Goal: Task Accomplishment & Management: Complete application form

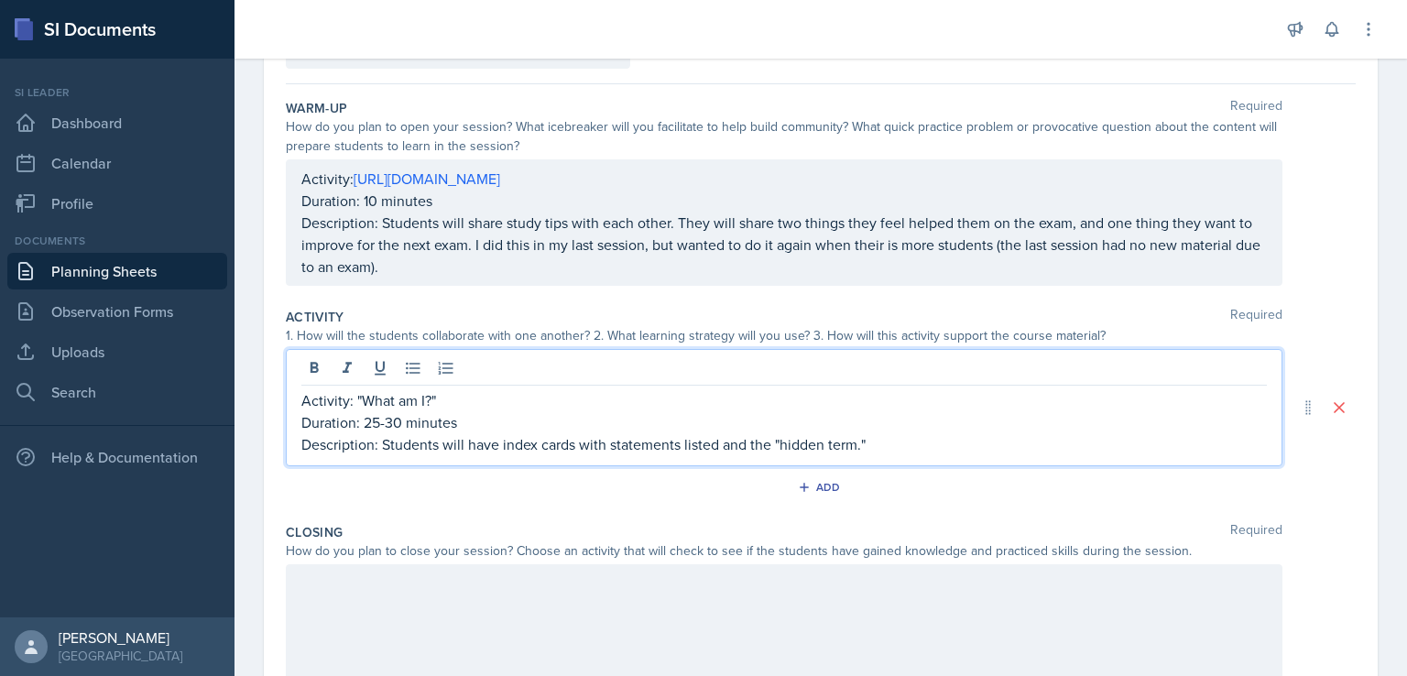
scroll to position [150, 0]
click at [932, 425] on p "Duration: 25-30 minutes" at bounding box center [784, 422] width 966 height 22
click at [909, 449] on p "Description: Students will have index cards with statements listed and the "hid…" at bounding box center [784, 444] width 966 height 22
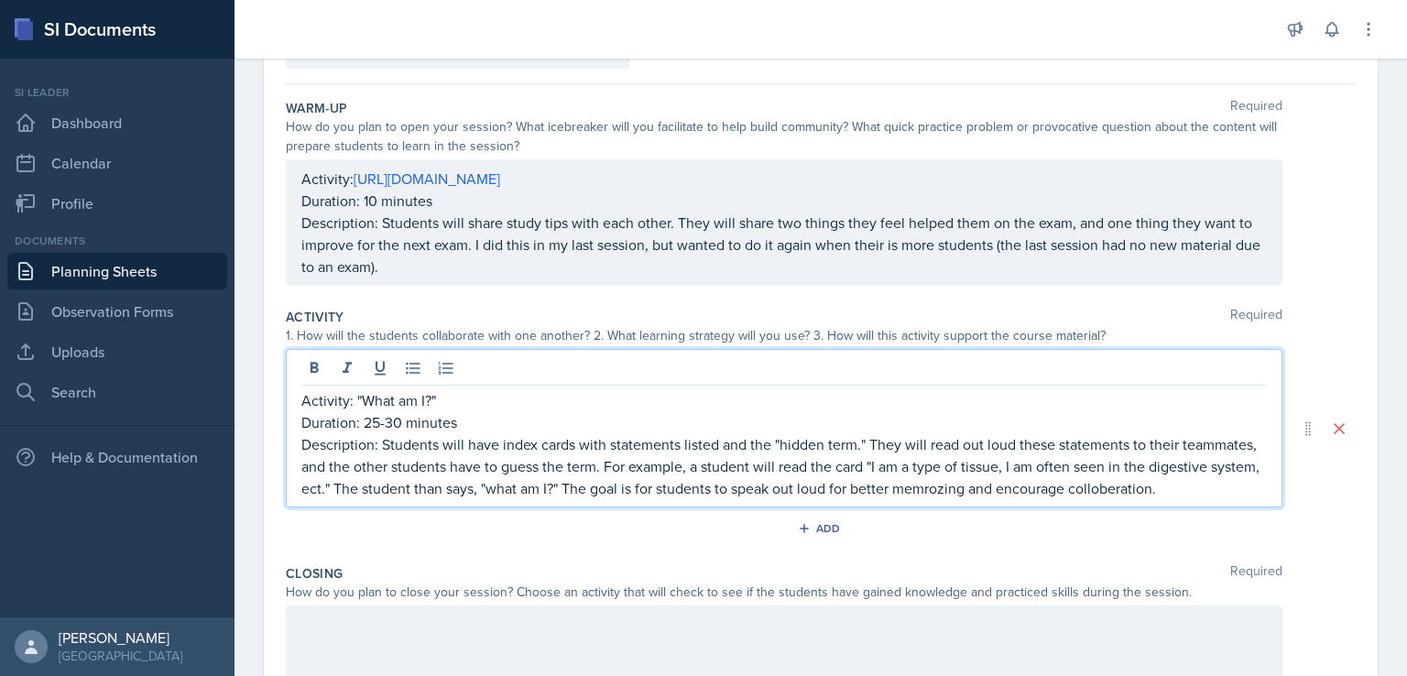
click at [336, 499] on p "Description: Students will have index cards with statements listed and the "hid…" at bounding box center [784, 466] width 966 height 66
click at [1041, 481] on p "Description: Students will have index cards with statements listed and the "hid…" at bounding box center [784, 466] width 966 height 66
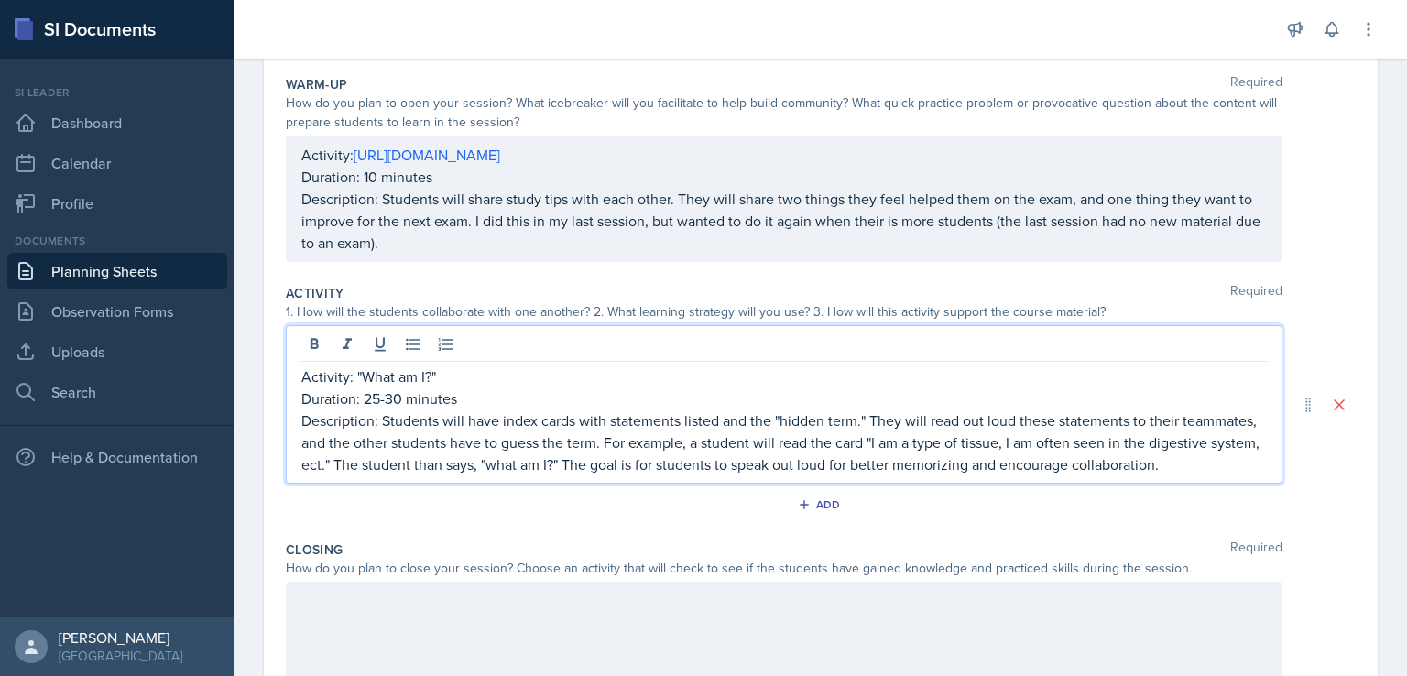
scroll to position [187, 0]
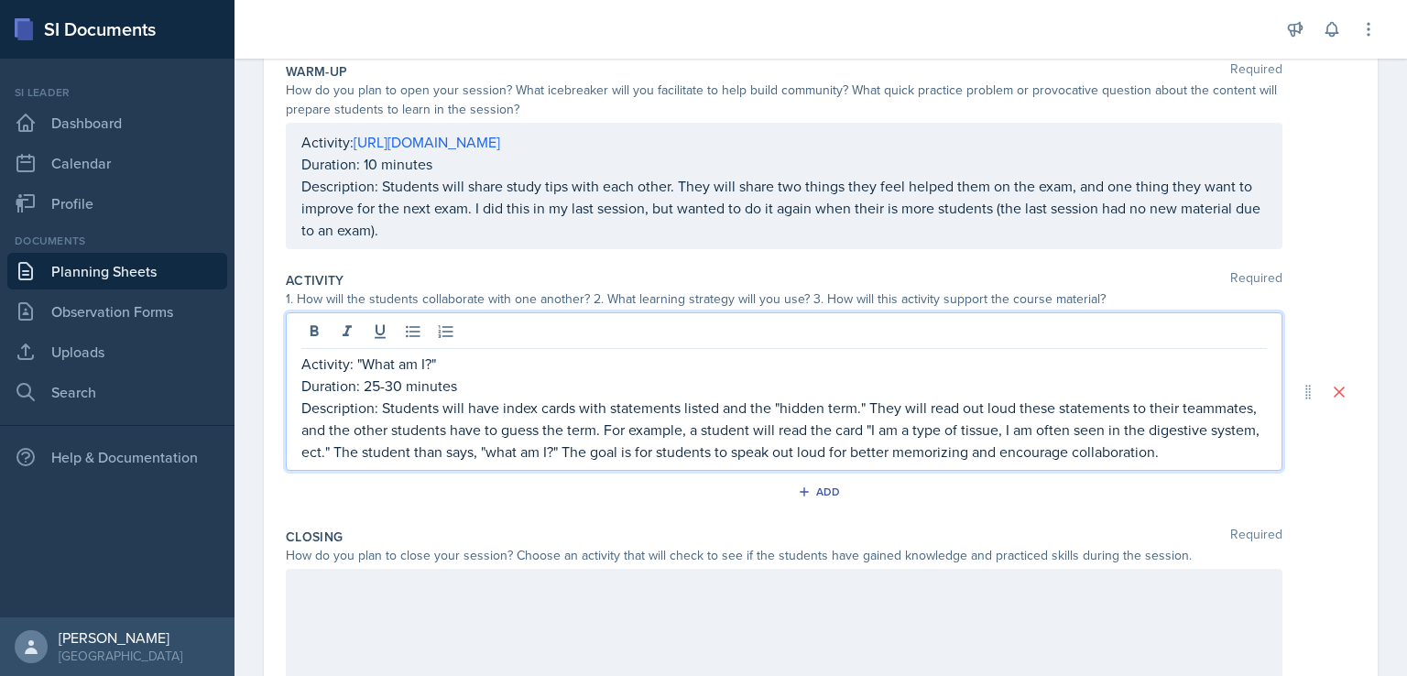
click at [668, 444] on p "Description: Students will have index cards with statements listed and the "hid…" at bounding box center [784, 430] width 966 height 66
click at [675, 449] on p "Description: Students will have index cards with statements listed and the "hid…" at bounding box center [784, 430] width 966 height 66
click at [689, 443] on p "Description: Students will have index cards with statements listed and the "hid…" at bounding box center [784, 430] width 966 height 66
click at [542, 371] on p "Activity: "What am I?"" at bounding box center [784, 364] width 966 height 22
click at [490, 463] on p "Description: Students will have index cards with statements listed and the "hid…" at bounding box center [784, 430] width 966 height 66
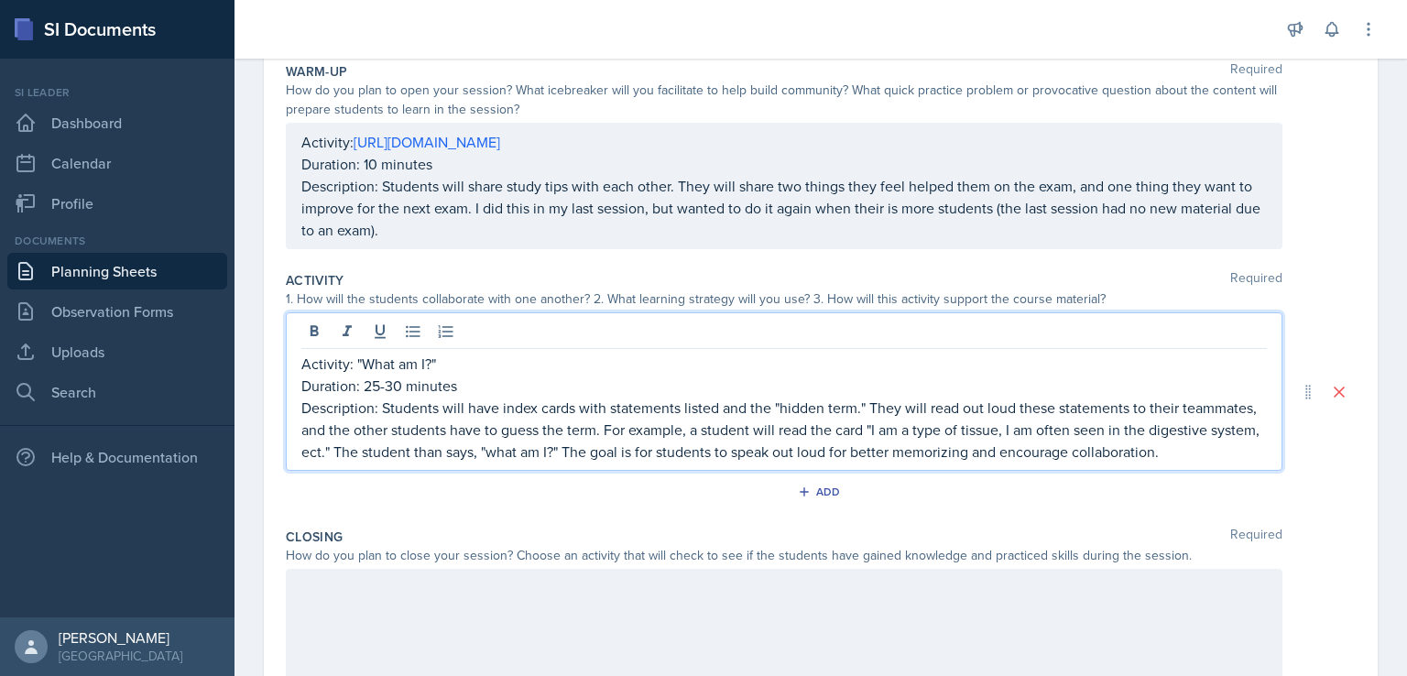
click at [490, 463] on p "Description: Students will have index cards with statements listed and the "hid…" at bounding box center [784, 430] width 966 height 66
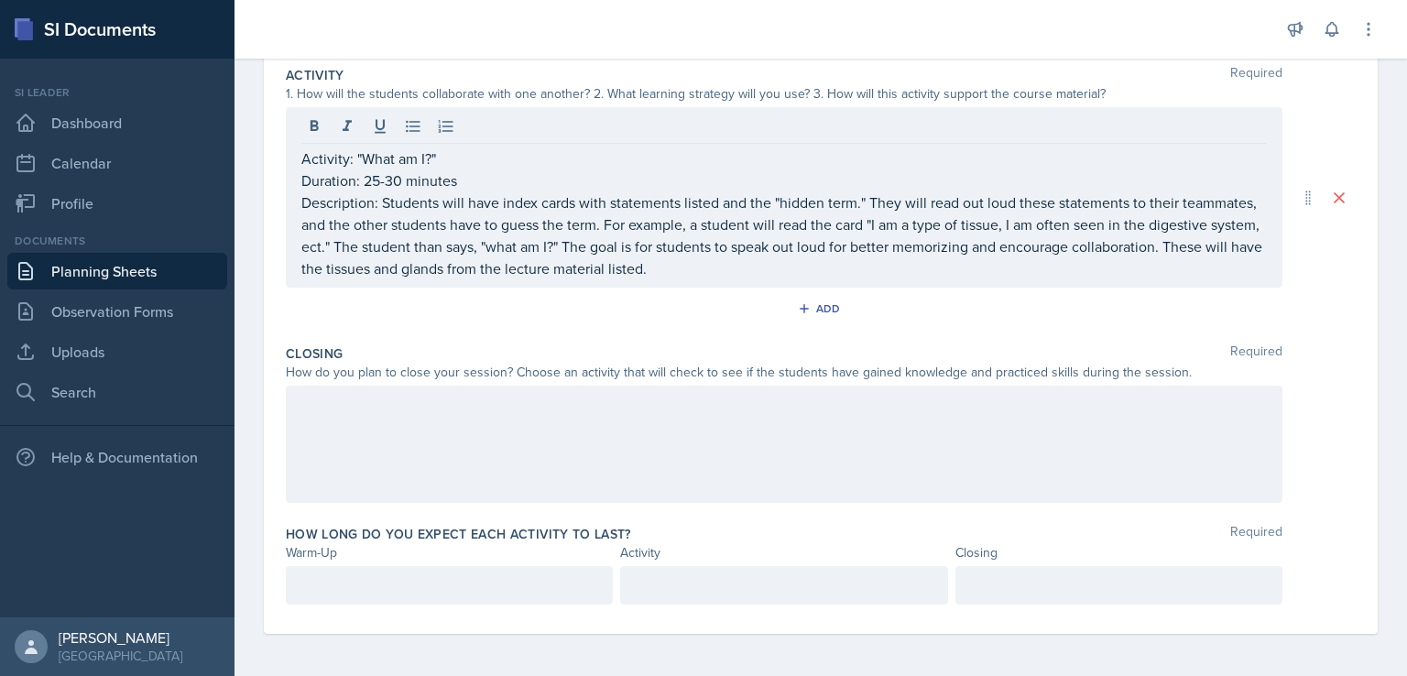
click at [789, 470] on div at bounding box center [784, 444] width 997 height 117
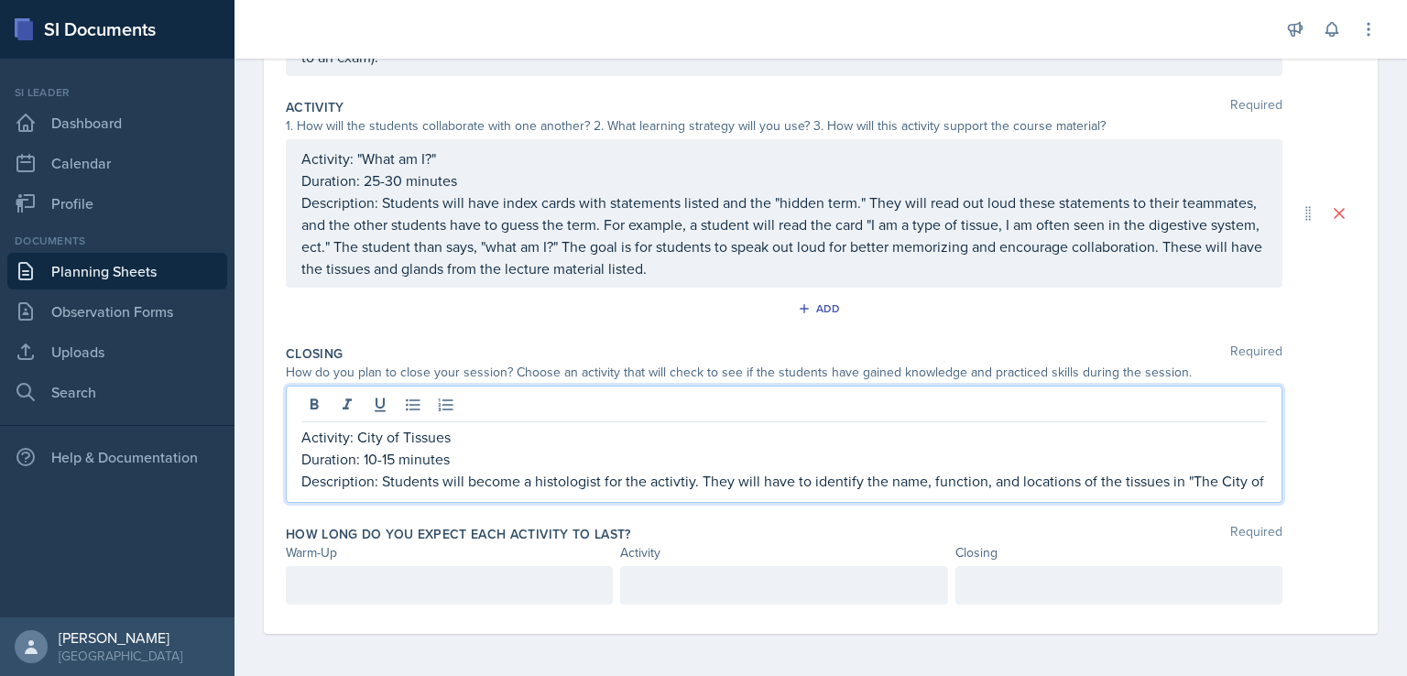
scroll to position [378, 0]
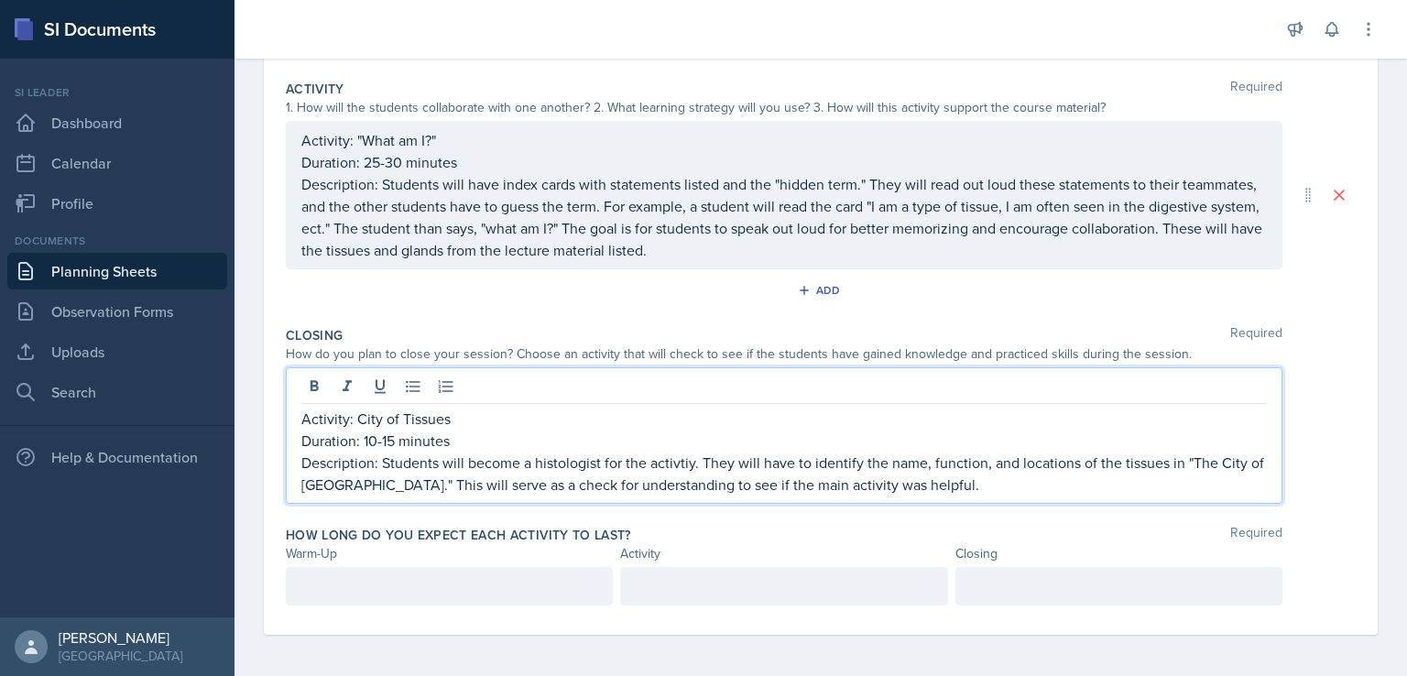
click at [454, 576] on div at bounding box center [449, 586] width 327 height 38
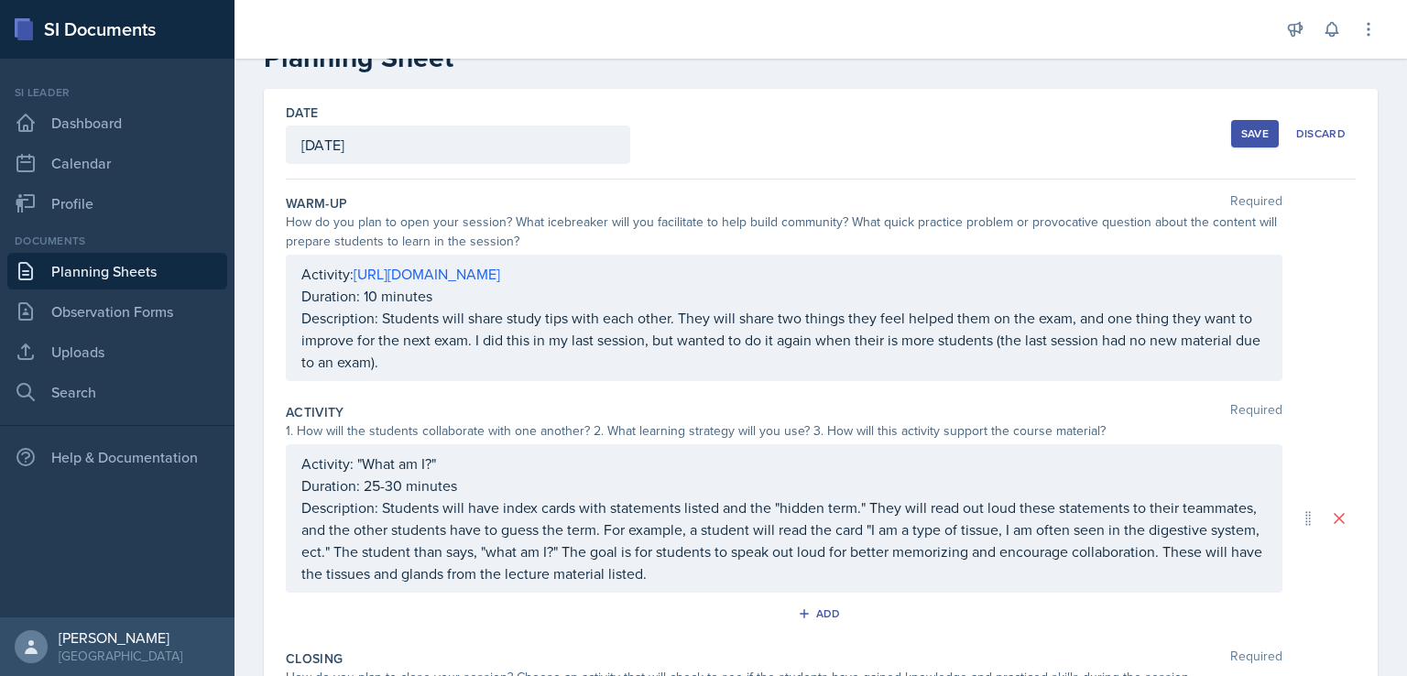
scroll to position [0, 0]
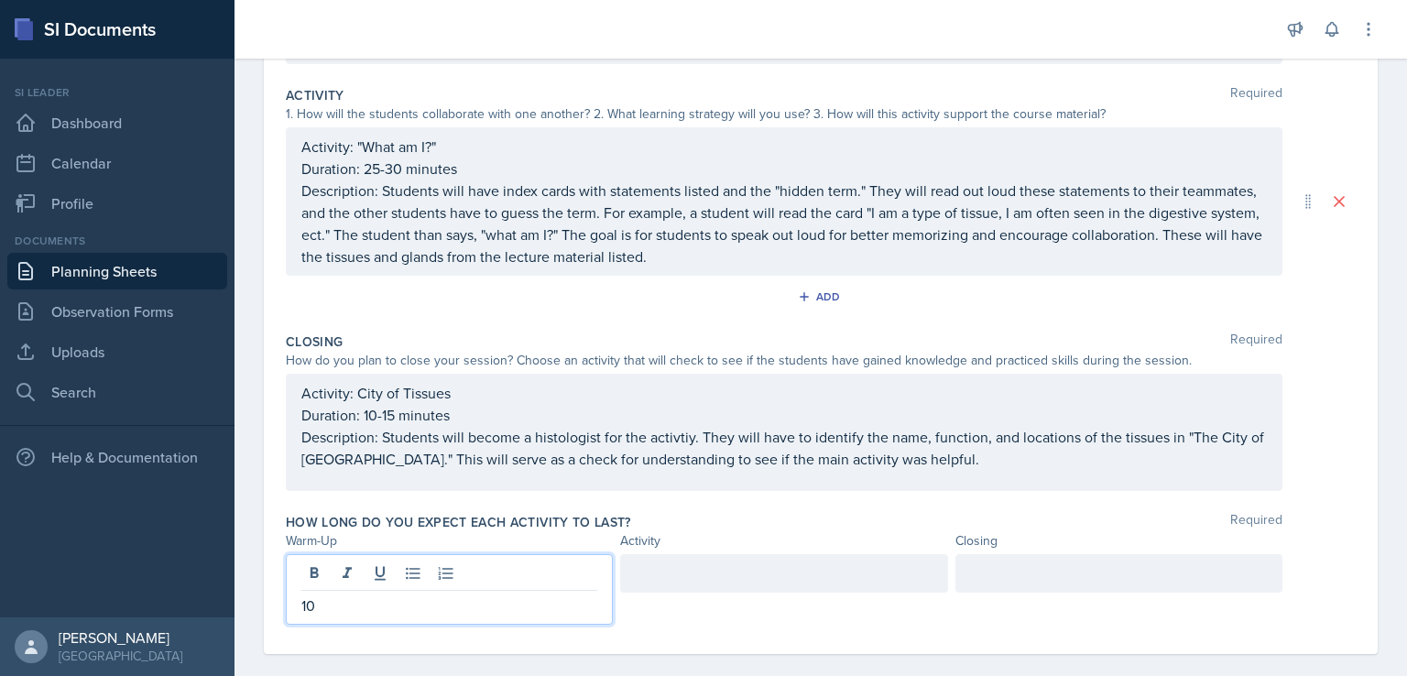
click at [663, 574] on p at bounding box center [784, 574] width 296 height 22
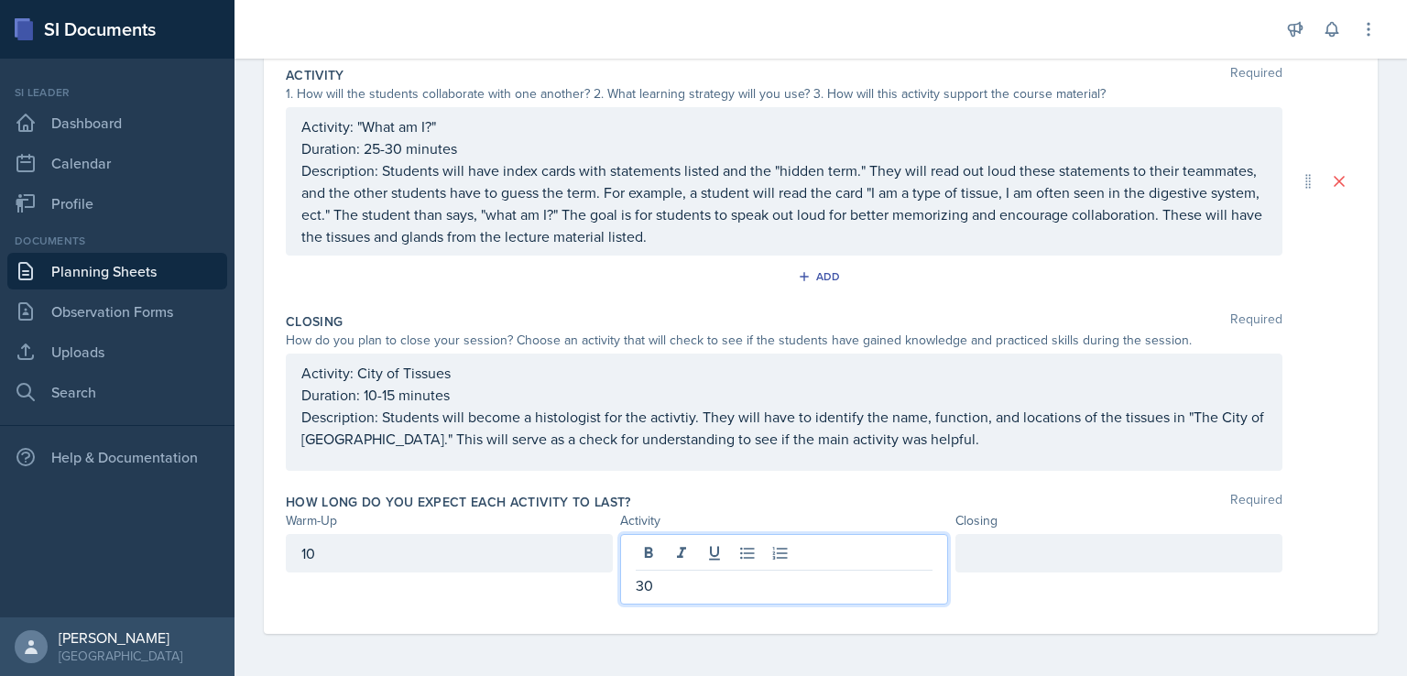
click at [1130, 553] on div at bounding box center [1119, 553] width 327 height 38
click at [785, 547] on div "30" at bounding box center [783, 569] width 327 height 71
click at [1043, 164] on p "Description: Students will have index cards with statements listed and the "hid…" at bounding box center [784, 203] width 966 height 88
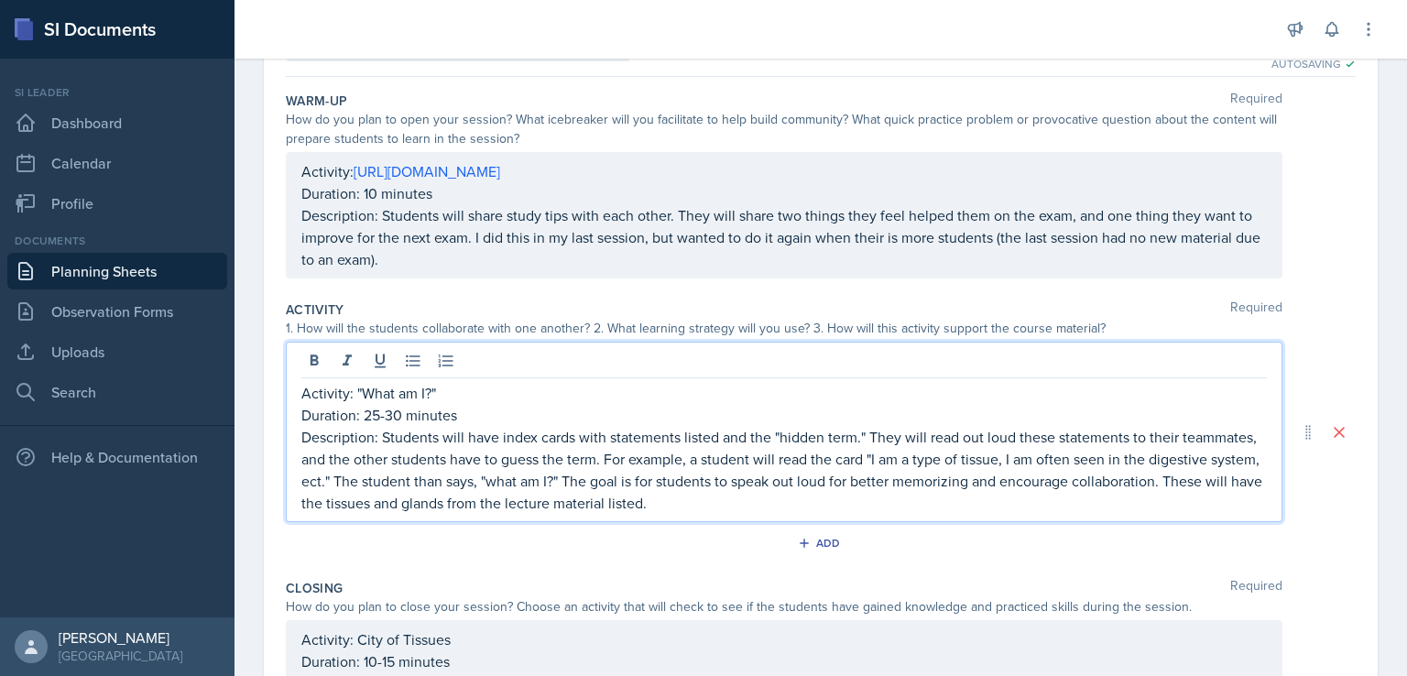
scroll to position [159, 0]
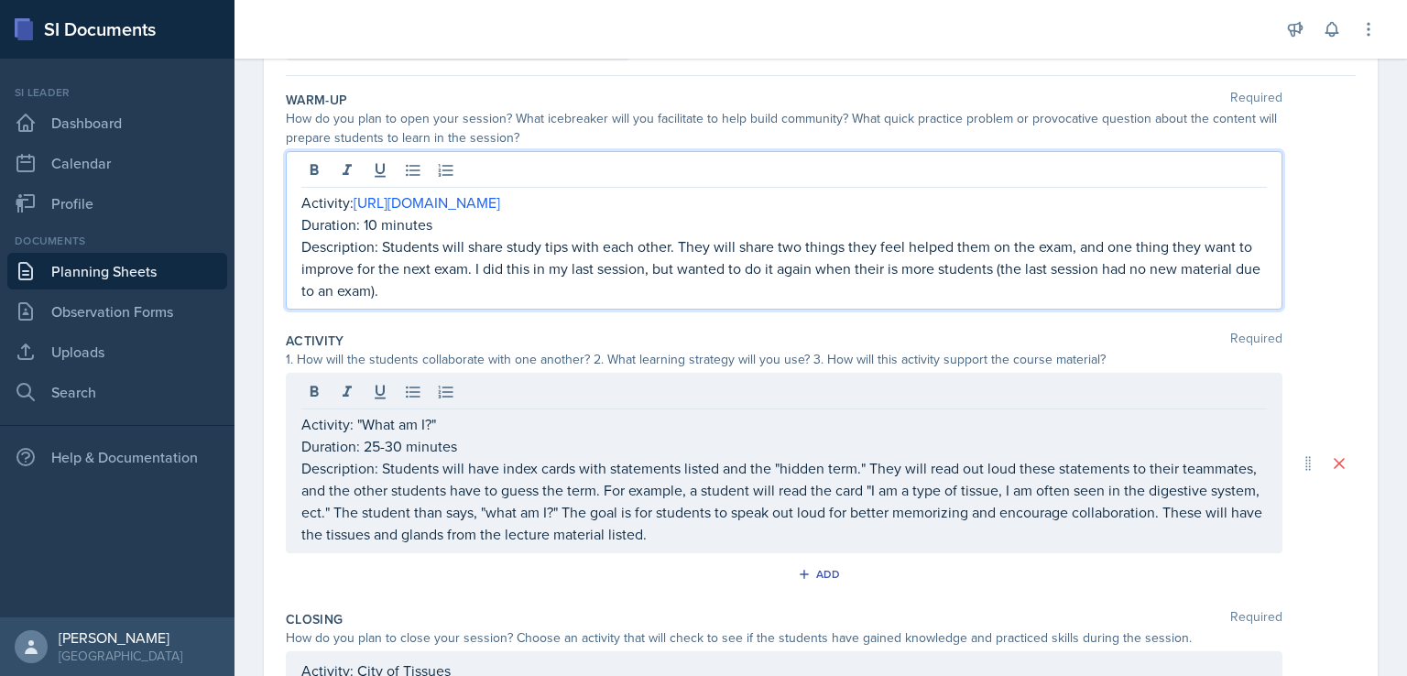
click at [883, 237] on p "Description: Students will share study tips with each other. They will share tw…" at bounding box center [784, 268] width 966 height 66
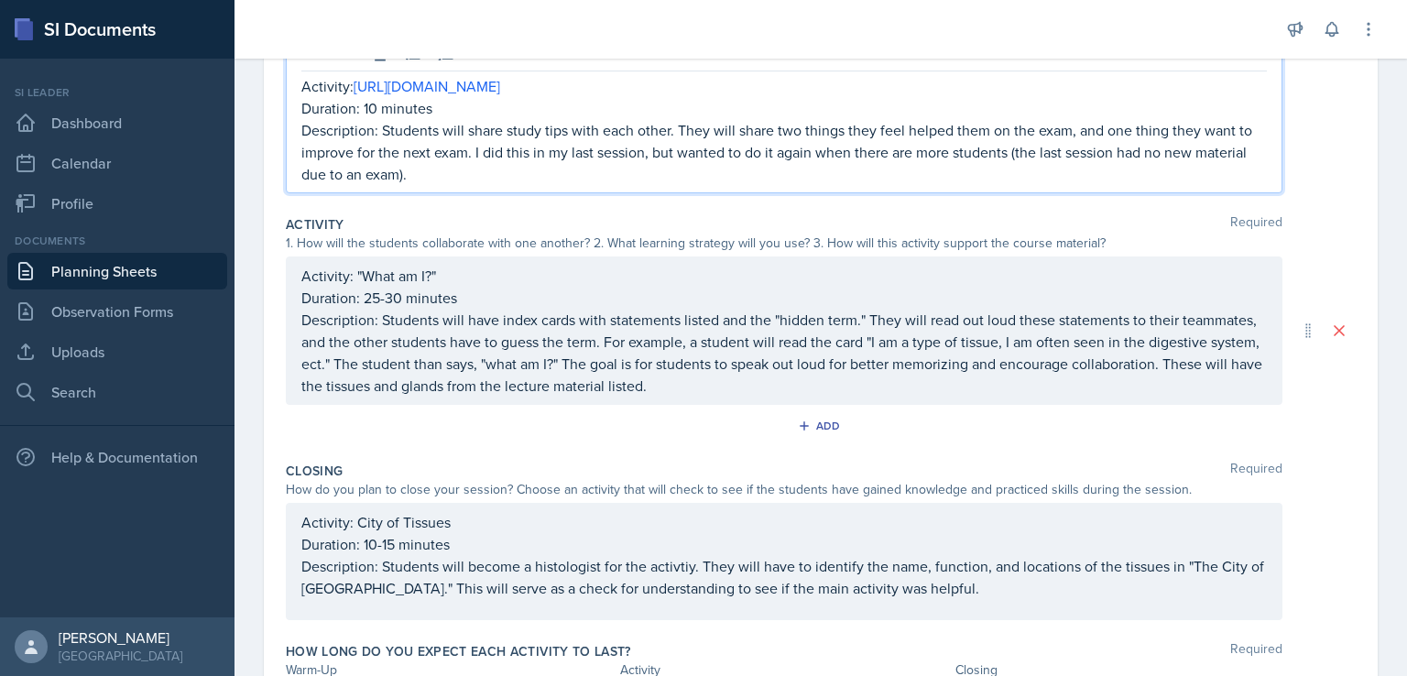
scroll to position [275, 0]
click at [974, 213] on div "Activity Required 1. How will the students collaborate with one another? 2. Wha…" at bounding box center [821, 331] width 1070 height 246
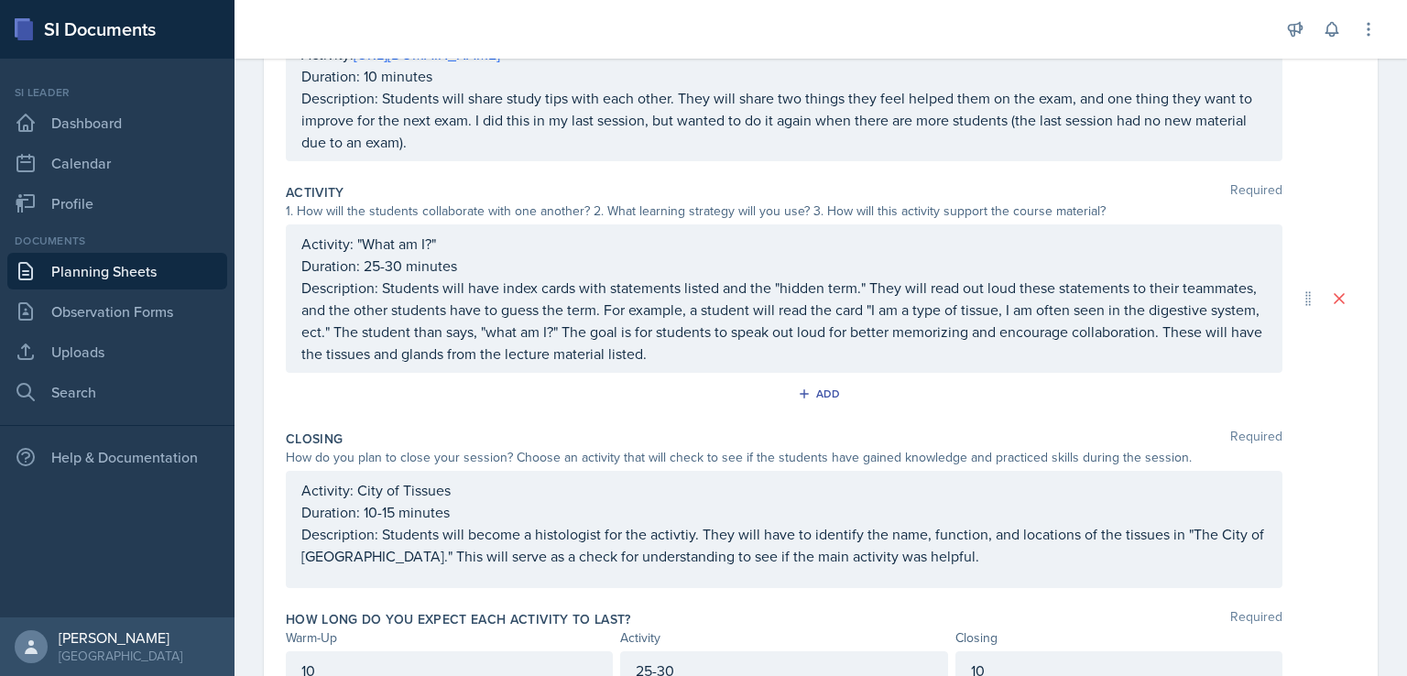
scroll to position [244, 0]
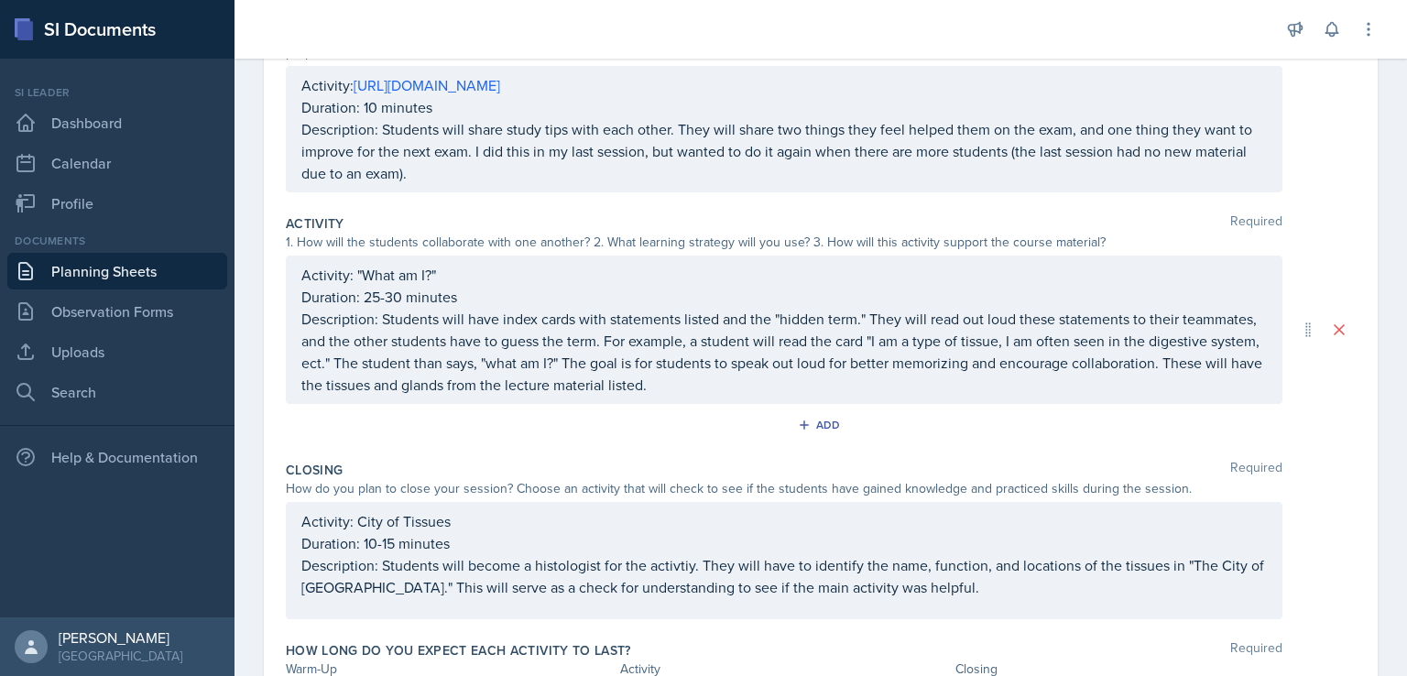
click at [982, 196] on div "Warm-Up Required How do you plan to open your session? What icebreaker will you…" at bounding box center [821, 102] width 1070 height 209
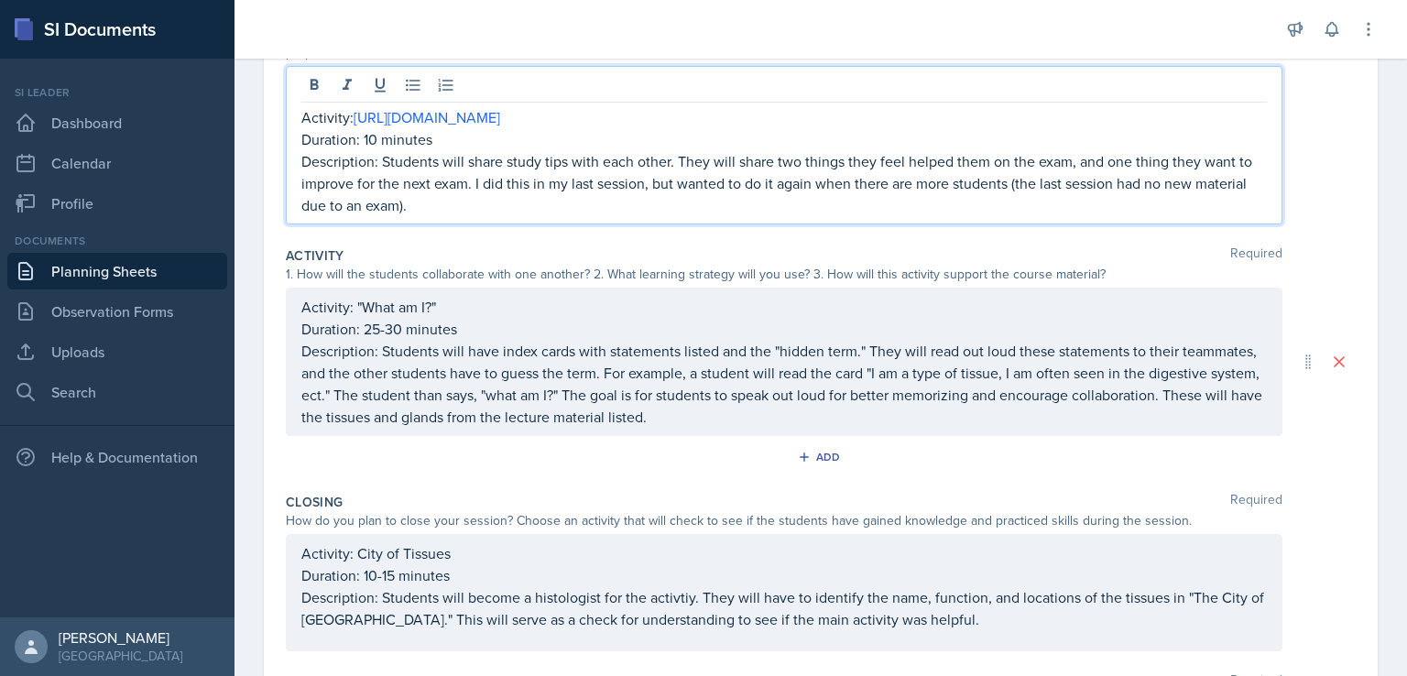
scroll to position [275, 0]
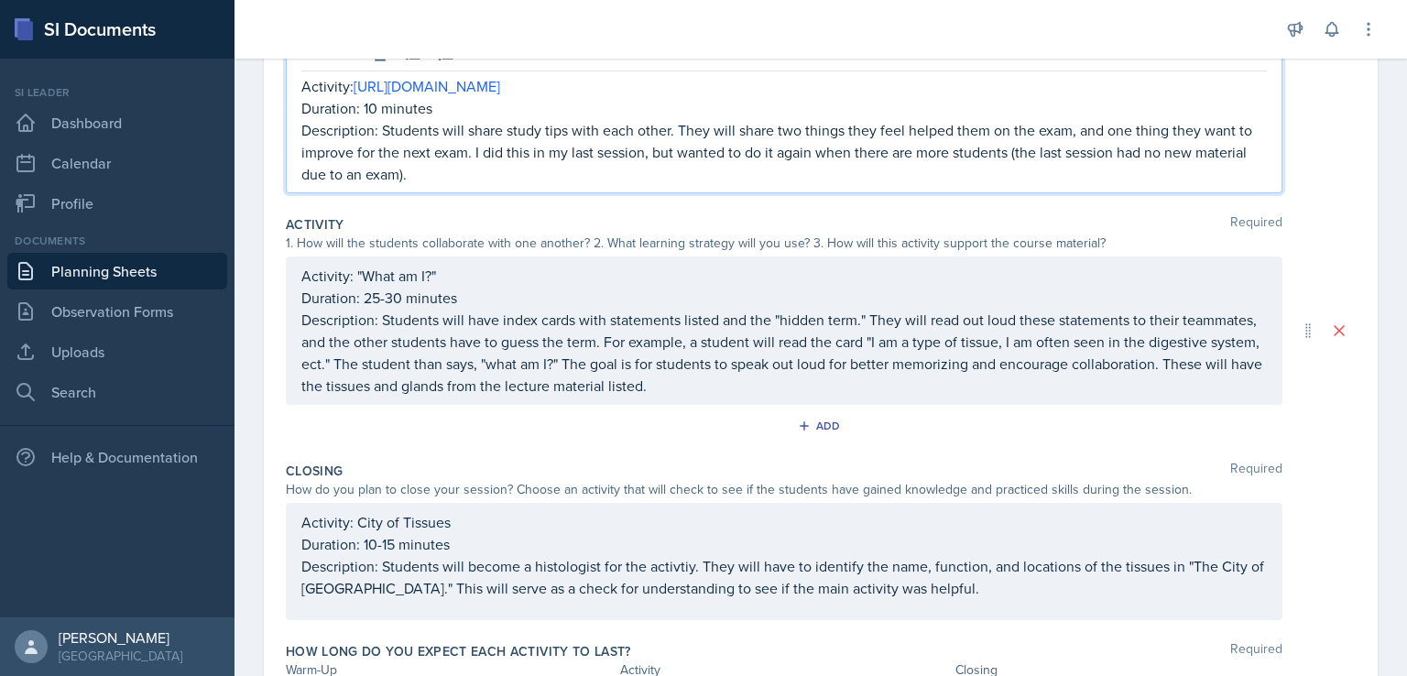
click at [810, 155] on p "Description: Students will share study tips with each other. They will share tw…" at bounding box center [784, 152] width 966 height 66
click at [473, 154] on p "Description: Students will share study tips with each other. They will share tw…" at bounding box center [784, 152] width 966 height 66
click at [477, 151] on p "Description: Students will share study tips with each other. They will share tw…" at bounding box center [784, 152] width 966 height 66
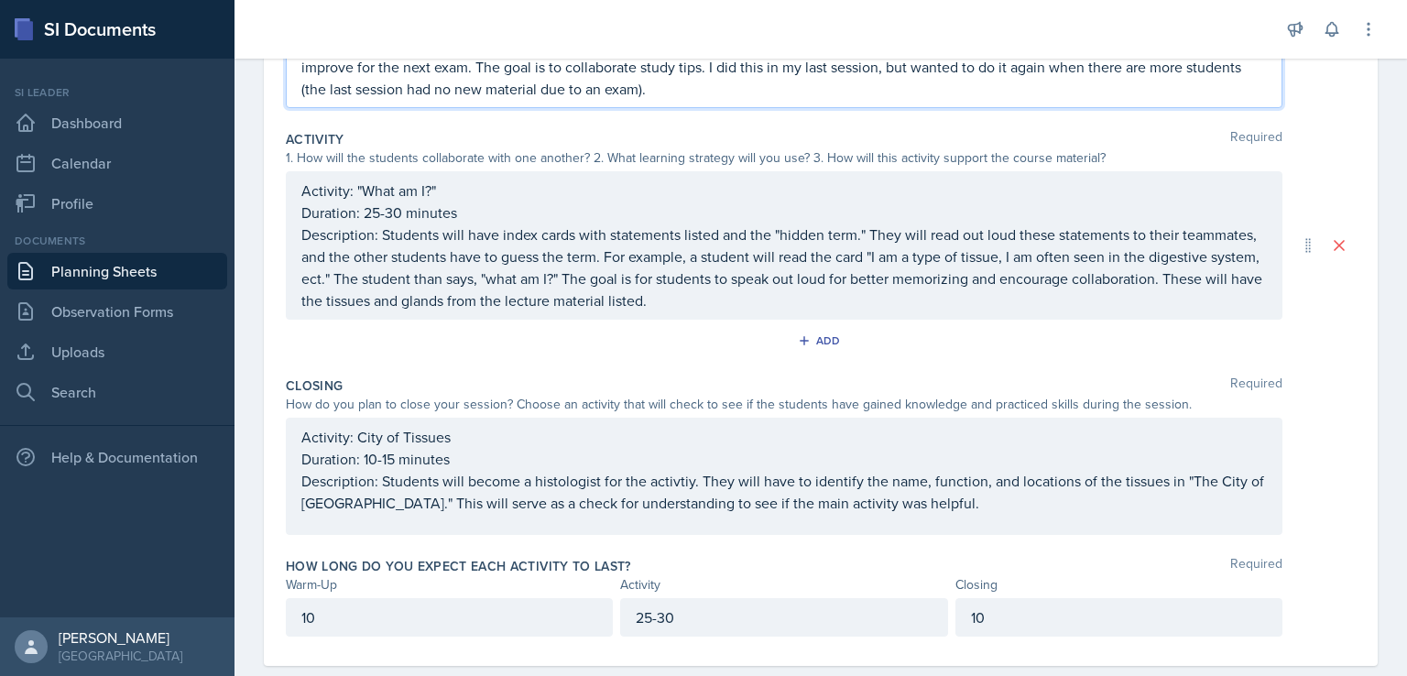
scroll to position [361, 0]
click at [426, 84] on p "Description: Students will share study tips with each other. They will share tw…" at bounding box center [784, 66] width 966 height 66
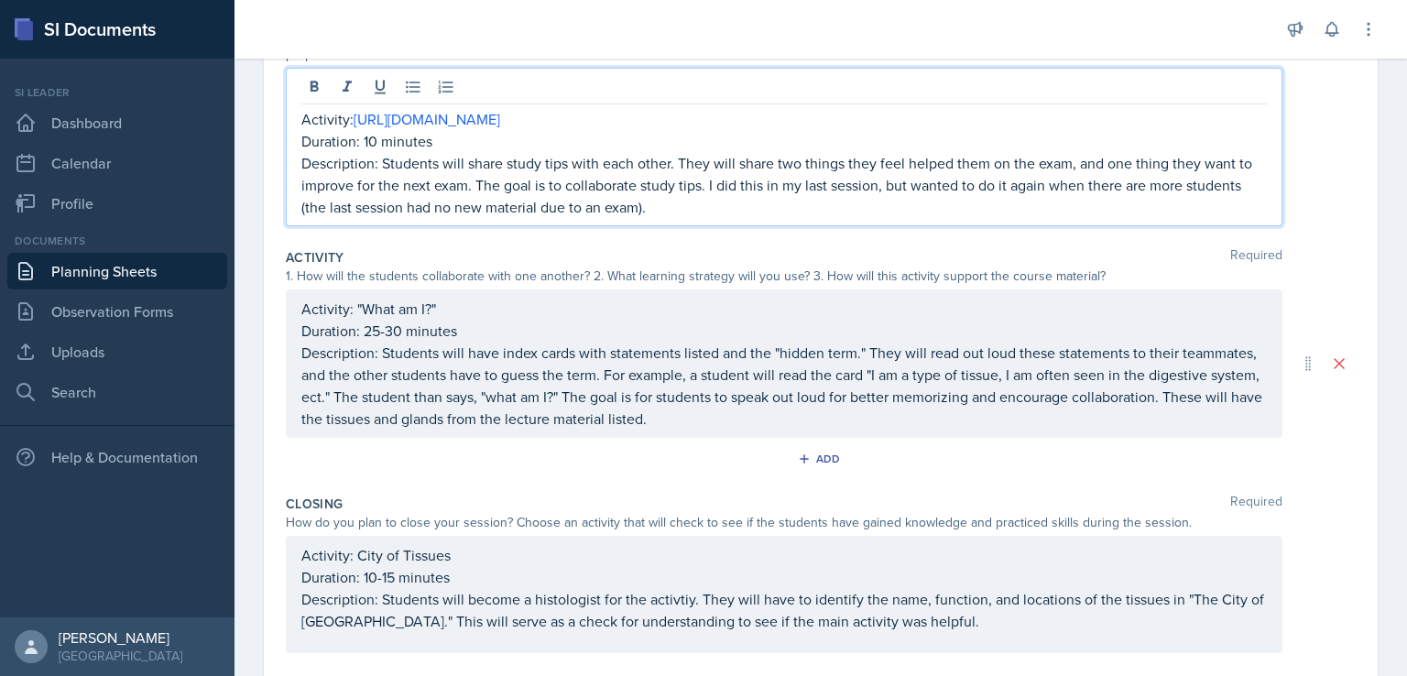
scroll to position [269, 0]
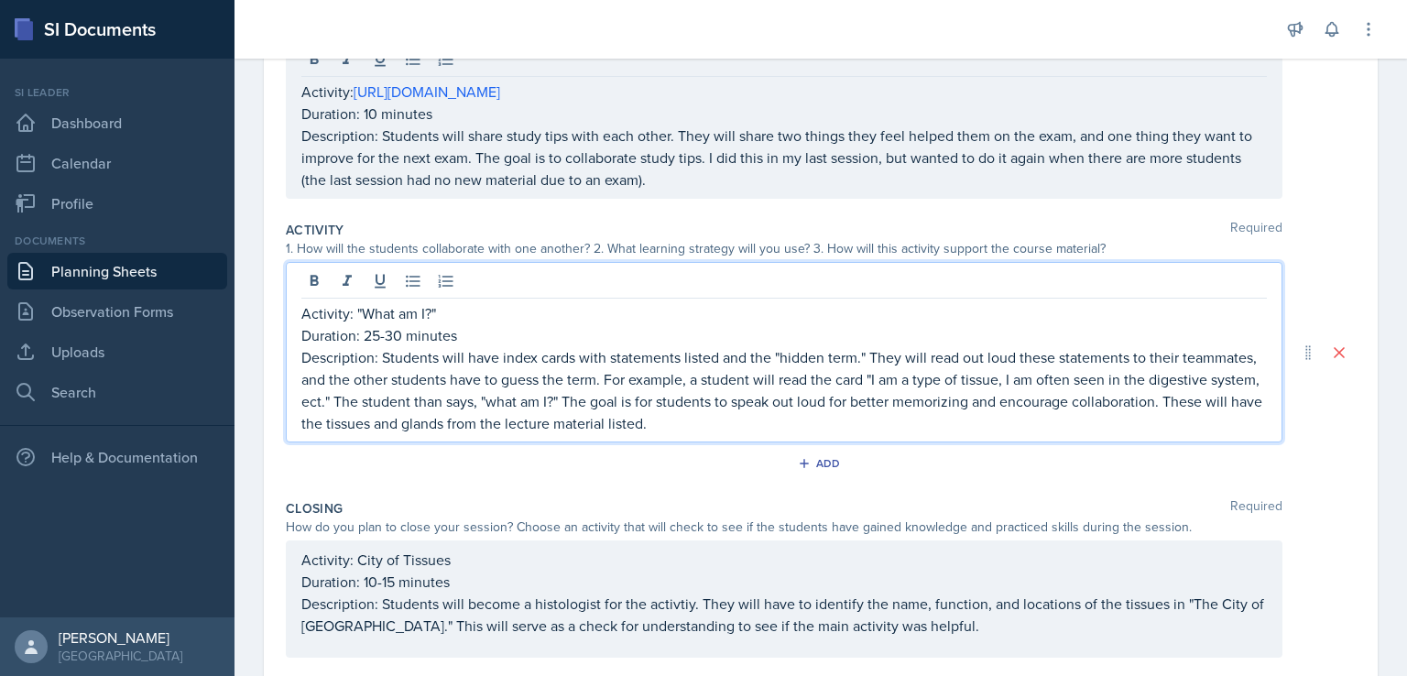
click at [864, 330] on div "Activity: "What am I?" Duration: 25-30 minutes Description: Students will have …" at bounding box center [784, 368] width 966 height 132
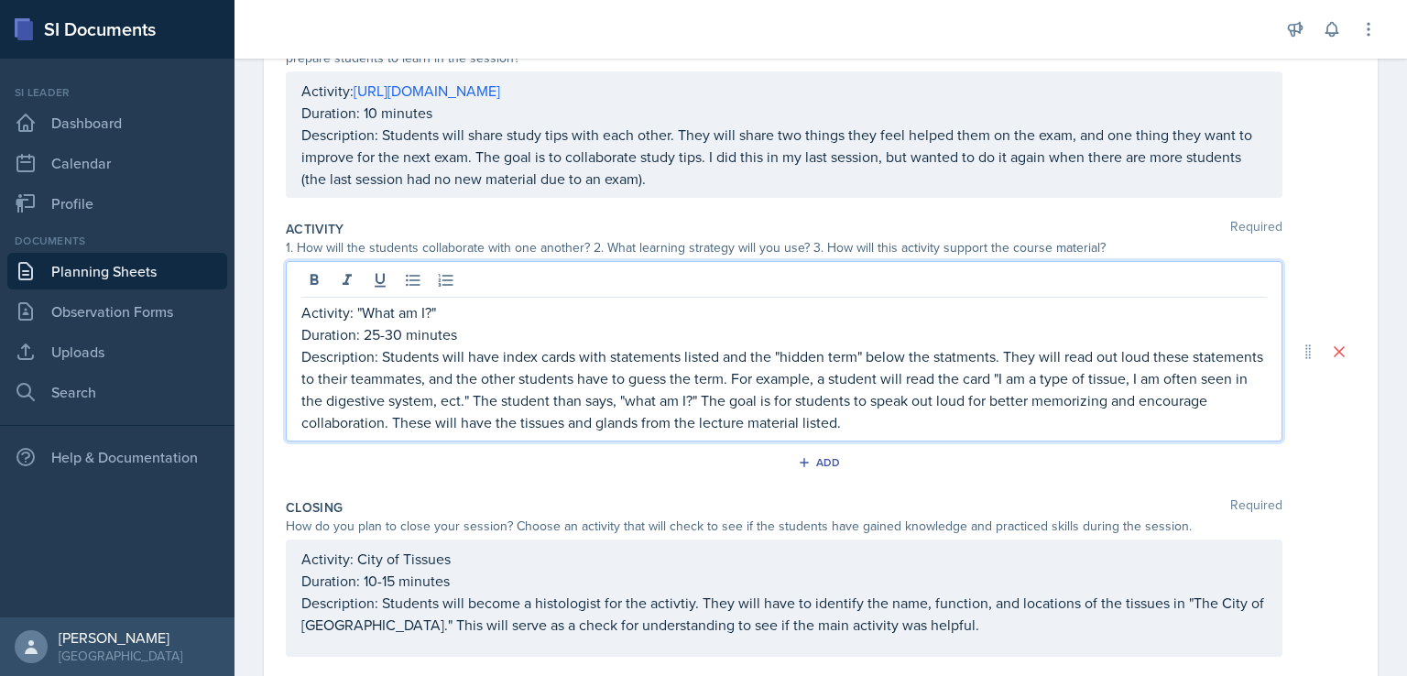
click at [966, 366] on p "Description: Students will have index cards with statements listed and the "hid…" at bounding box center [784, 389] width 966 height 88
click at [1013, 371] on p "Description: Students will have index cards with statements listed and the "hid…" at bounding box center [784, 389] width 966 height 88
click at [1021, 357] on p "Description: Students will have index cards with statements listed and the "hid…" at bounding box center [784, 389] width 966 height 88
click at [1004, 360] on p "Description: Students will have index cards with statements listed and the "hid…" at bounding box center [784, 389] width 966 height 88
click at [1016, 362] on p "Description: Students will have index cards with statements listed and the "hid…" at bounding box center [784, 389] width 966 height 88
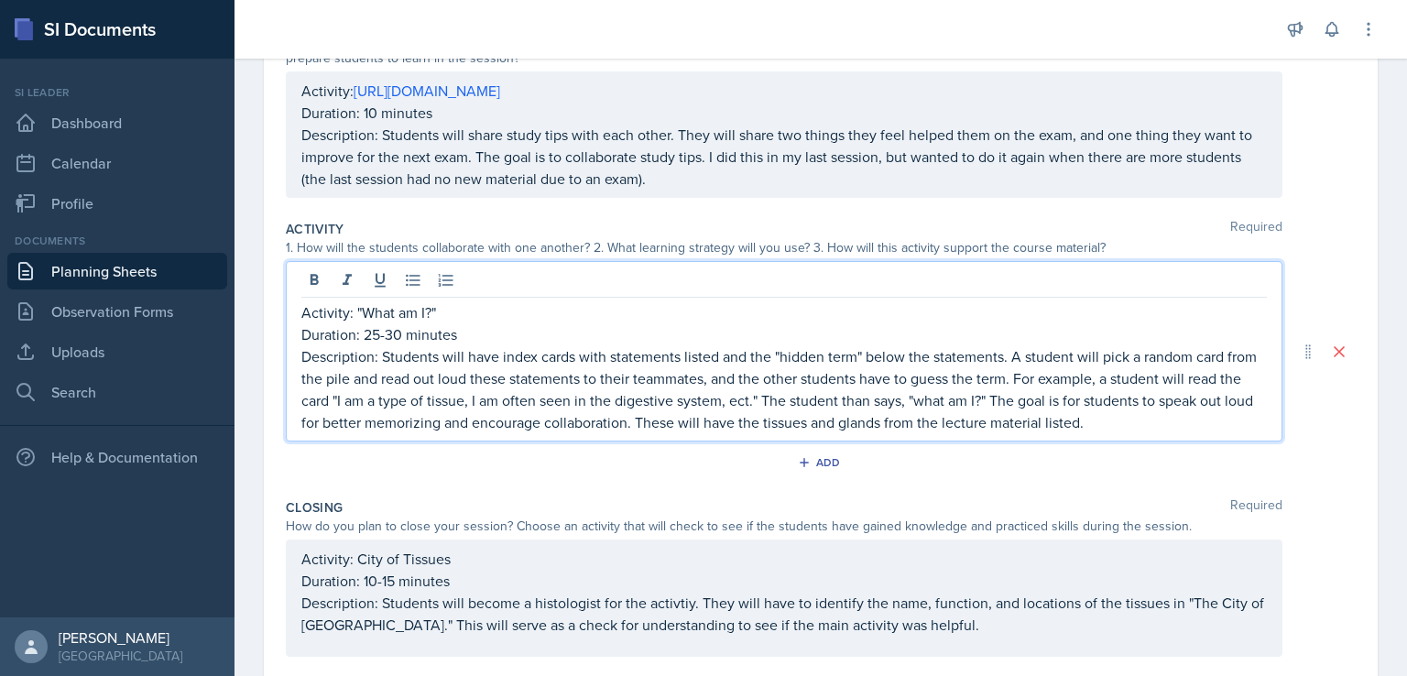
click at [539, 375] on p "Description: Students will have index cards with statements listed and the "hid…" at bounding box center [784, 389] width 966 height 88
click at [729, 374] on p "Description: Students will have index cards with statements listed and the "hid…" at bounding box center [784, 389] width 966 height 88
click at [1034, 379] on p "Description: Students will have index cards with statements listed and the "hid…" at bounding box center [784, 389] width 966 height 88
click at [1008, 408] on p "Description: Students will have index cards with statements listed and the "hid…" at bounding box center [784, 389] width 966 height 88
click at [1017, 408] on p "Description: Students will have index cards with statements listed and the "hid…" at bounding box center [784, 389] width 966 height 88
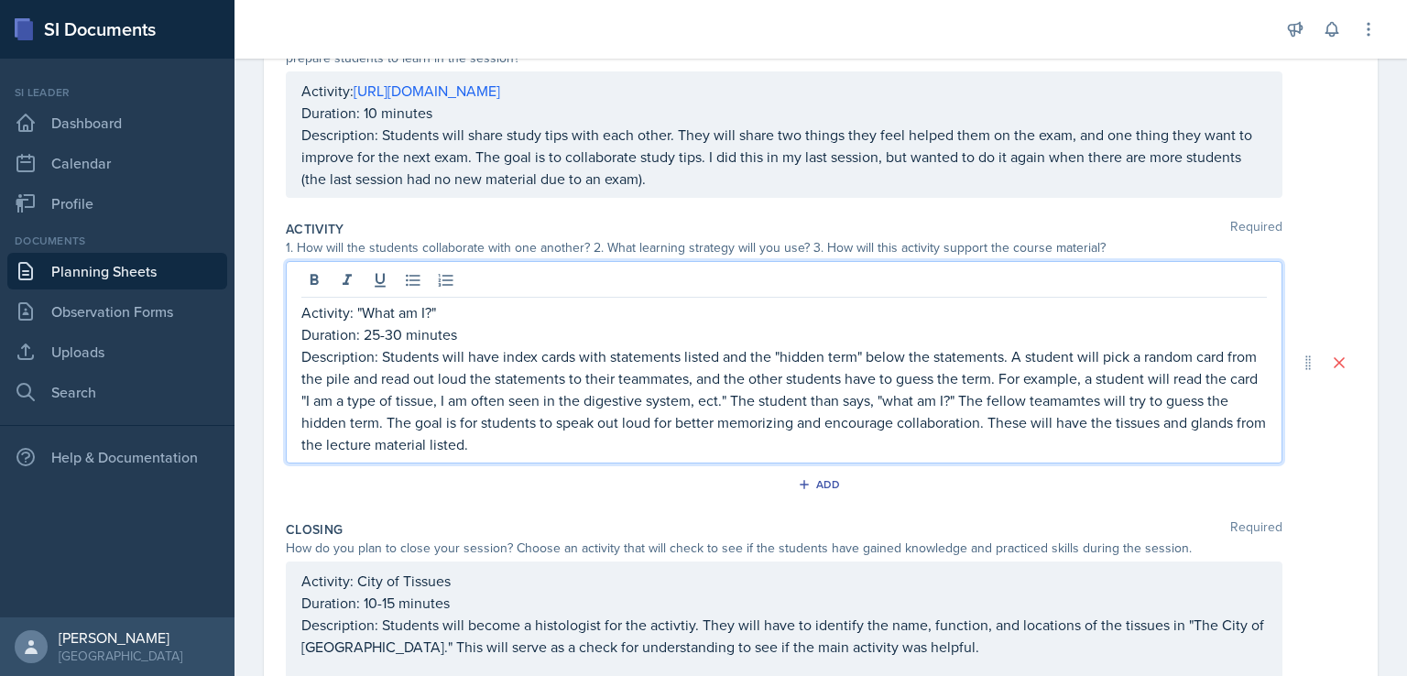
click at [1139, 394] on p "Description: Students will have index cards with statements listed and the "hid…" at bounding box center [784, 400] width 966 height 110
click at [1138, 394] on p "Description: Students will have index cards with statements listed and the "hid…" at bounding box center [784, 400] width 966 height 110
click at [766, 398] on p "Description: Students will have index cards with statements listed and the "hid…" at bounding box center [784, 400] width 966 height 110
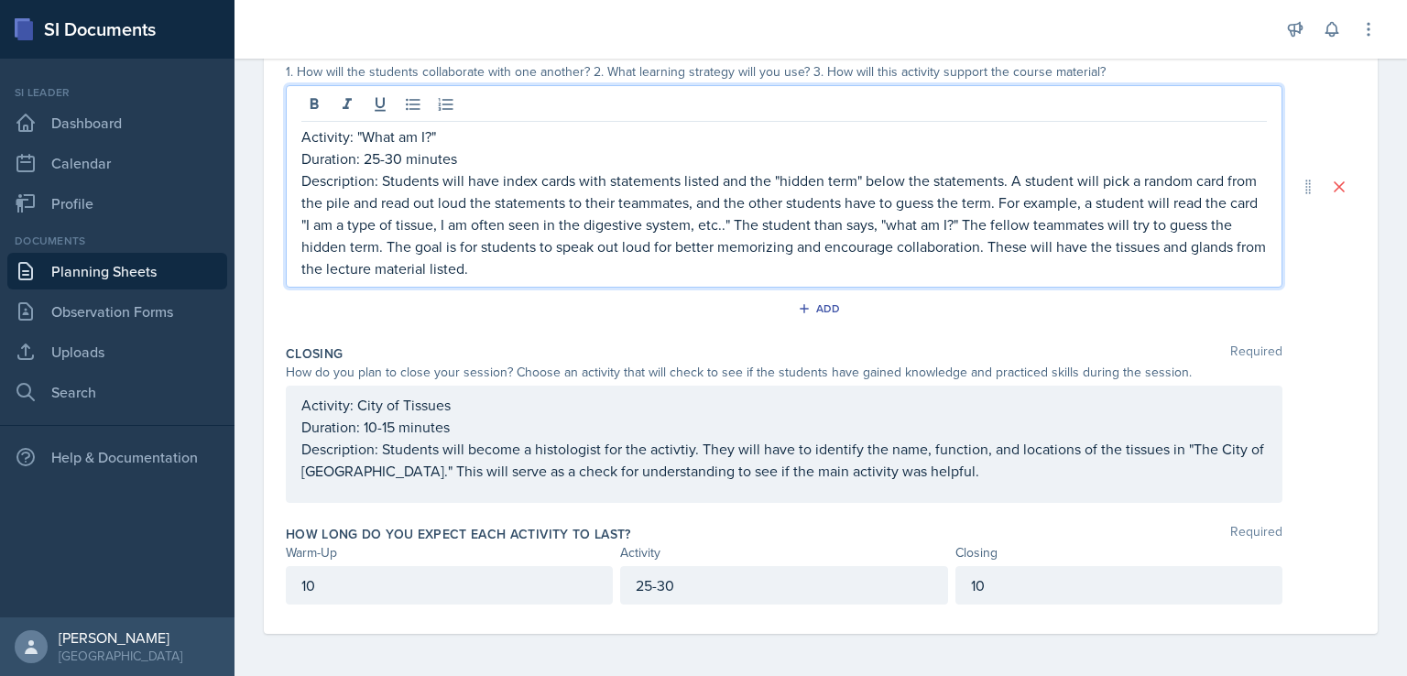
click at [669, 451] on p "Description: Students will become a histologist for the activtiy. They will hav…" at bounding box center [784, 460] width 966 height 44
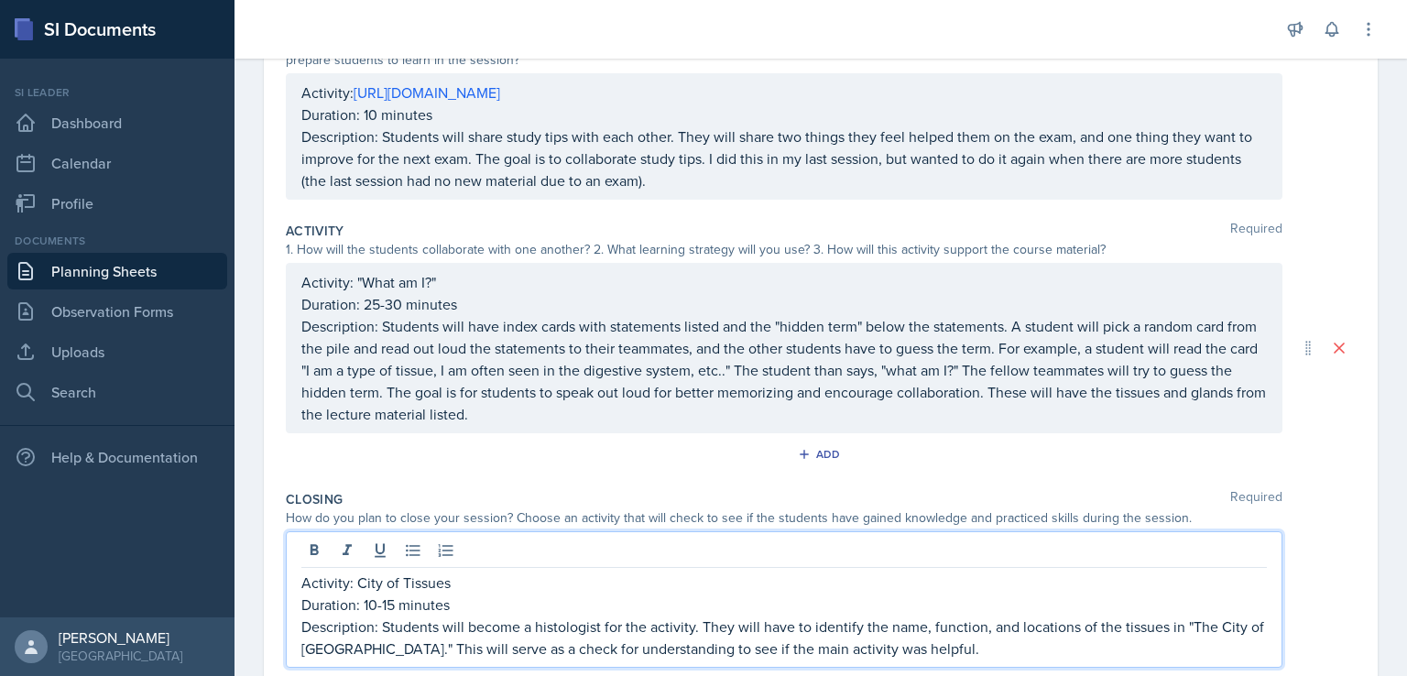
scroll to position [232, 0]
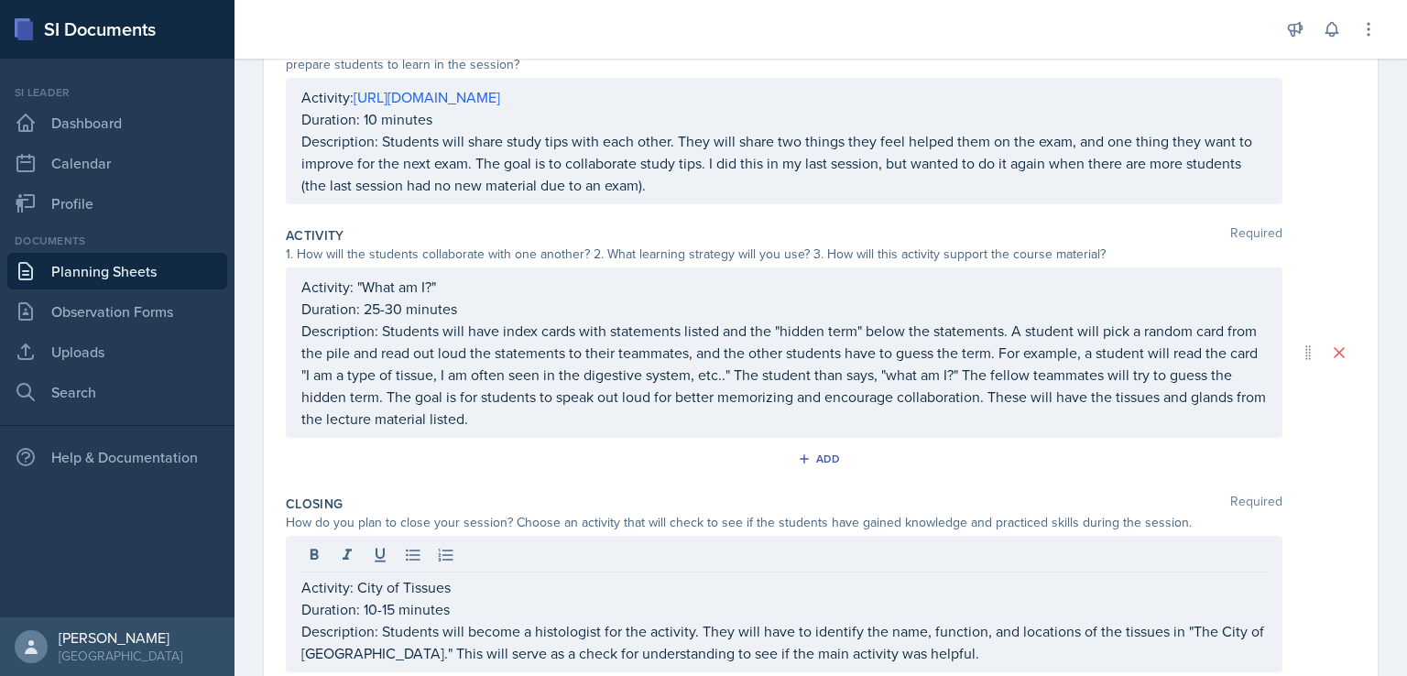
click at [799, 196] on div "Activity: [URL][DOMAIN_NAME] Duration: 10 minutes Description: Students will sh…" at bounding box center [784, 141] width 997 height 126
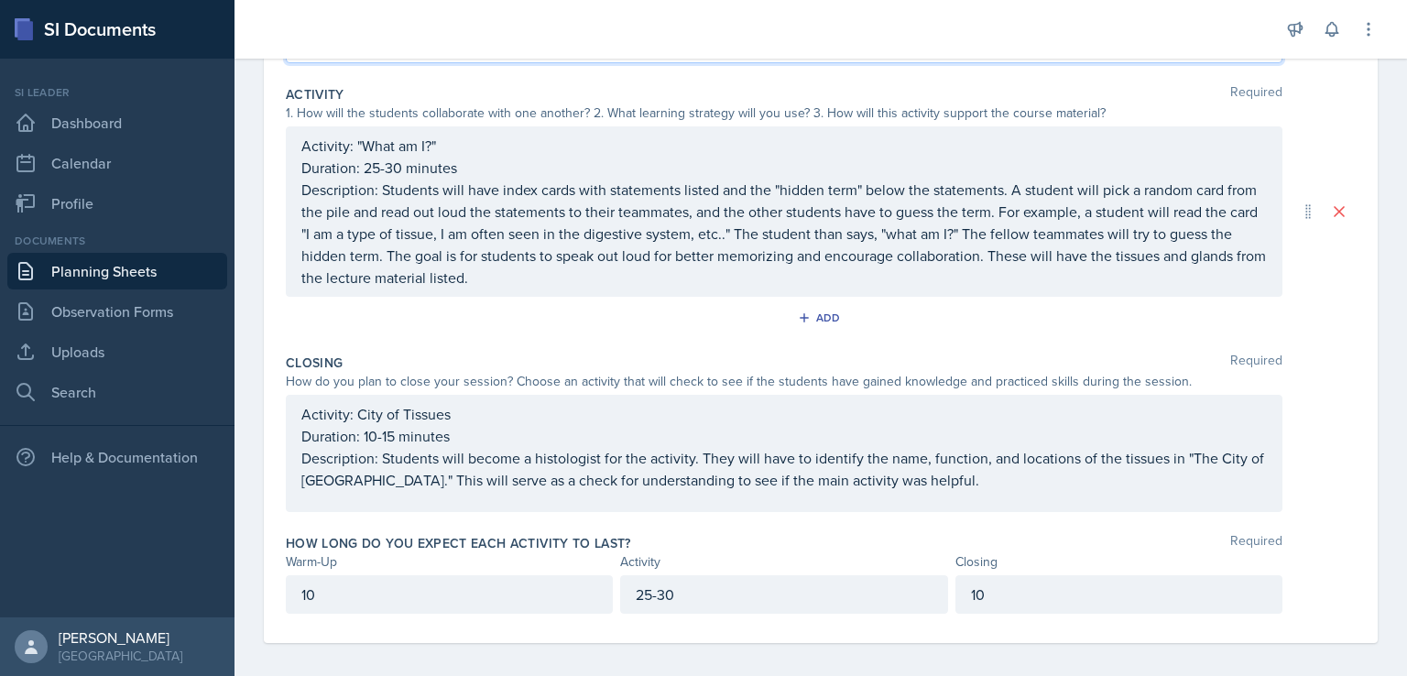
scroll to position [414, 0]
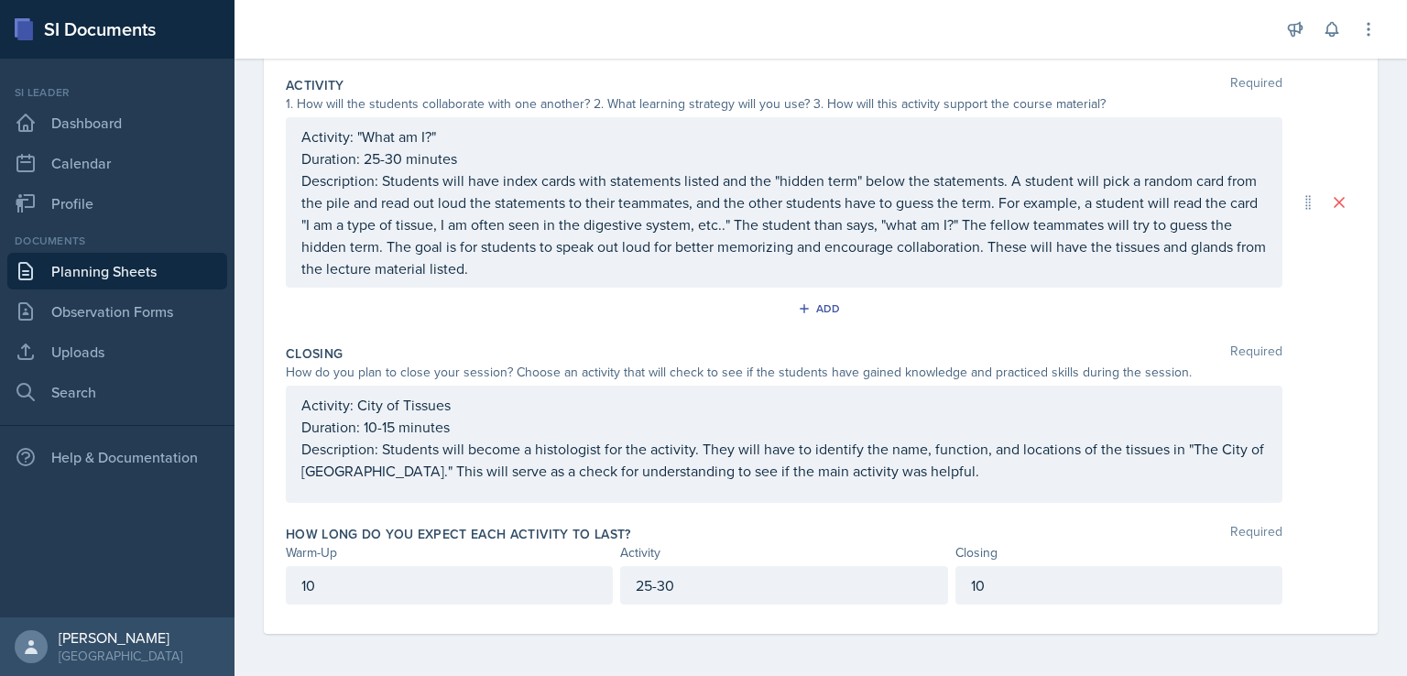
click at [1095, 251] on p "Description: Students will have index cards with statements listed and the "hid…" at bounding box center [784, 225] width 966 height 110
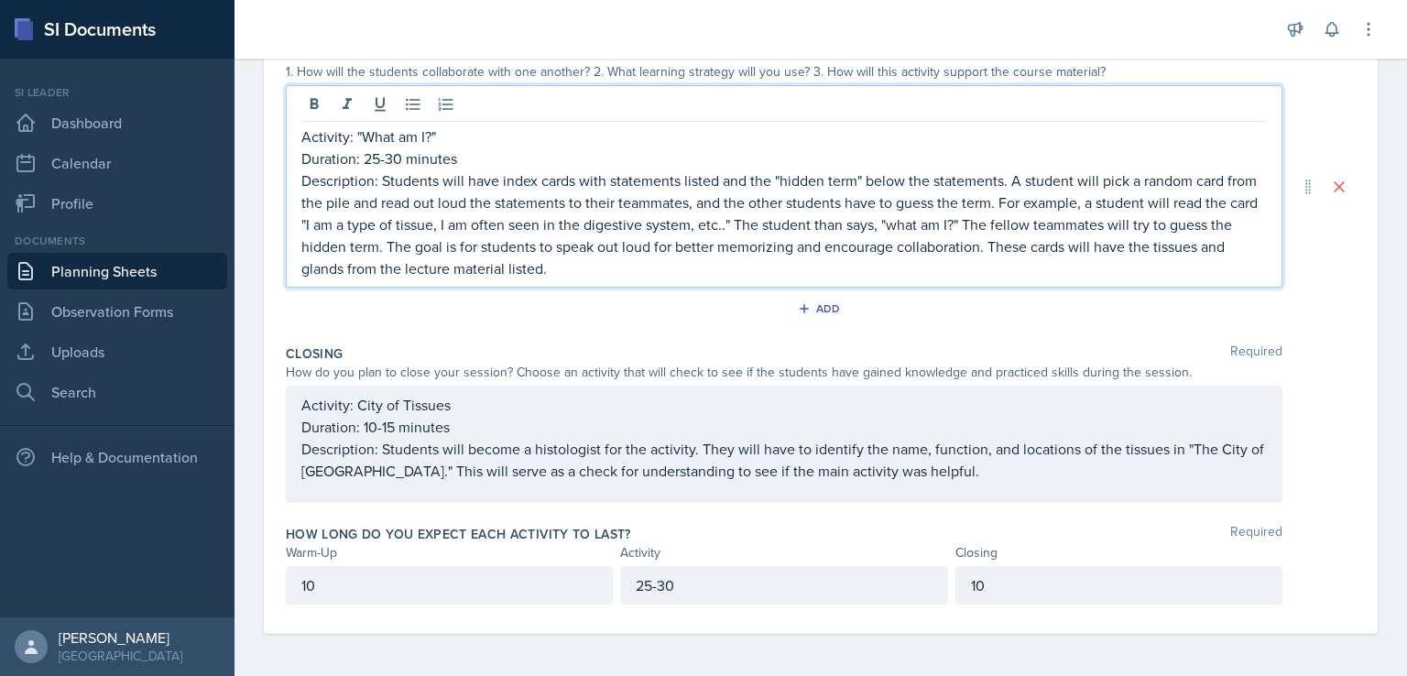
click at [1011, 471] on p "Description: Students will become a histologist for the activity. They will hav…" at bounding box center [784, 460] width 966 height 44
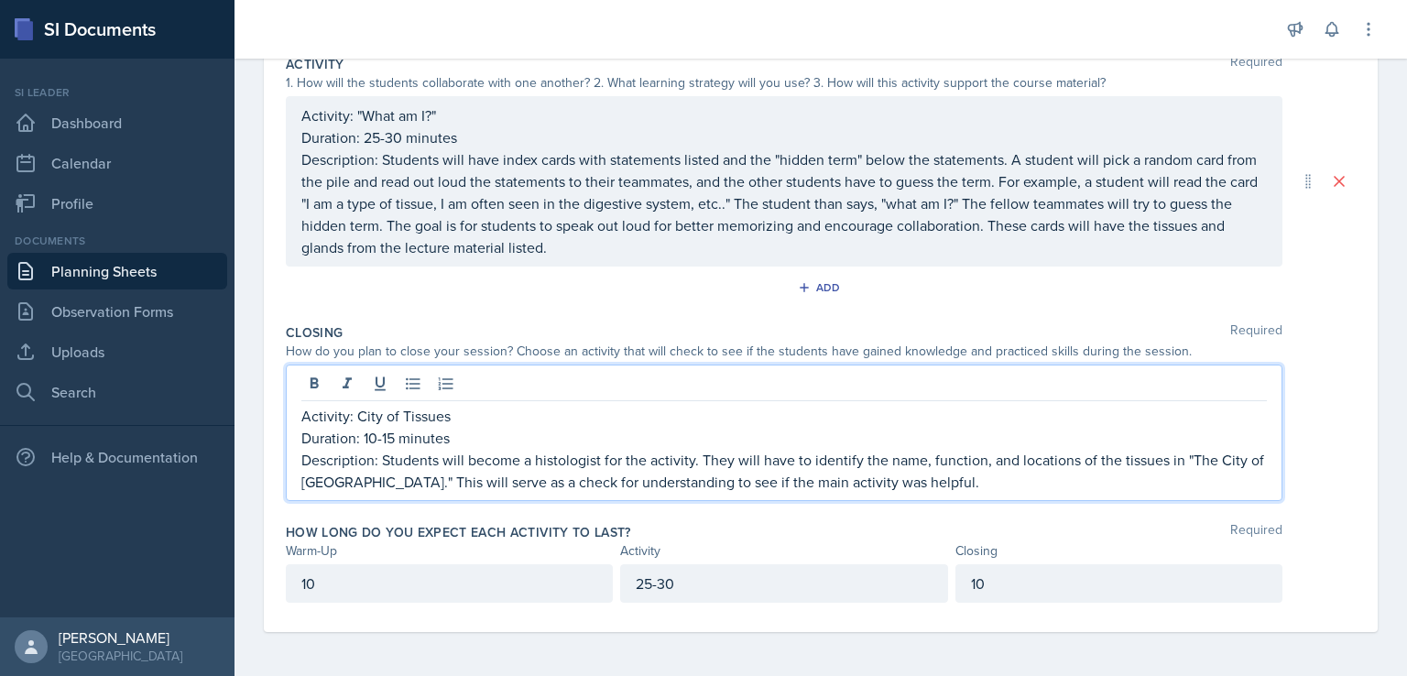
scroll to position [382, 0]
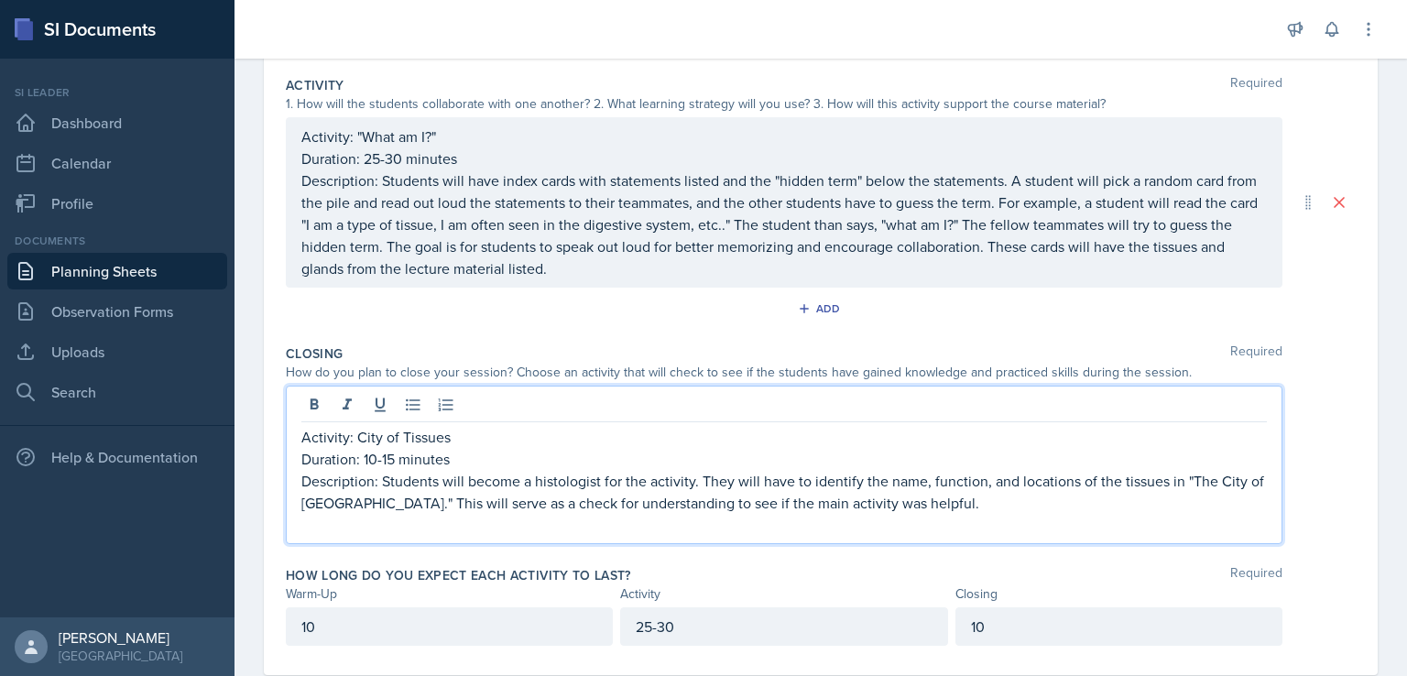
click at [789, 428] on p "Activity: City of Tissues" at bounding box center [784, 437] width 966 height 22
click at [783, 495] on p "Description: Students will become a histologist for the activity. They will hav…" at bounding box center [784, 492] width 966 height 44
click at [597, 430] on link "[URL][DOMAIN_NAME]" at bounding box center [524, 437] width 147 height 20
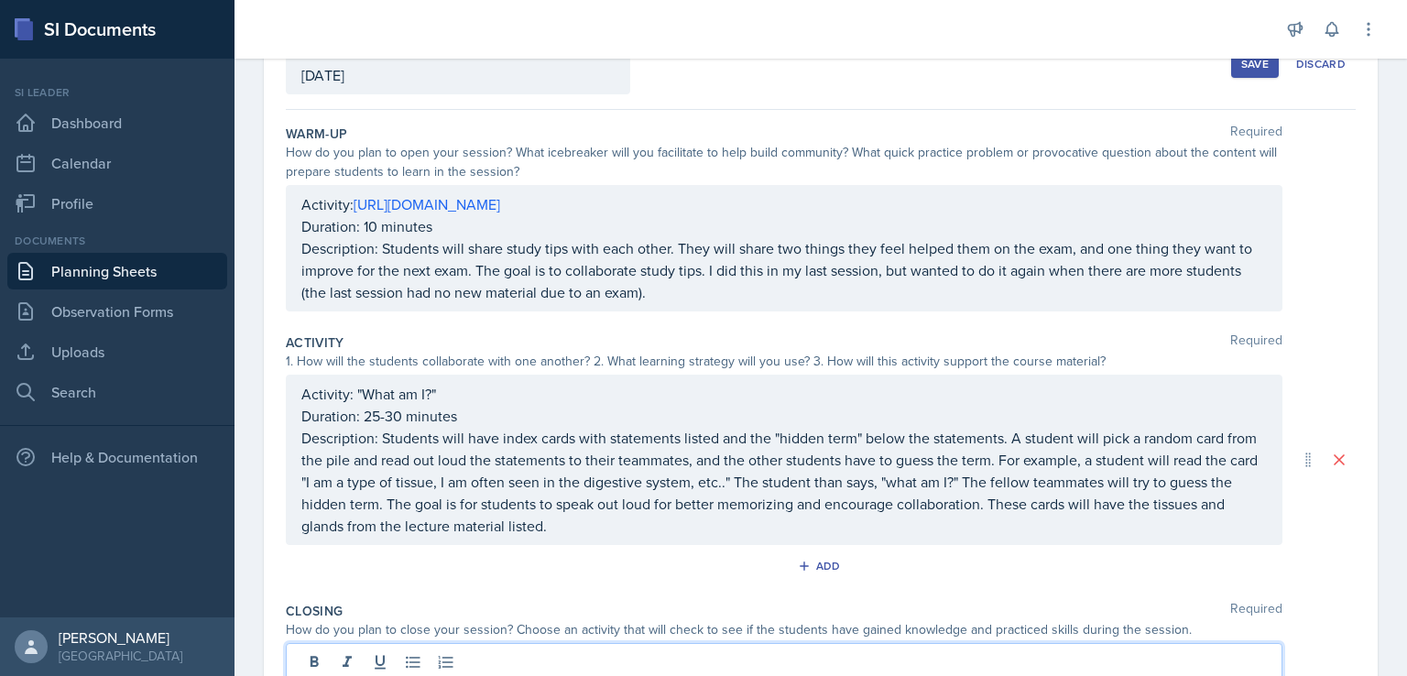
scroll to position [0, 0]
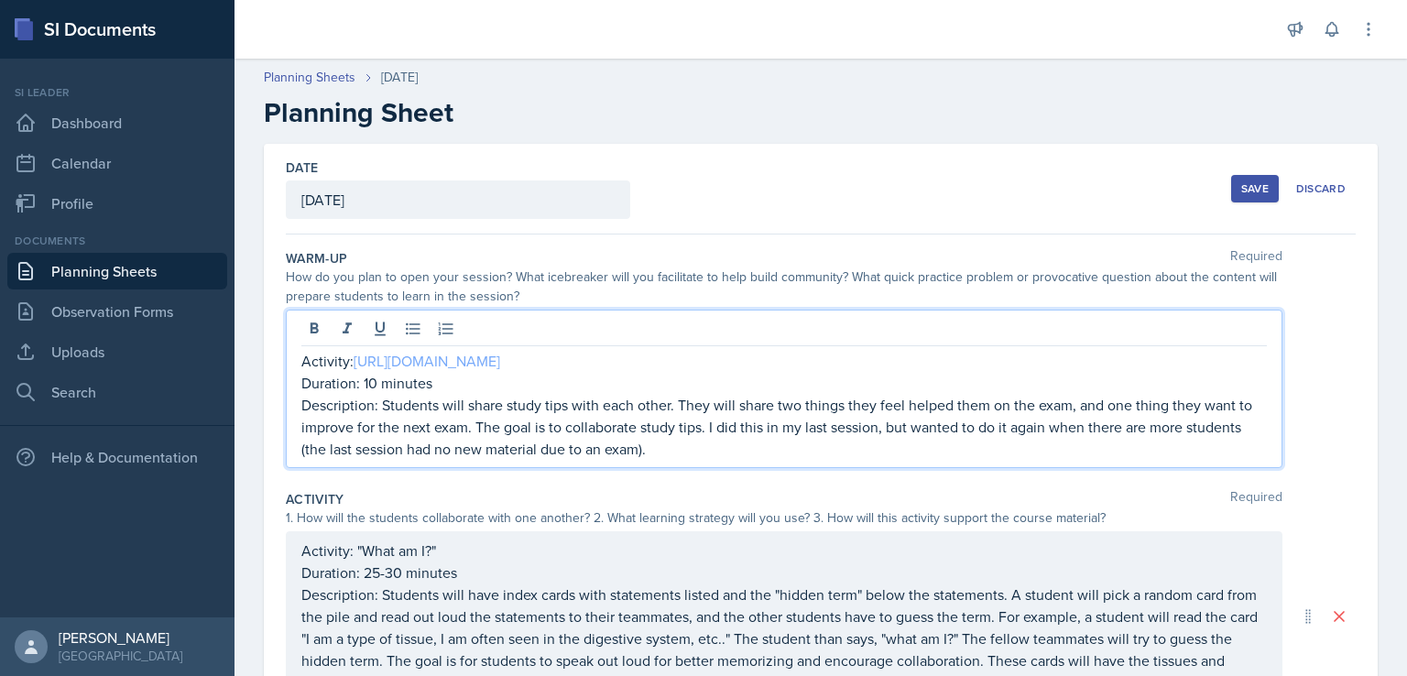
click at [632, 324] on div "Activity: [URL][DOMAIN_NAME] Duration: 10 minutes Description: Students will sh…" at bounding box center [784, 389] width 997 height 159
click at [500, 361] on link "[URL][DOMAIN_NAME]" at bounding box center [427, 361] width 147 height 20
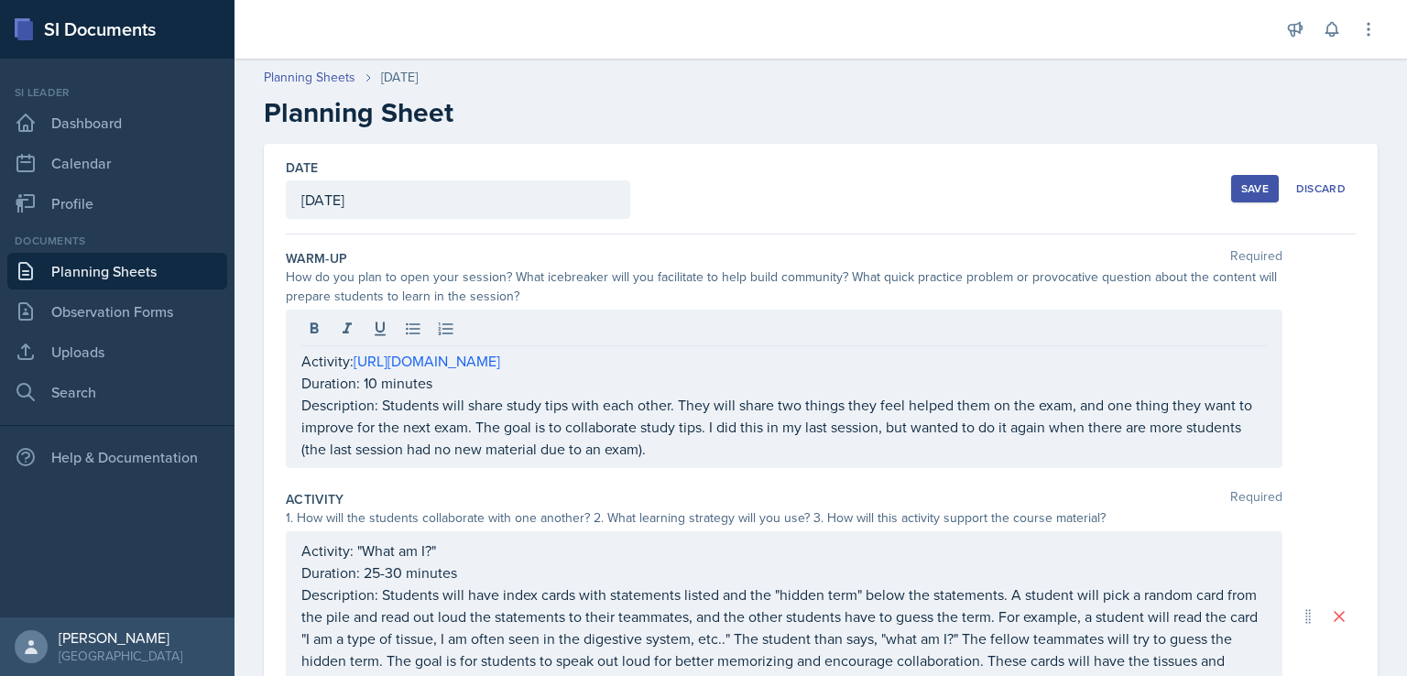
click at [1235, 177] on button "Save" at bounding box center [1256, 188] width 48 height 27
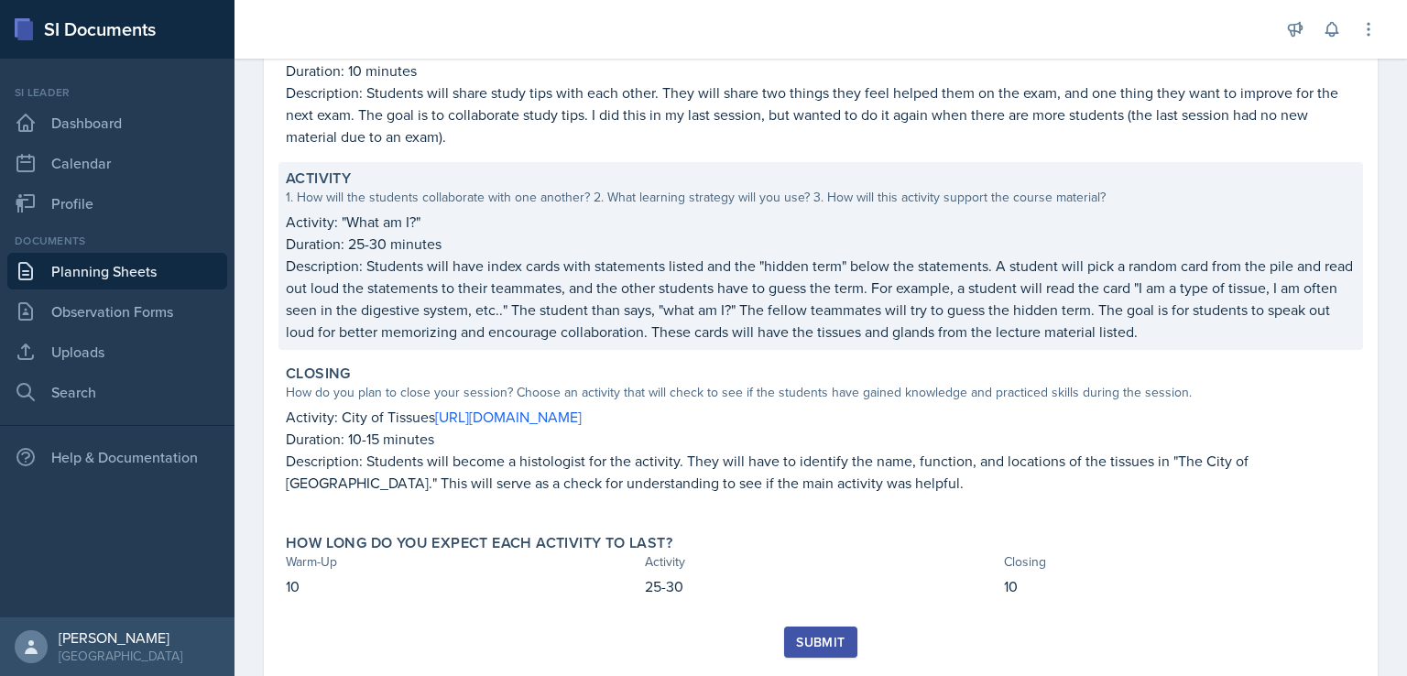
scroll to position [309, 0]
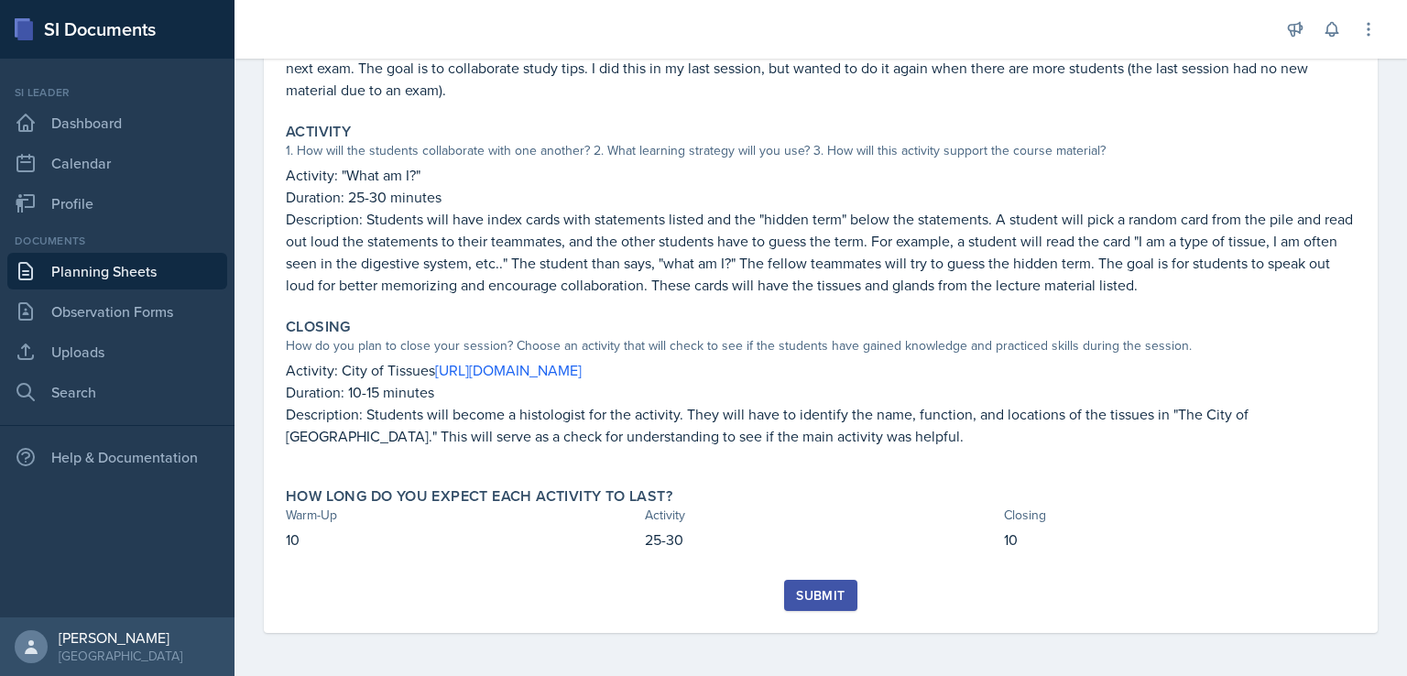
click at [824, 594] on div "Submit" at bounding box center [820, 595] width 49 height 15
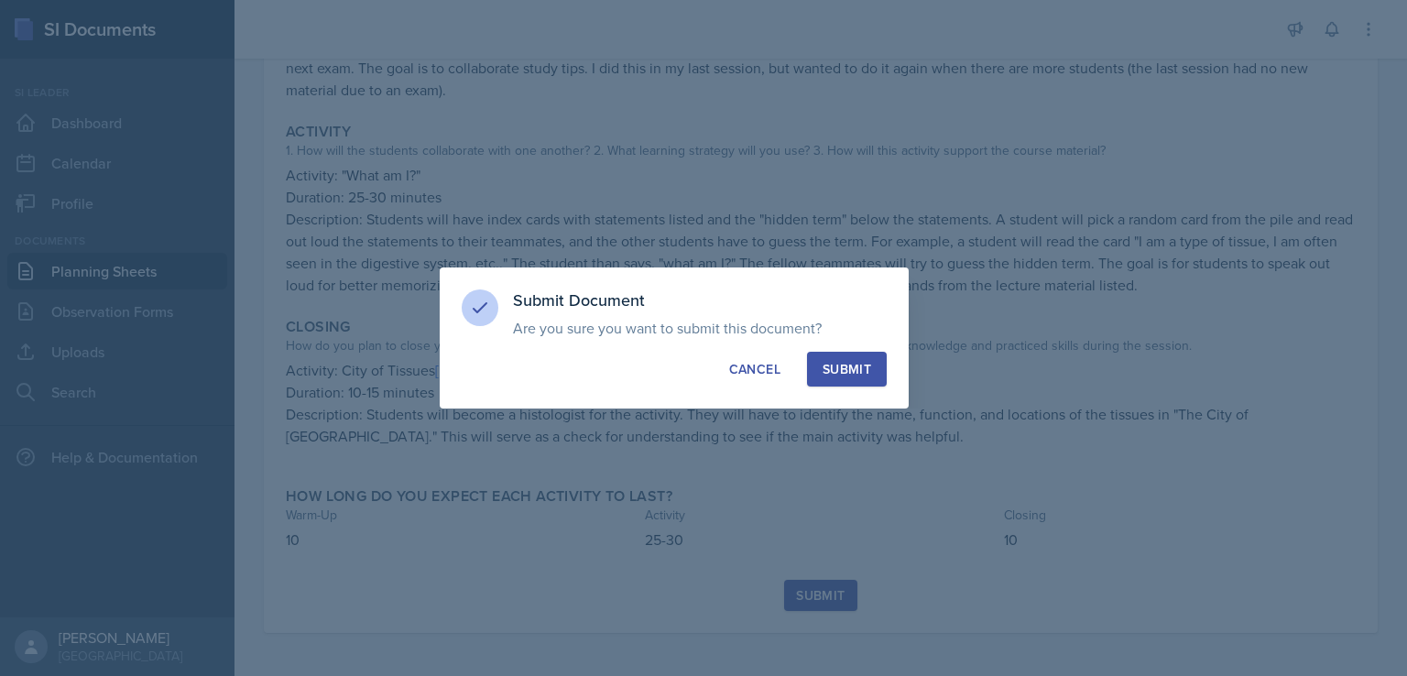
click at [862, 360] on div "Submit" at bounding box center [847, 369] width 49 height 18
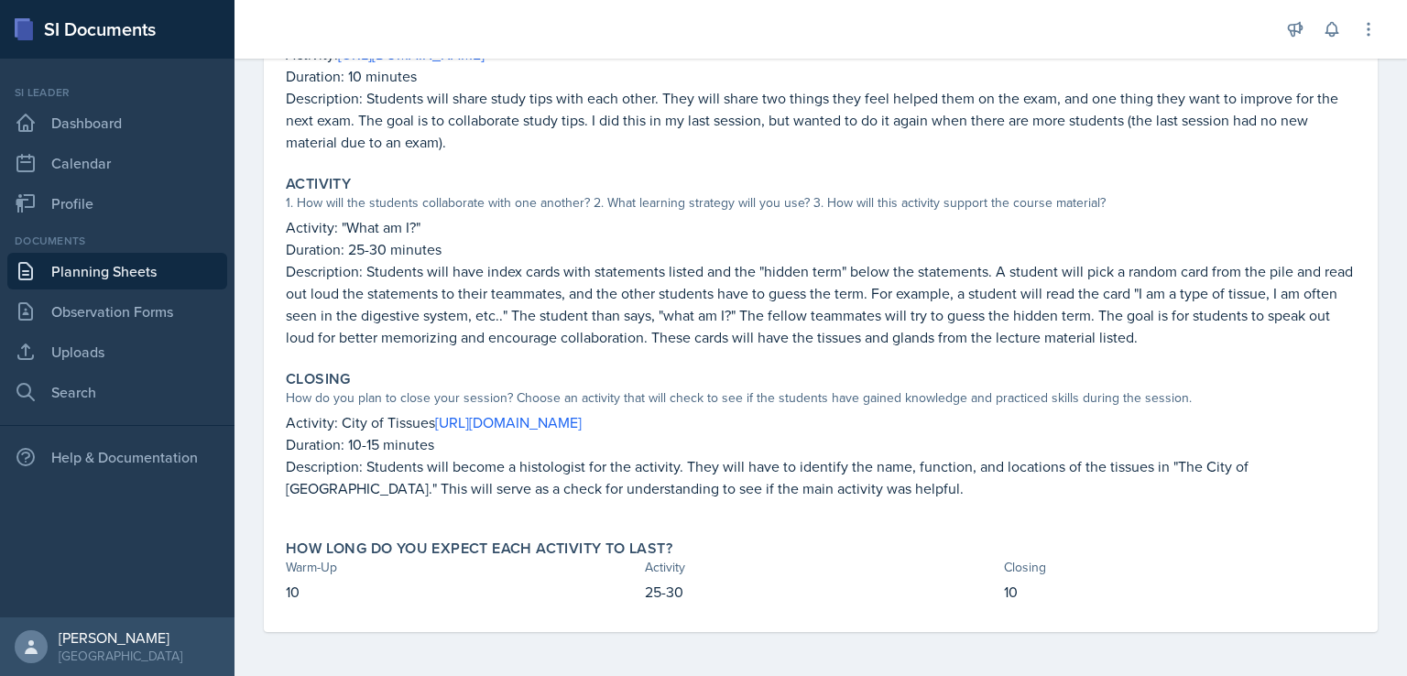
click at [132, 279] on link "Planning Sheets" at bounding box center [117, 271] width 220 height 37
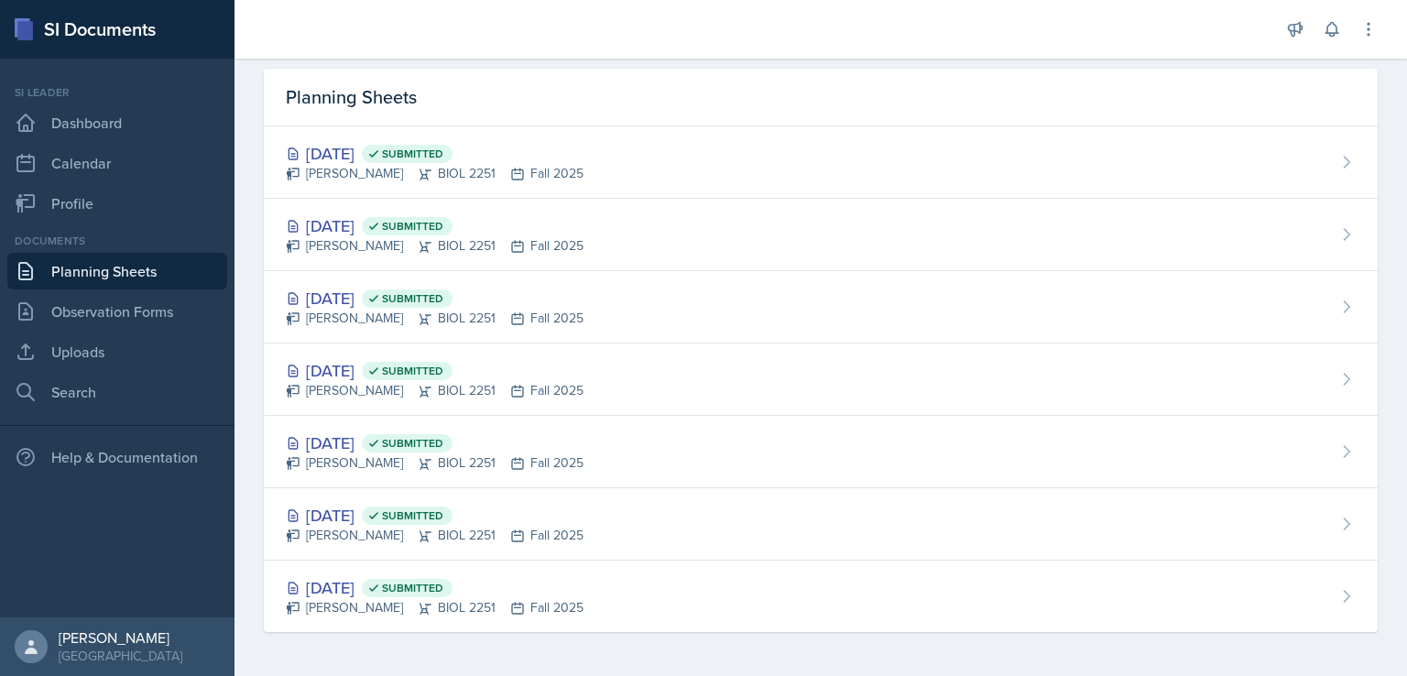
scroll to position [59, 0]
click at [149, 268] on link "Planning Sheets" at bounding box center [117, 271] width 220 height 37
click at [172, 107] on link "Dashboard" at bounding box center [117, 122] width 220 height 37
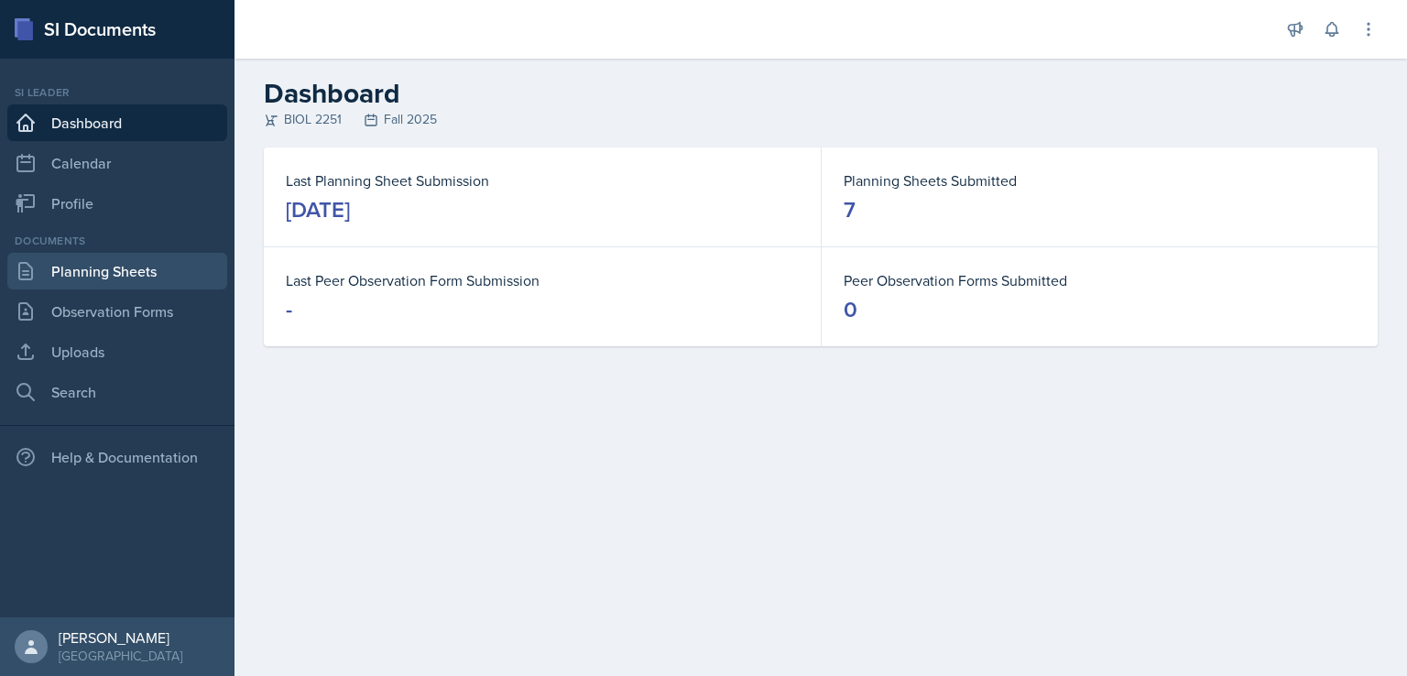
click at [139, 261] on link "Planning Sheets" at bounding box center [117, 271] width 220 height 37
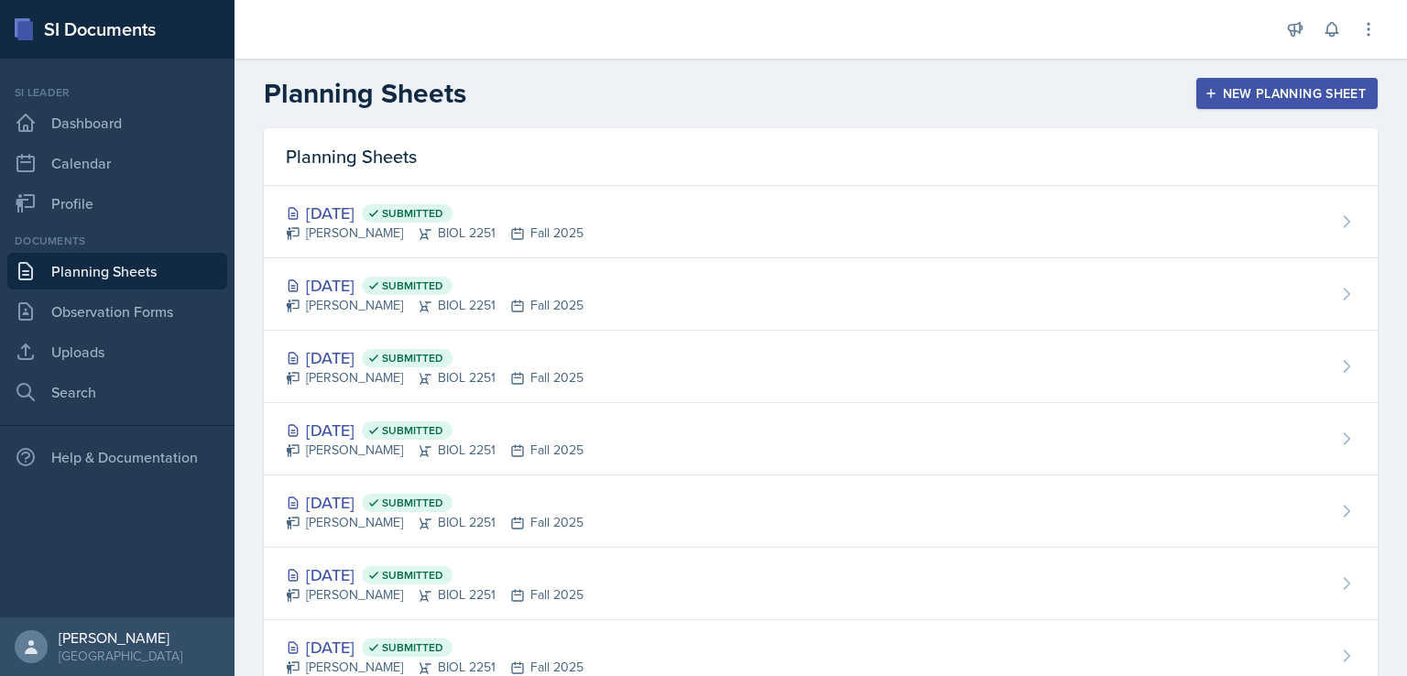
click at [139, 261] on link "Planning Sheets" at bounding box center [117, 271] width 220 height 37
click at [1205, 89] on icon "button" at bounding box center [1211, 93] width 13 height 13
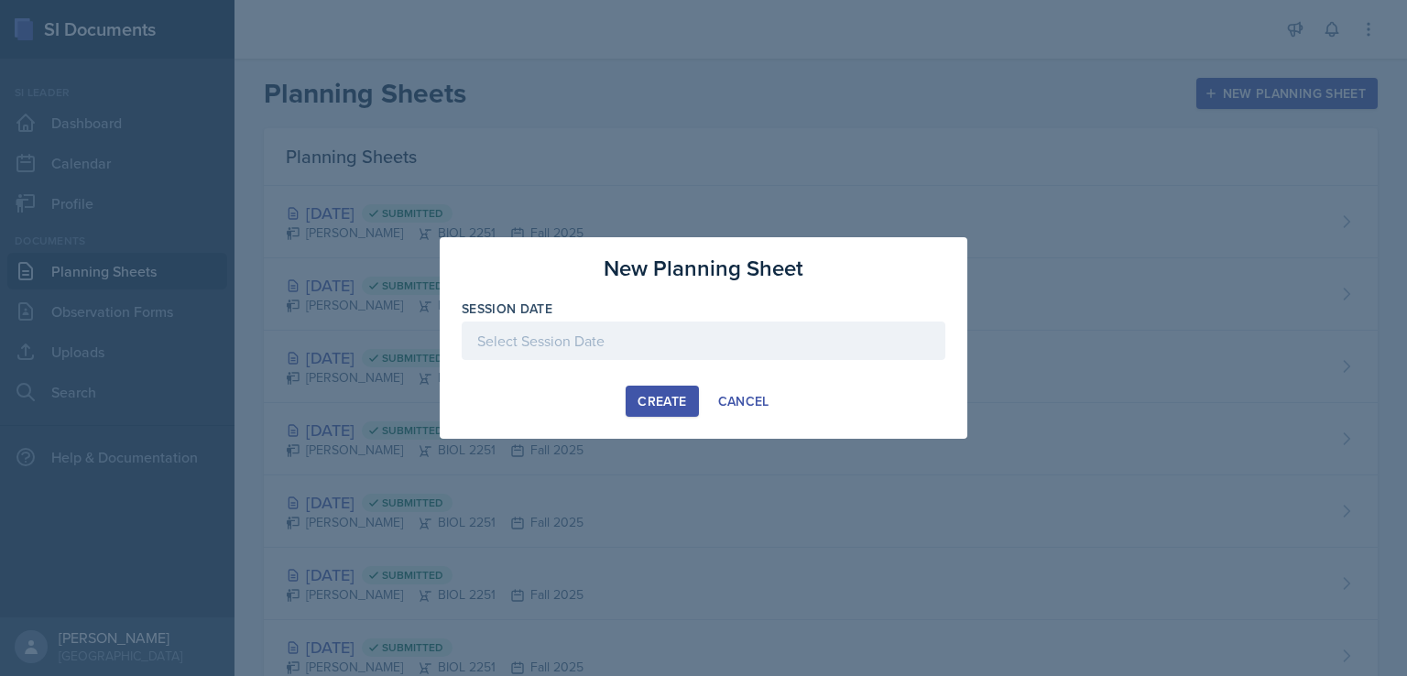
click at [810, 339] on div at bounding box center [704, 341] width 484 height 38
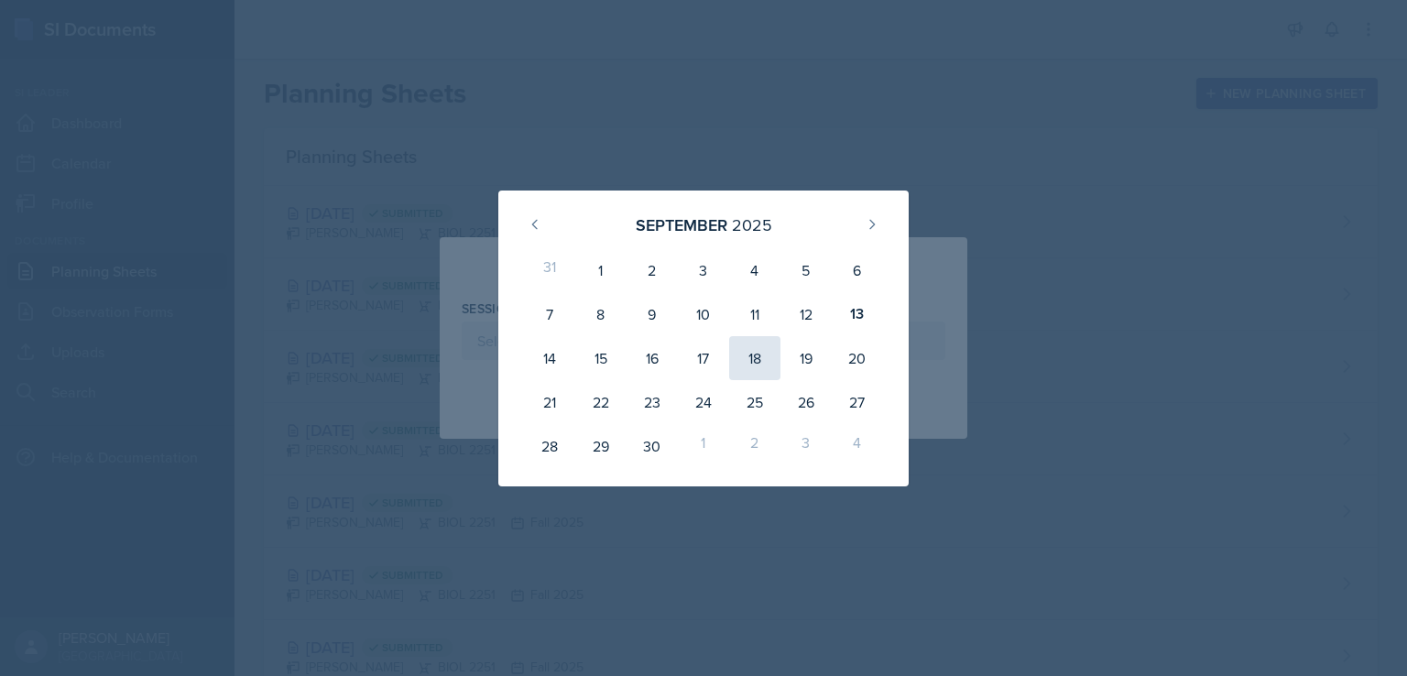
click at [742, 345] on div "18" at bounding box center [754, 358] width 51 height 44
type input "[DATE]"
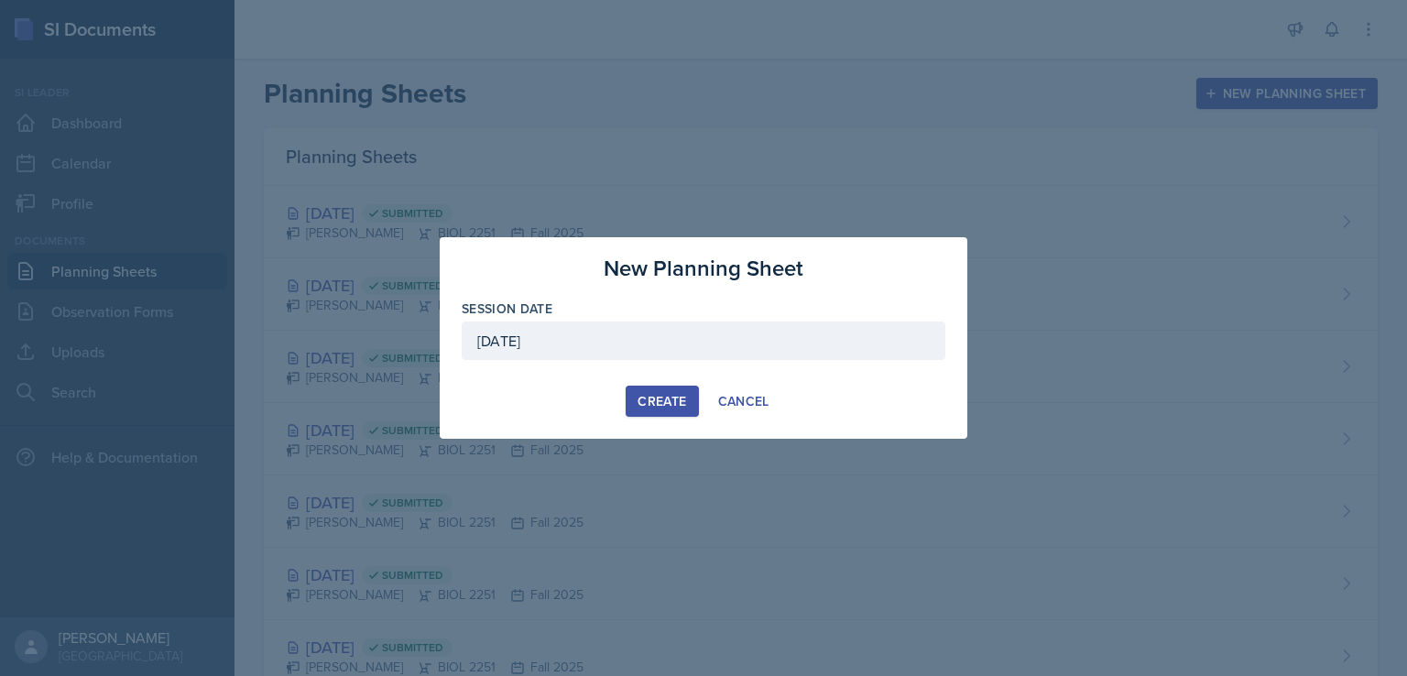
click at [669, 394] on div "Create" at bounding box center [662, 401] width 49 height 15
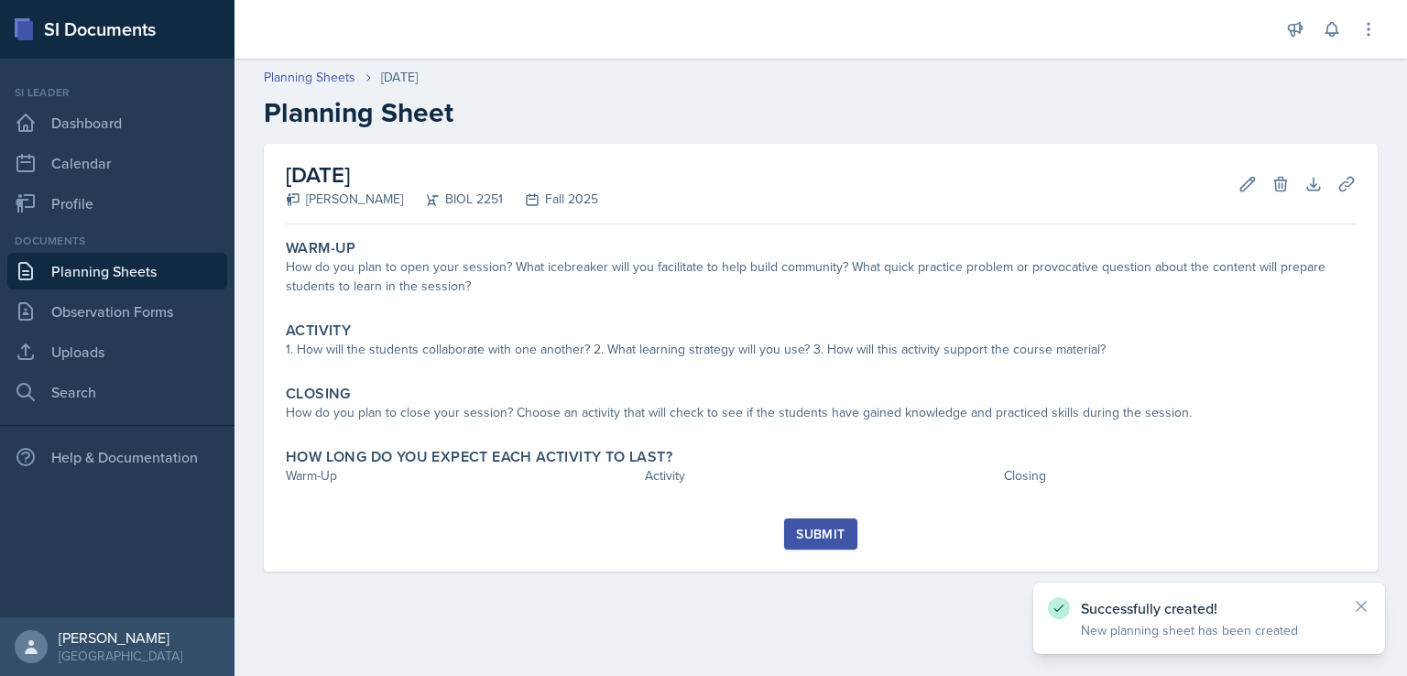
click at [679, 307] on div "Warm-Up How do you plan to open your session? What icebreaker will you facilita…" at bounding box center [821, 375] width 1070 height 287
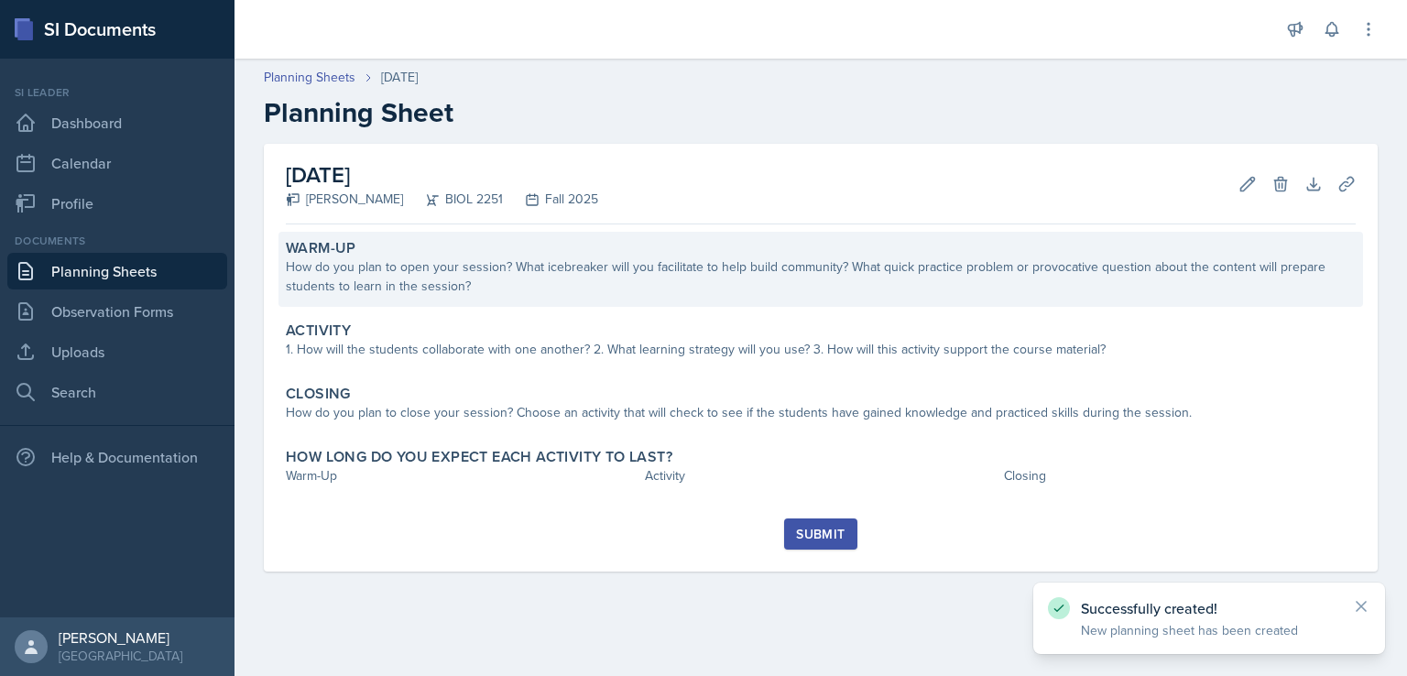
click at [695, 286] on div "How do you plan to open your session? What icebreaker will you facilitate to he…" at bounding box center [821, 276] width 1070 height 38
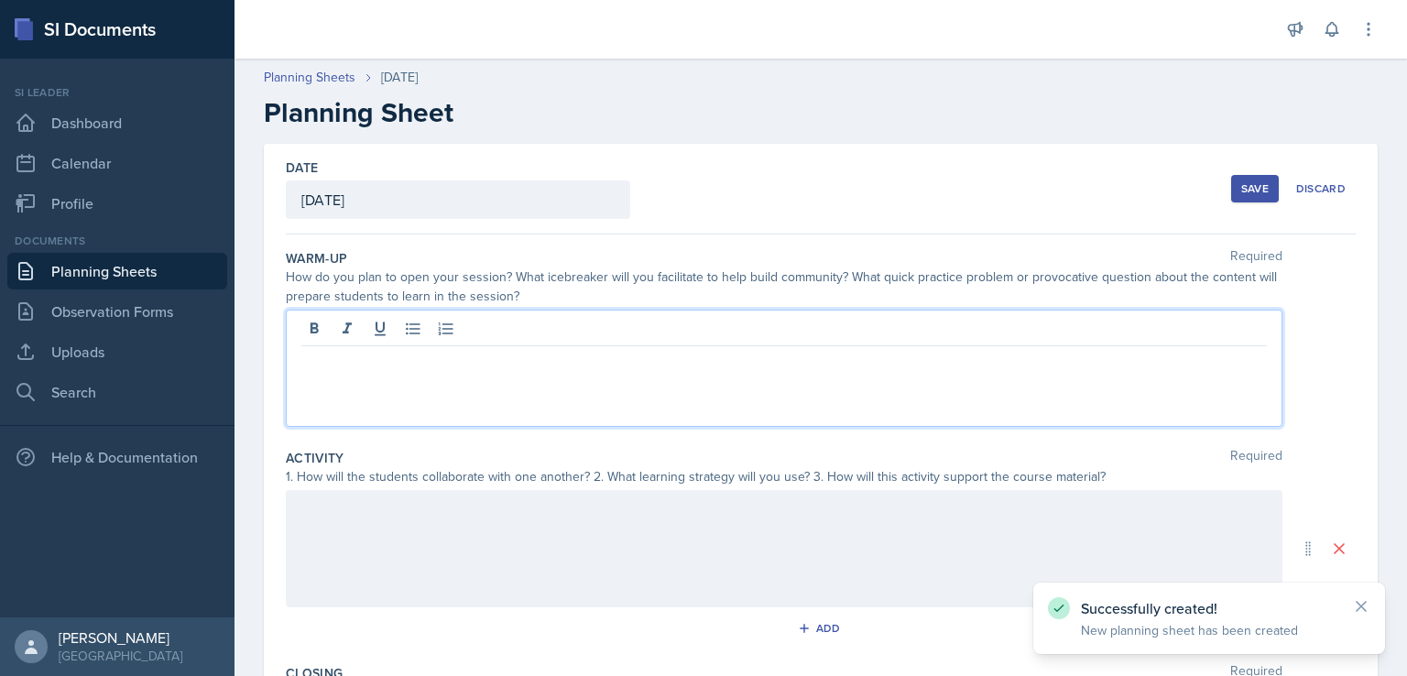
click at [673, 323] on div at bounding box center [784, 368] width 997 height 117
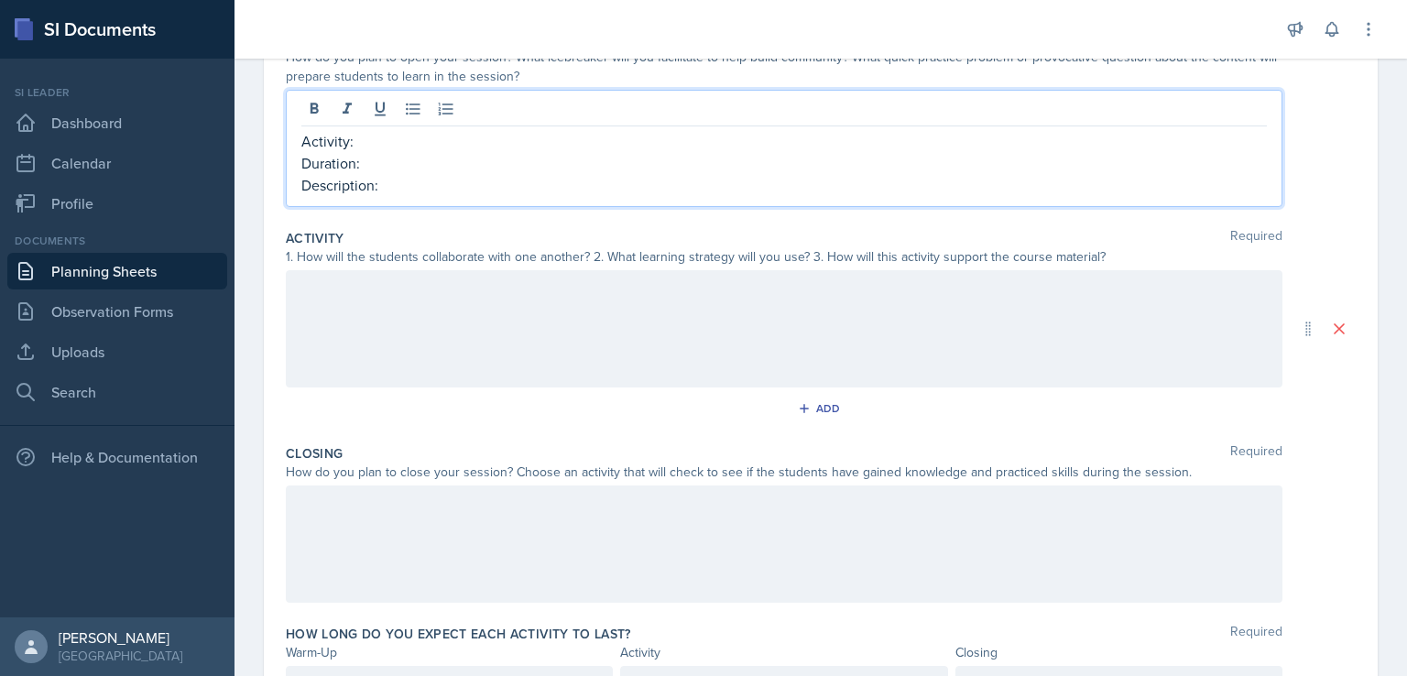
scroll to position [225, 0]
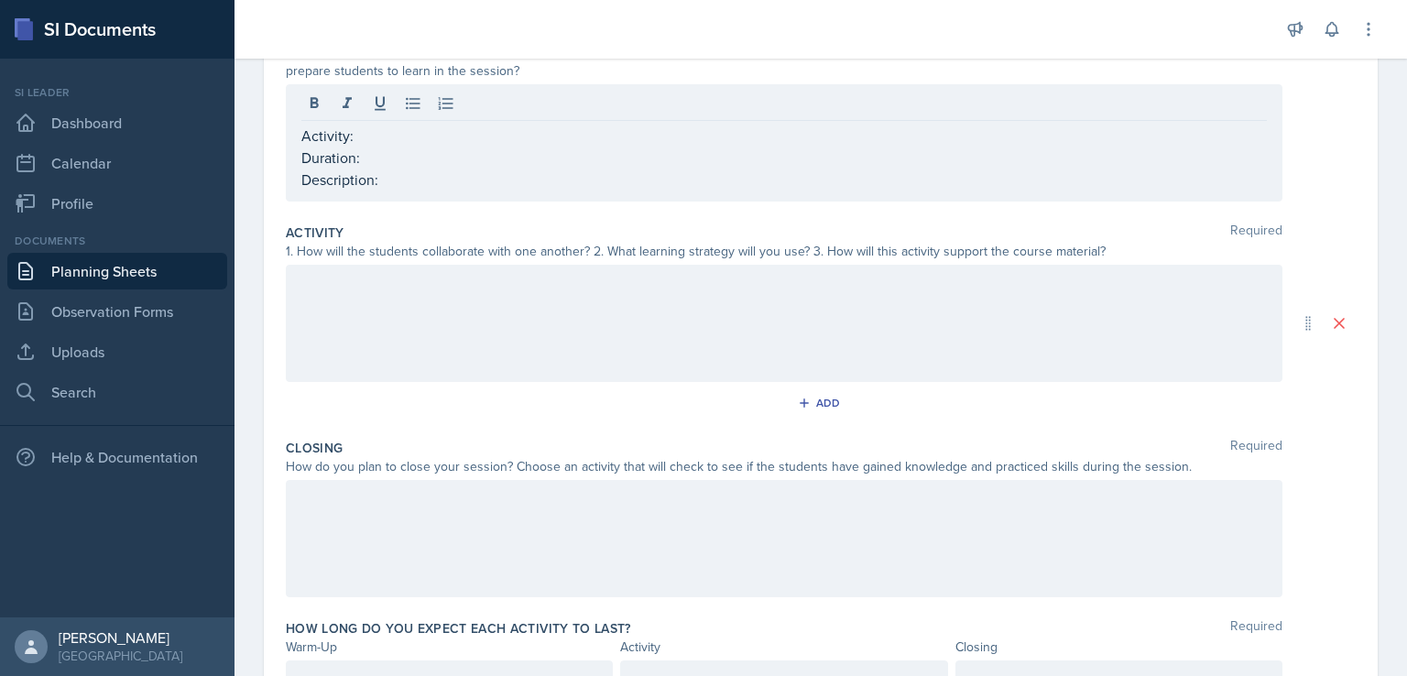
click at [509, 345] on div at bounding box center [784, 323] width 997 height 117
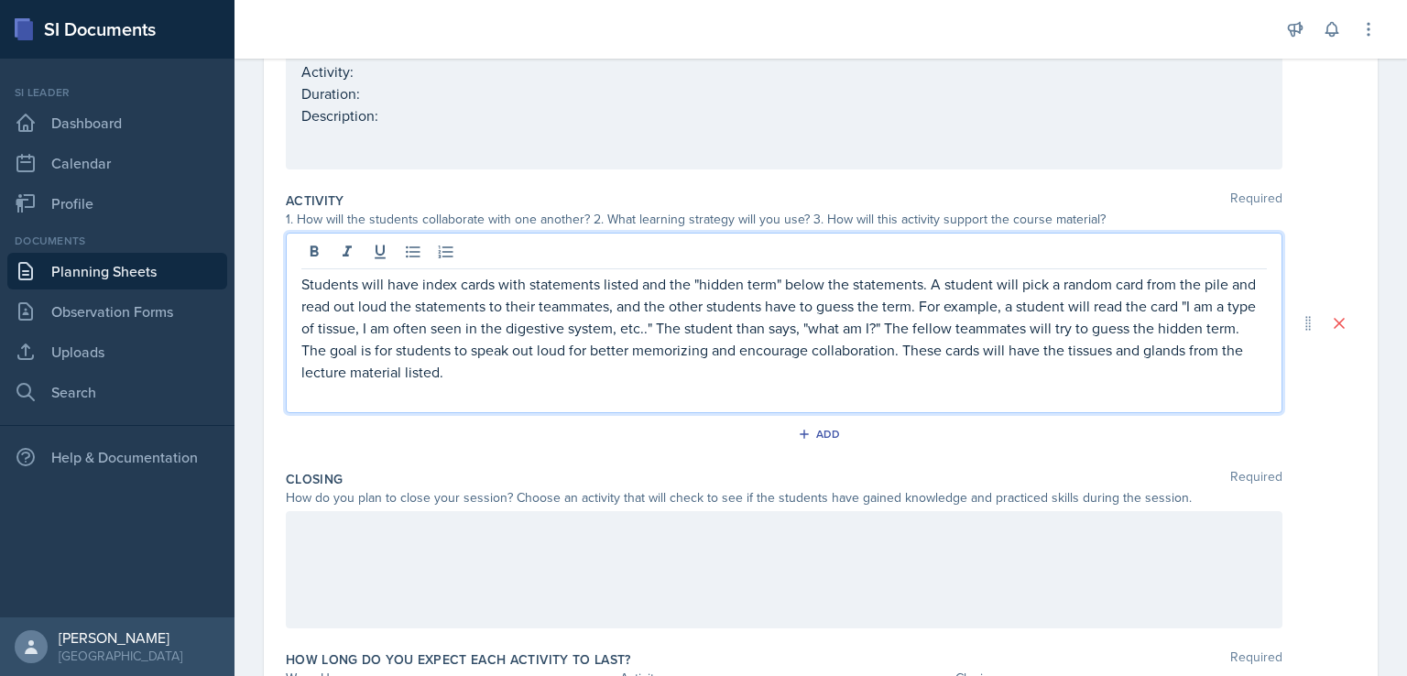
click at [302, 281] on p "Students will have index cards with statements listed and the "hidden term" bel…" at bounding box center [784, 328] width 966 height 110
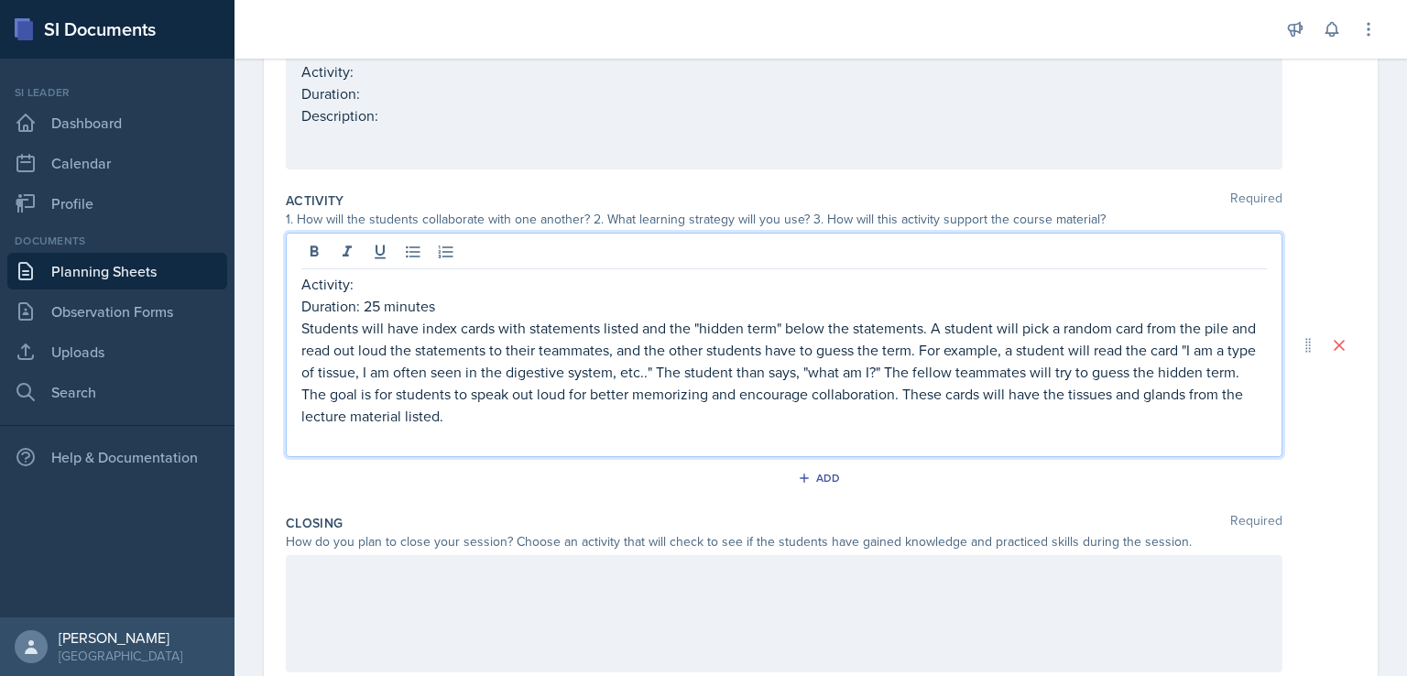
click at [389, 283] on p "Activity:" at bounding box center [784, 284] width 966 height 22
click at [301, 328] on p "Students will have index cards with statements listed and the "hidden term" bel…" at bounding box center [784, 372] width 966 height 110
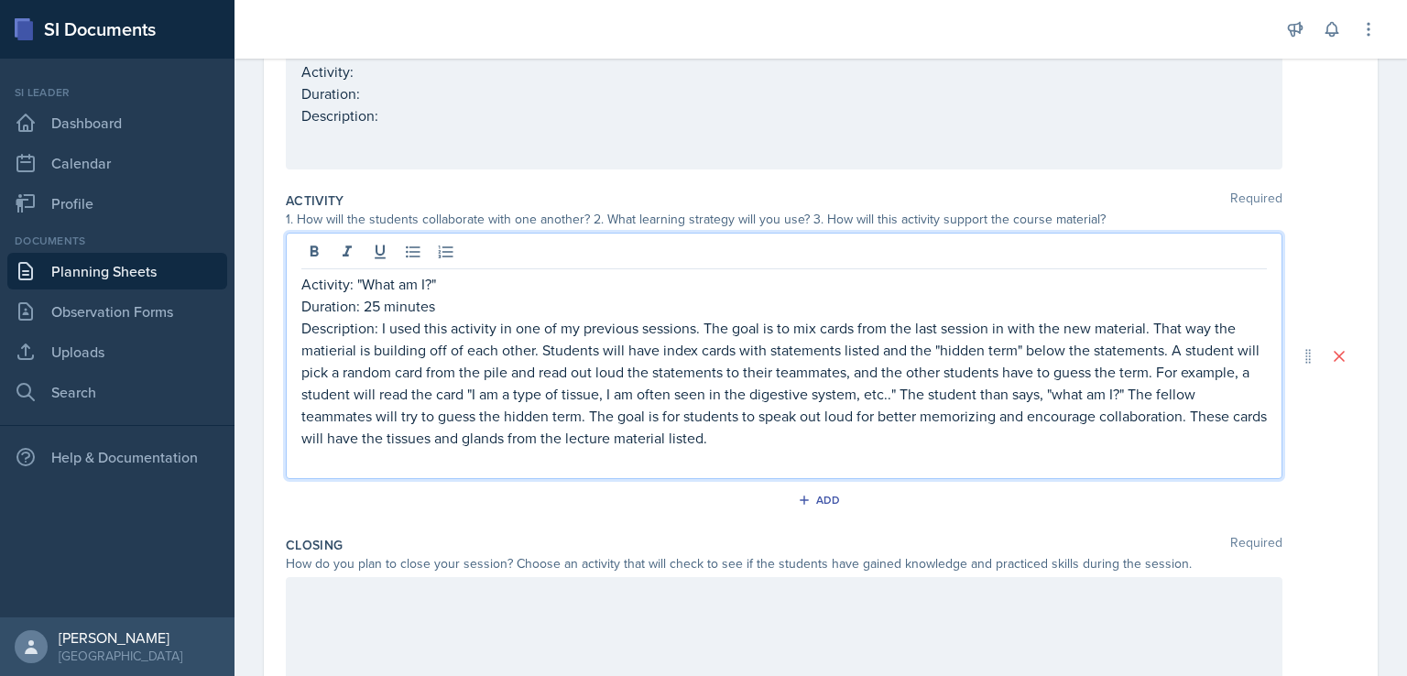
click at [332, 348] on p "Description: I used this activity in one of my previous sessions. The goal is t…" at bounding box center [784, 383] width 966 height 132
click at [333, 348] on p "Description: I used this activity in one of my previous sessions. The goal is t…" at bounding box center [784, 383] width 966 height 132
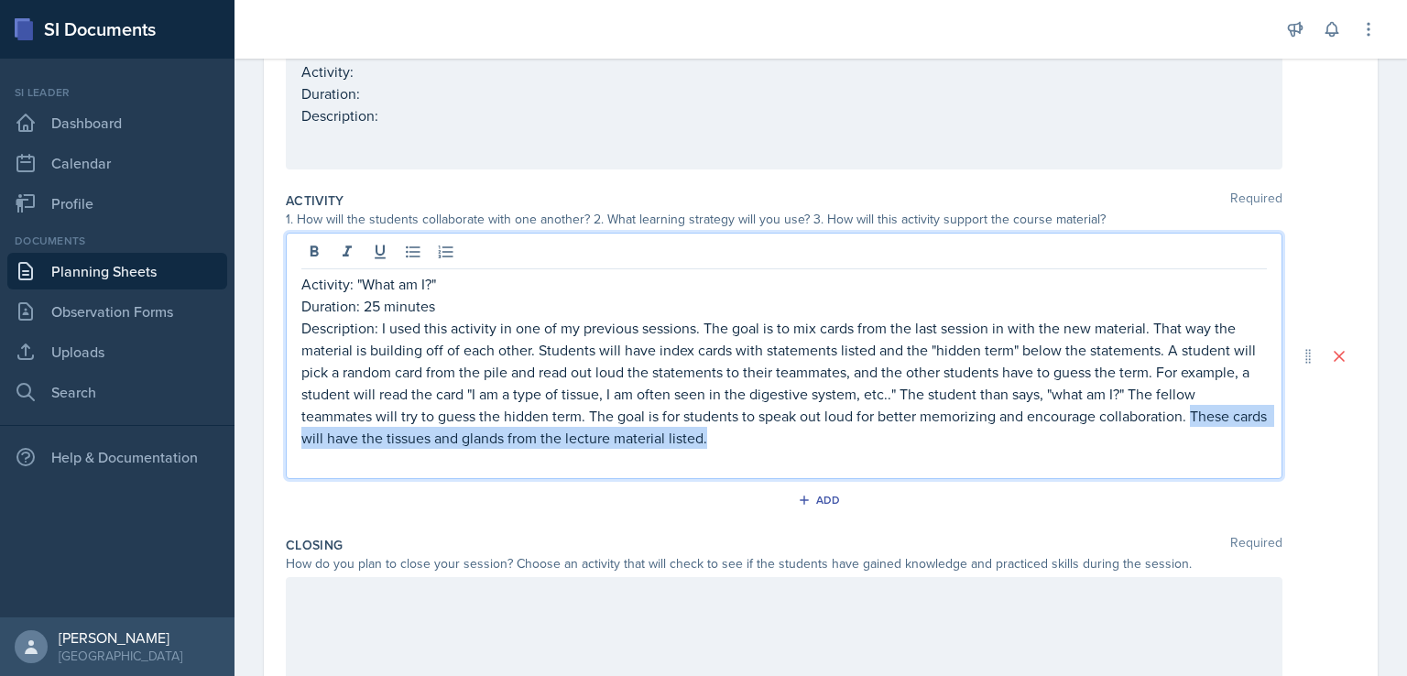
drag, startPoint x: 1194, startPoint y: 418, endPoint x: 1196, endPoint y: 445, distance: 27.5
click at [1196, 445] on p "Description: I used this activity in one of my previous sessions. The goal is t…" at bounding box center [784, 383] width 966 height 132
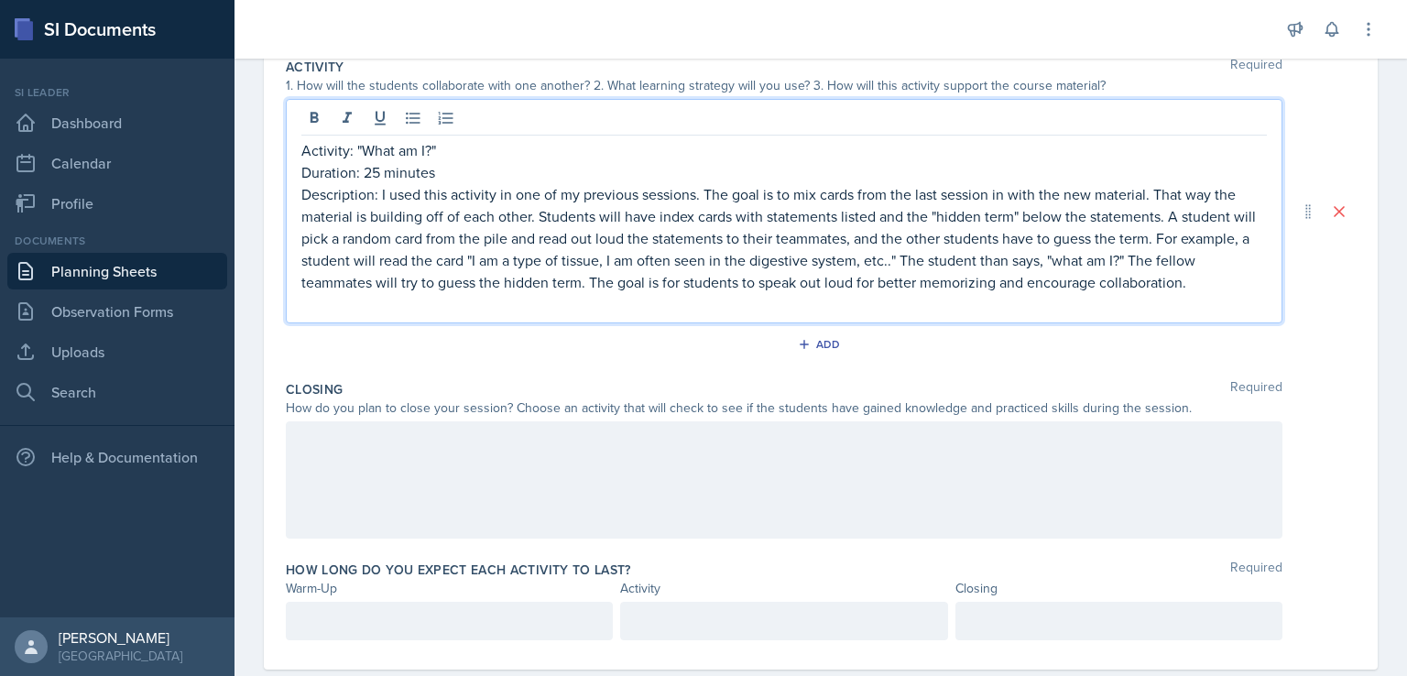
scroll to position [427, 0]
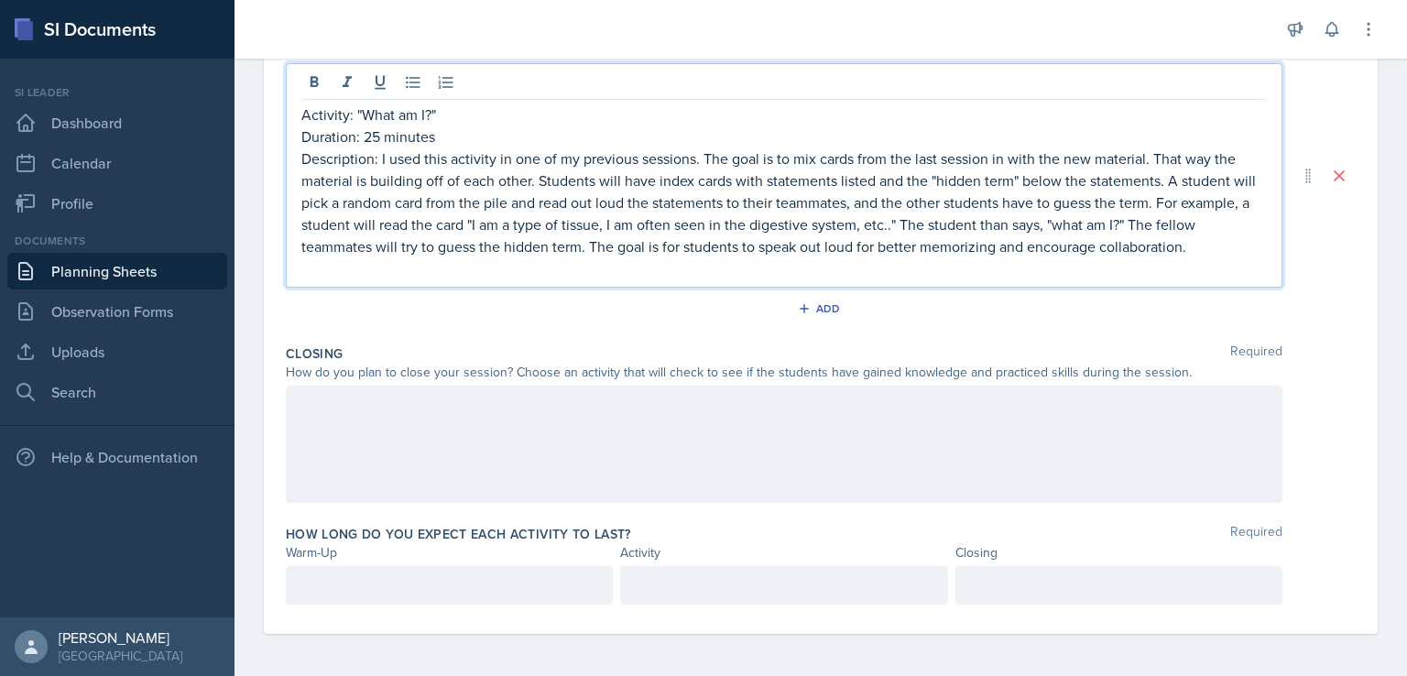
click at [816, 419] on div at bounding box center [784, 444] width 997 height 117
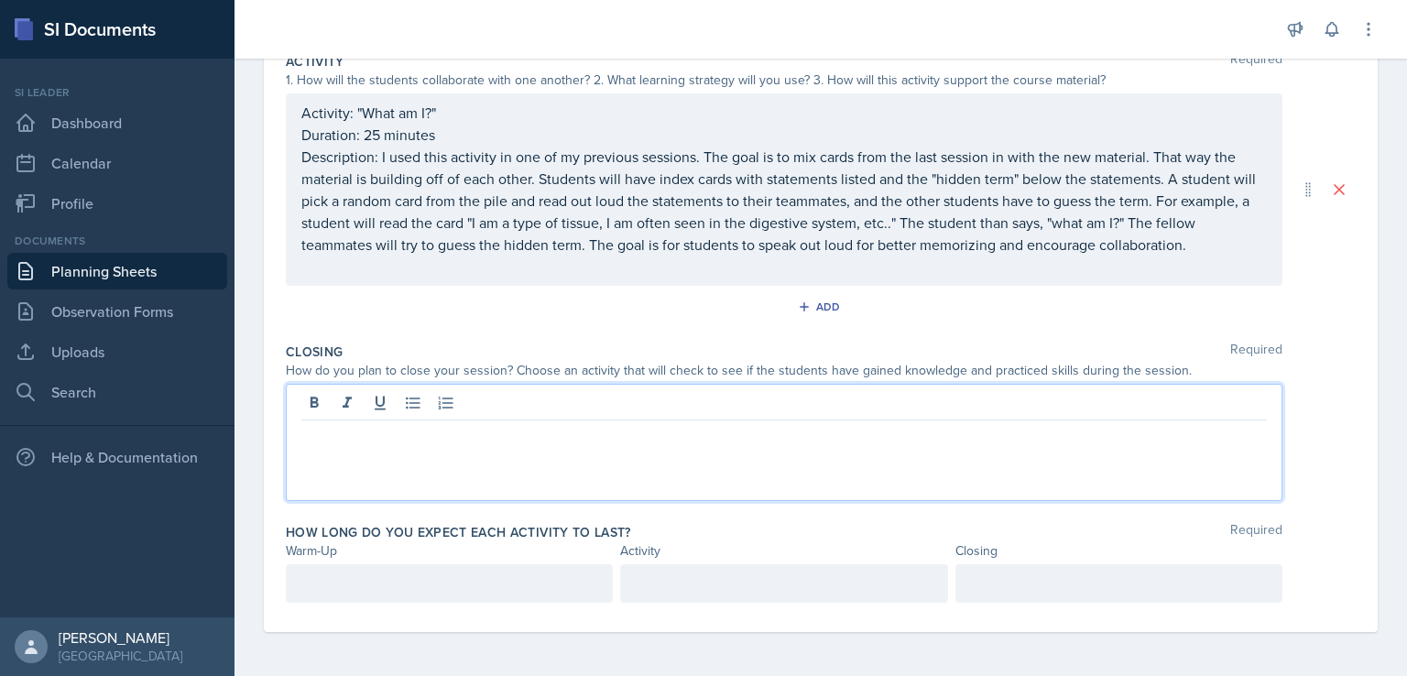
scroll to position [396, 0]
click at [669, 453] on p "Duration:" at bounding box center [784, 458] width 966 height 22
click at [671, 437] on p "Activity:" at bounding box center [784, 436] width 966 height 22
click at [619, 482] on p "Description:" at bounding box center [784, 480] width 966 height 22
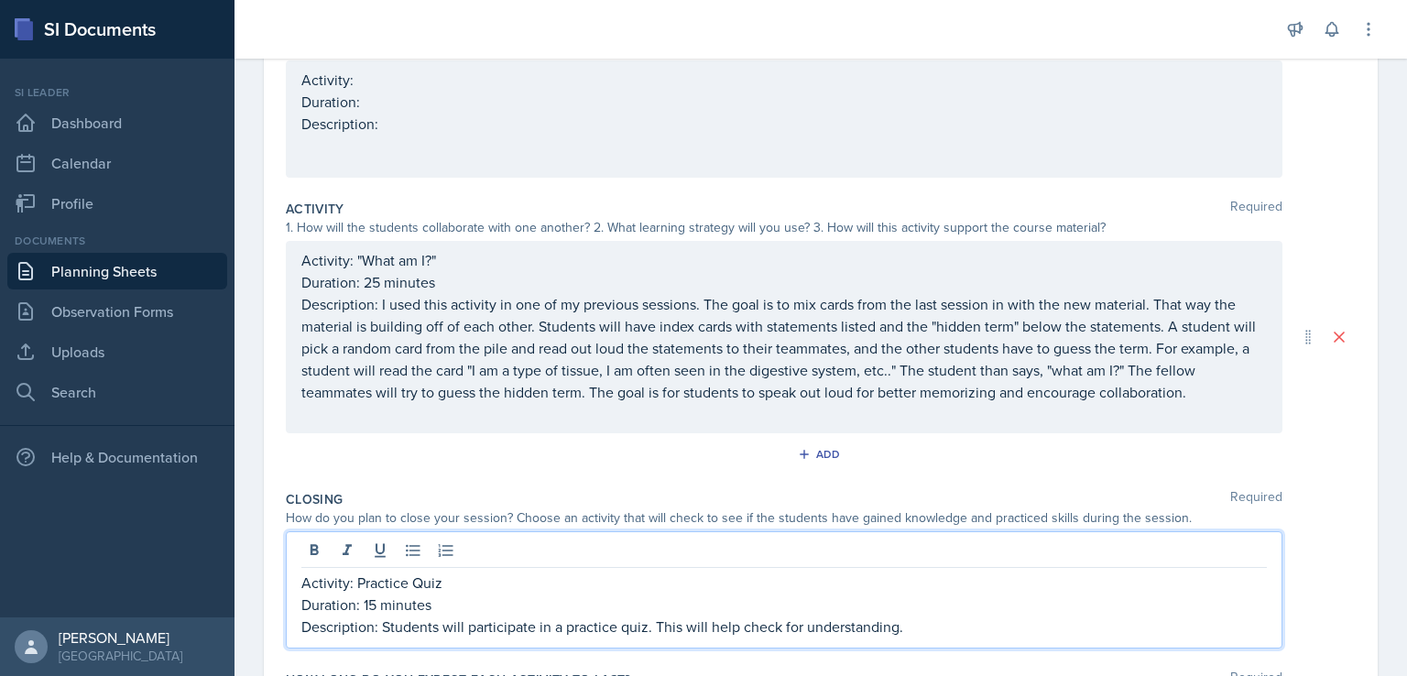
scroll to position [250, 0]
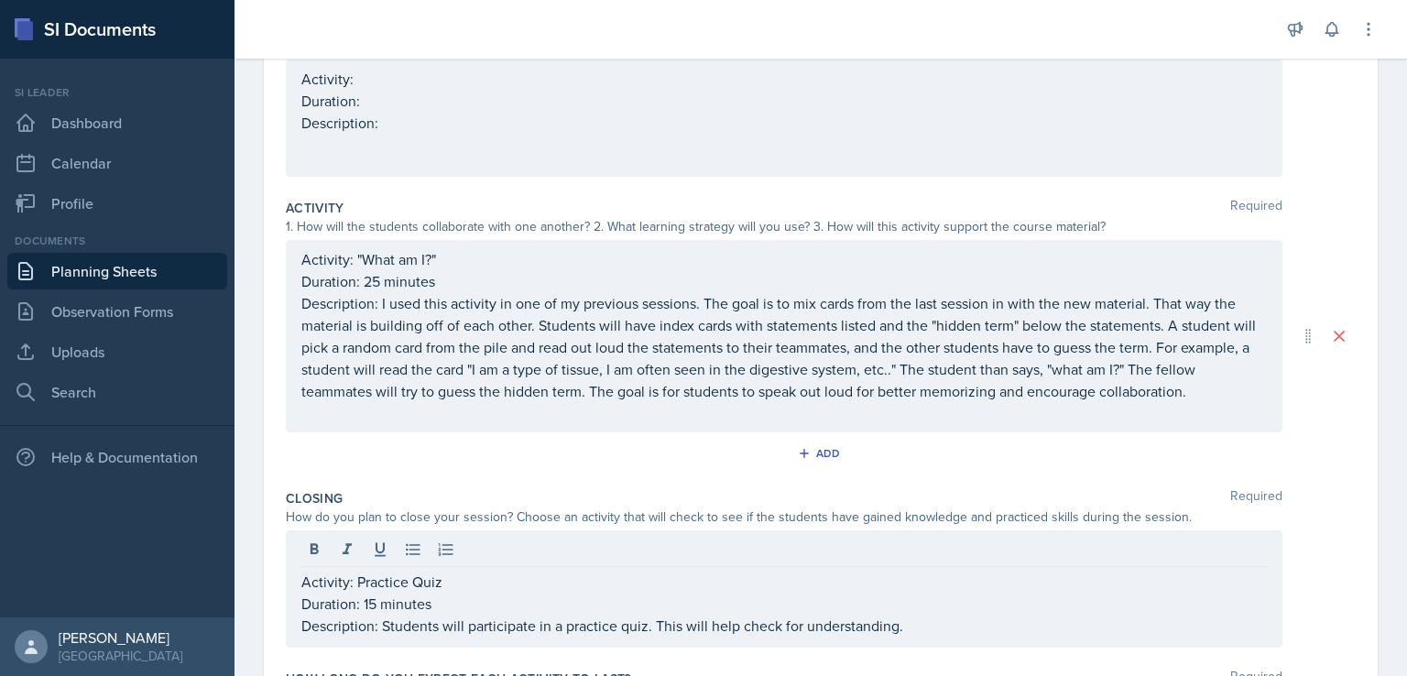
click at [619, 477] on div "Activity Required 1. How will the students collaborate with one another? 2. Wha…" at bounding box center [821, 337] width 1070 height 290
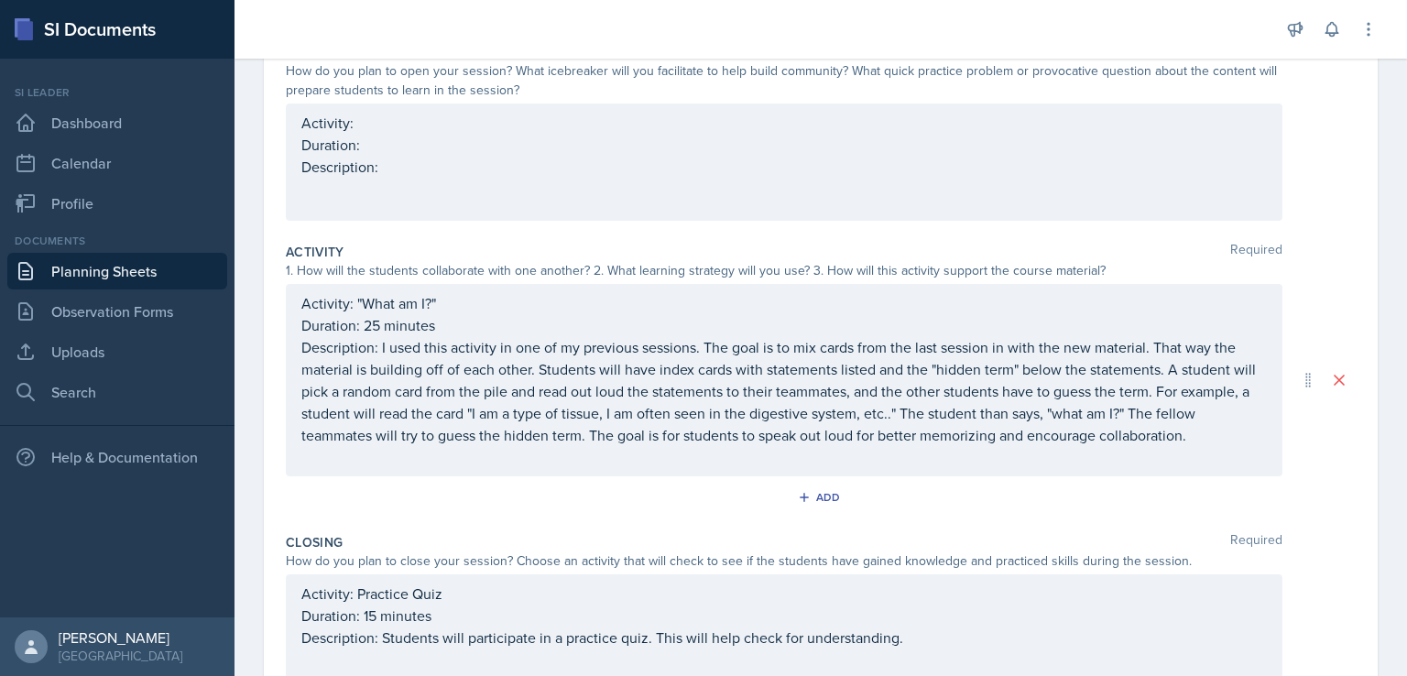
scroll to position [207, 0]
click at [961, 641] on p "Description: Students will participate in a practice quiz. This will help check…" at bounding box center [784, 637] width 966 height 22
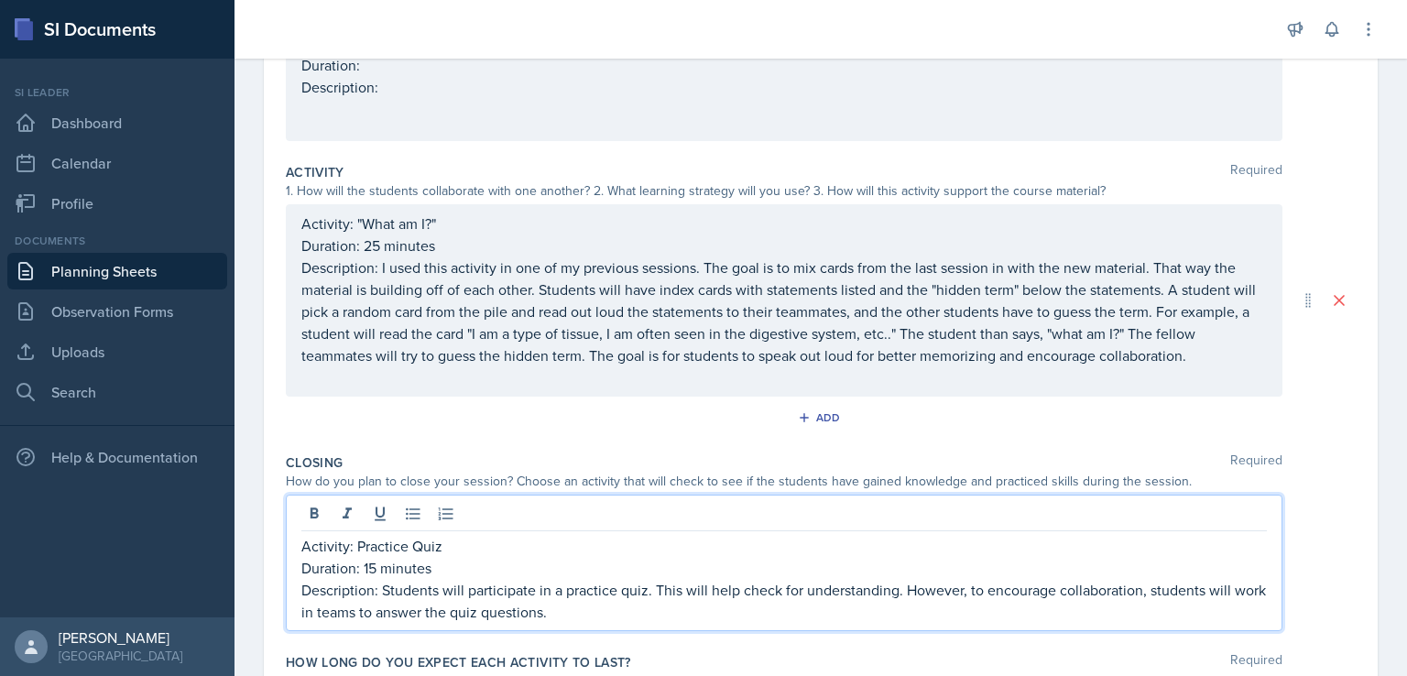
scroll to position [414, 0]
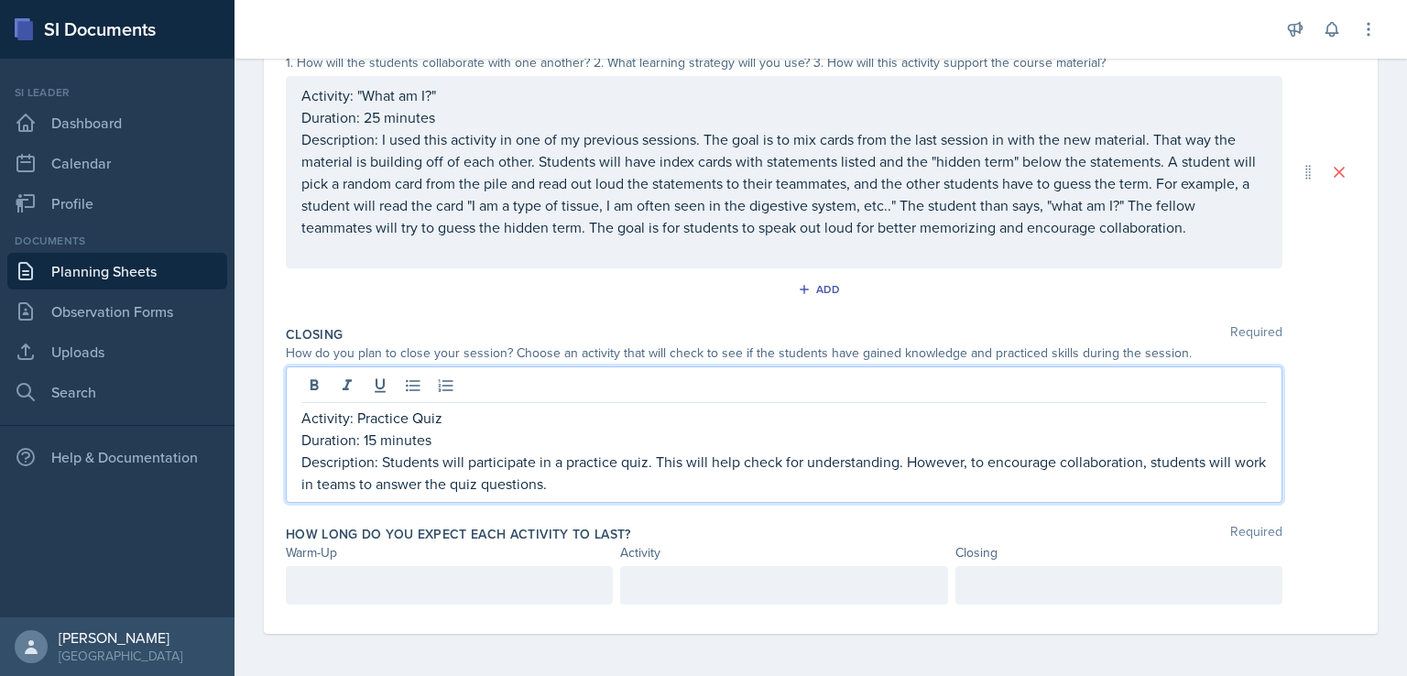
click at [501, 591] on p at bounding box center [449, 586] width 296 height 22
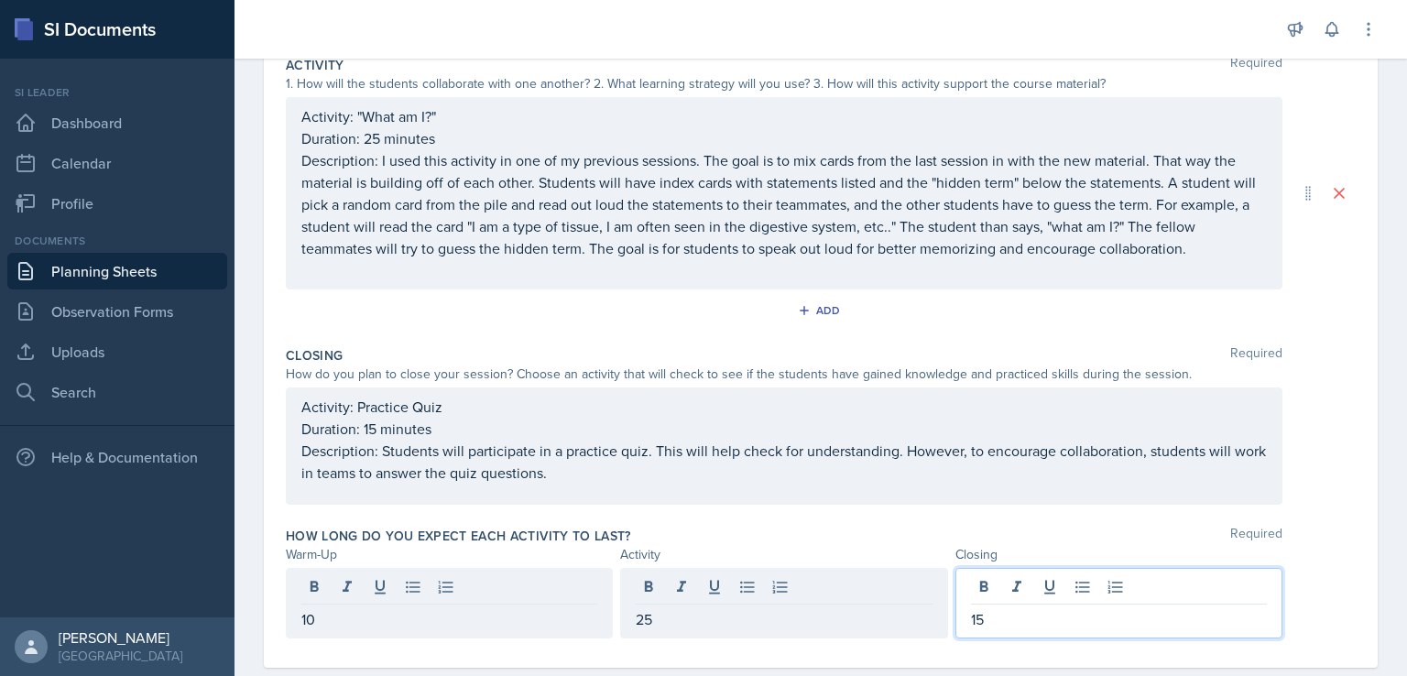
scroll to position [409, 0]
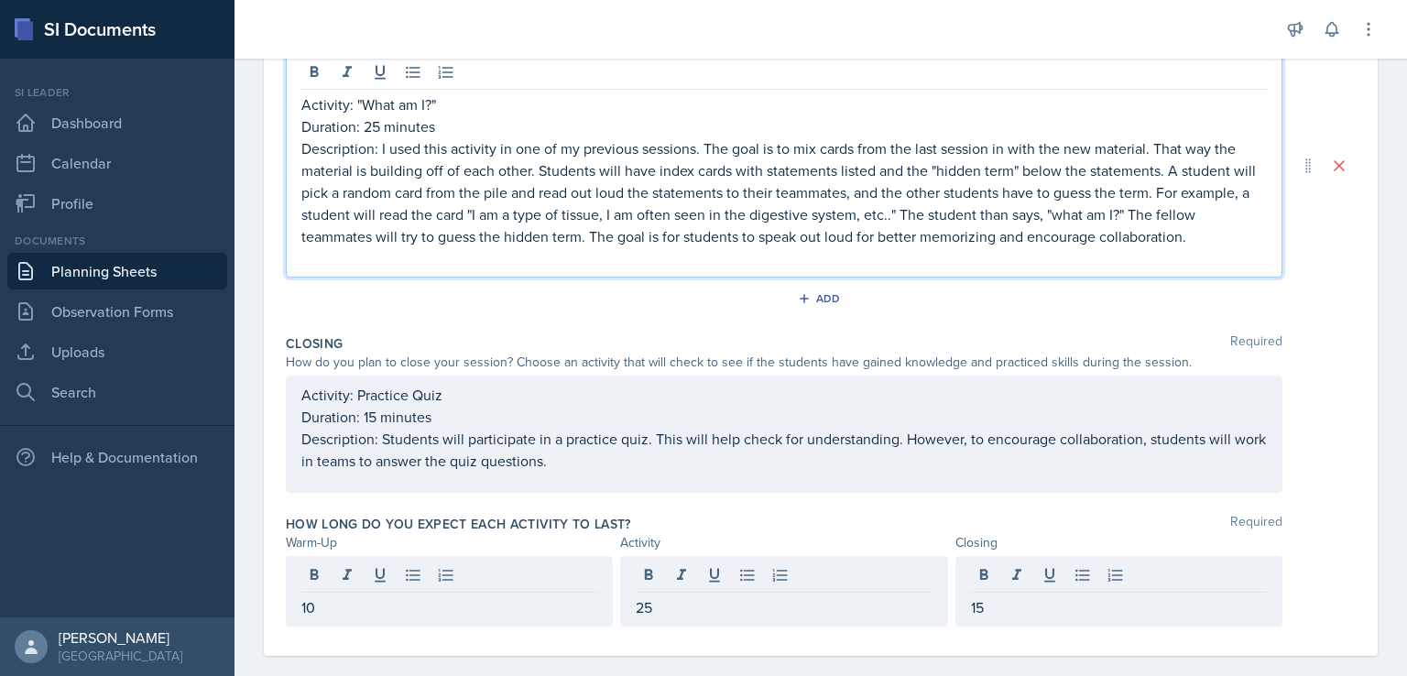
click at [1210, 228] on p "Description: I used this activity in one of my previous sessions. The goal is t…" at bounding box center [784, 192] width 966 height 110
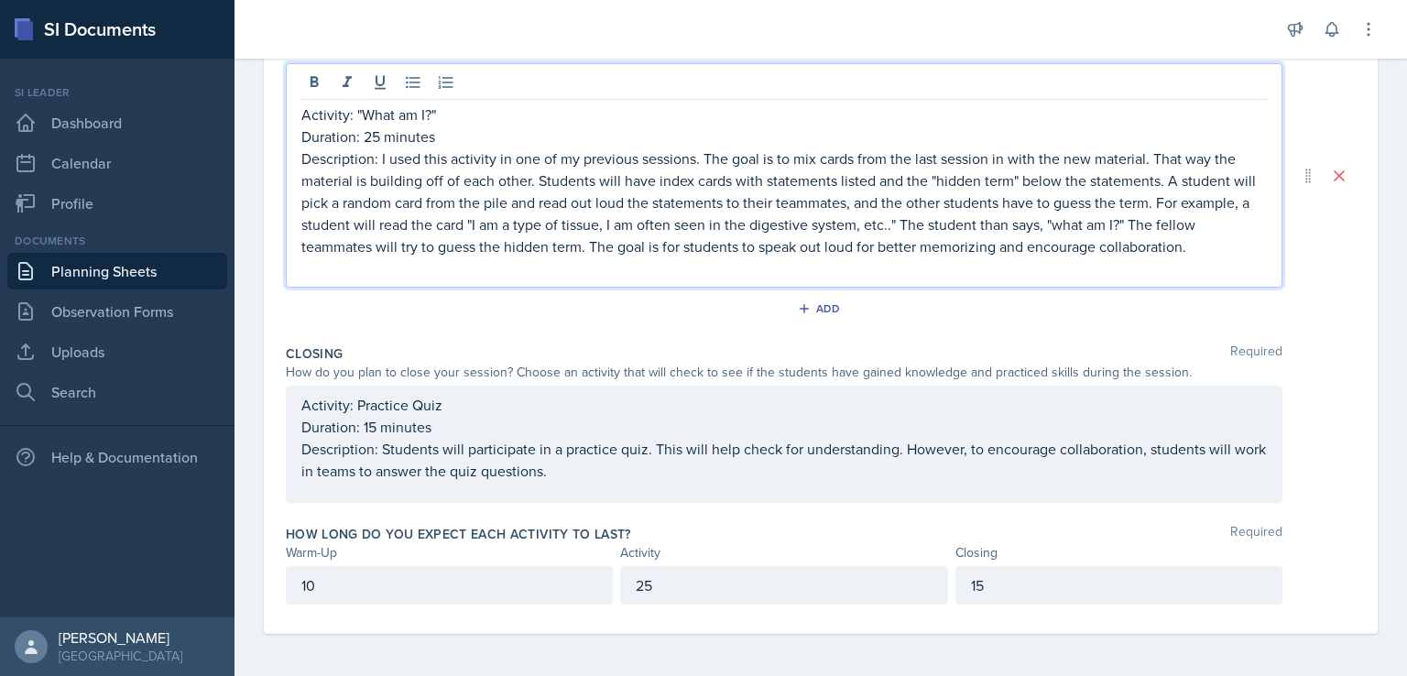
scroll to position [441, 0]
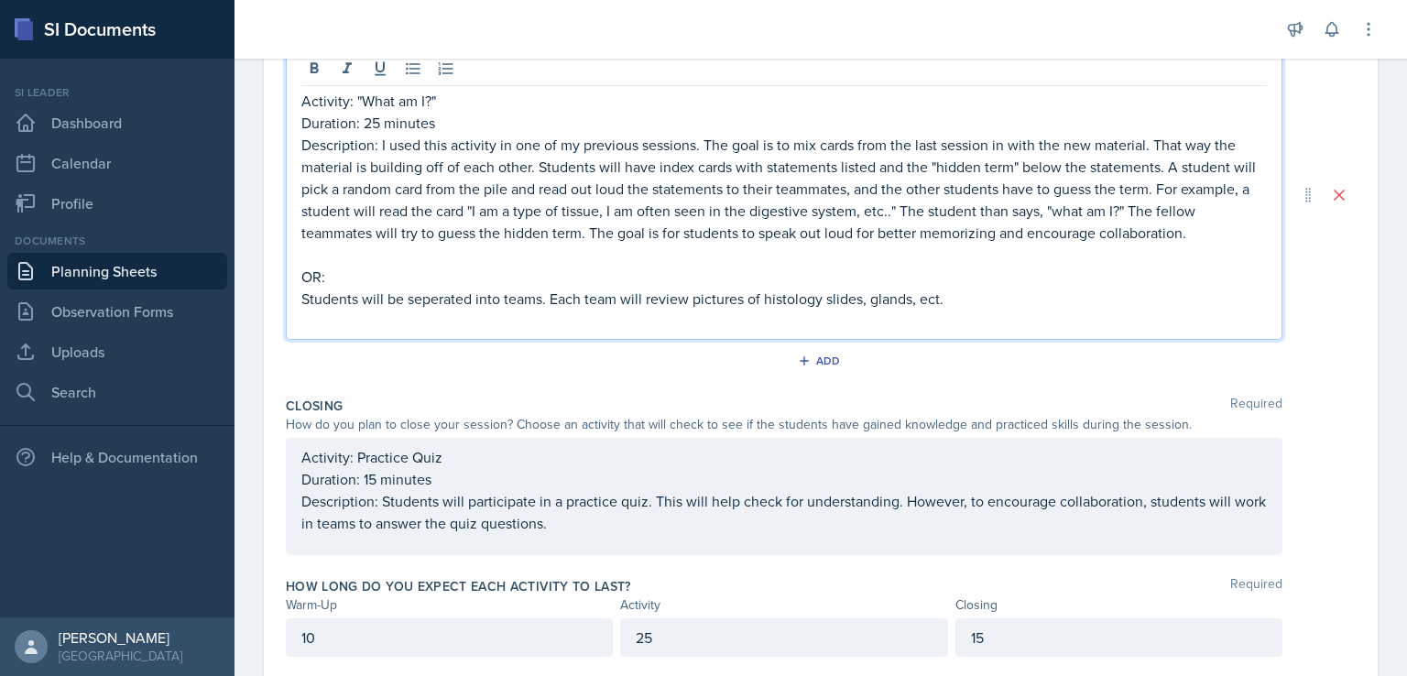
click at [931, 299] on p "Students will be seperated into teams. Each team will review pictures of histol…" at bounding box center [784, 299] width 966 height 22
click at [961, 301] on p "Students will be seperated into teams. Each team will review pictures of histol…" at bounding box center [784, 299] width 966 height 22
click at [452, 301] on p "Students will be seperated into teams. Each team will review pictures of histol…" at bounding box center [784, 299] width 966 height 22
click at [1072, 299] on p "Students will be separated into teams. Each team will review pictures of histol…" at bounding box center [784, 299] width 966 height 22
click at [689, 296] on p "Students will be separated into teams. Each team will review pictures of histol…" at bounding box center [784, 299] width 966 height 22
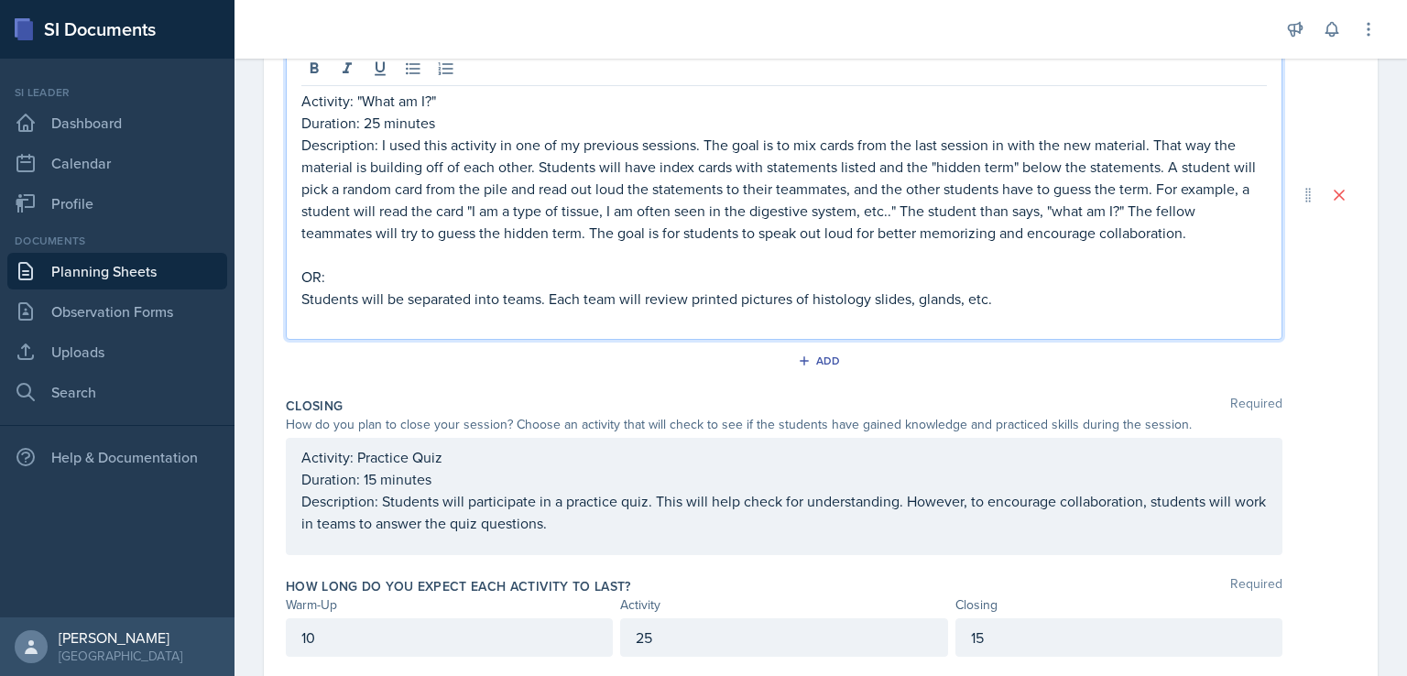
click at [1015, 303] on p "Students will be separated into teams. Each team will review printed pictures o…" at bounding box center [784, 299] width 966 height 22
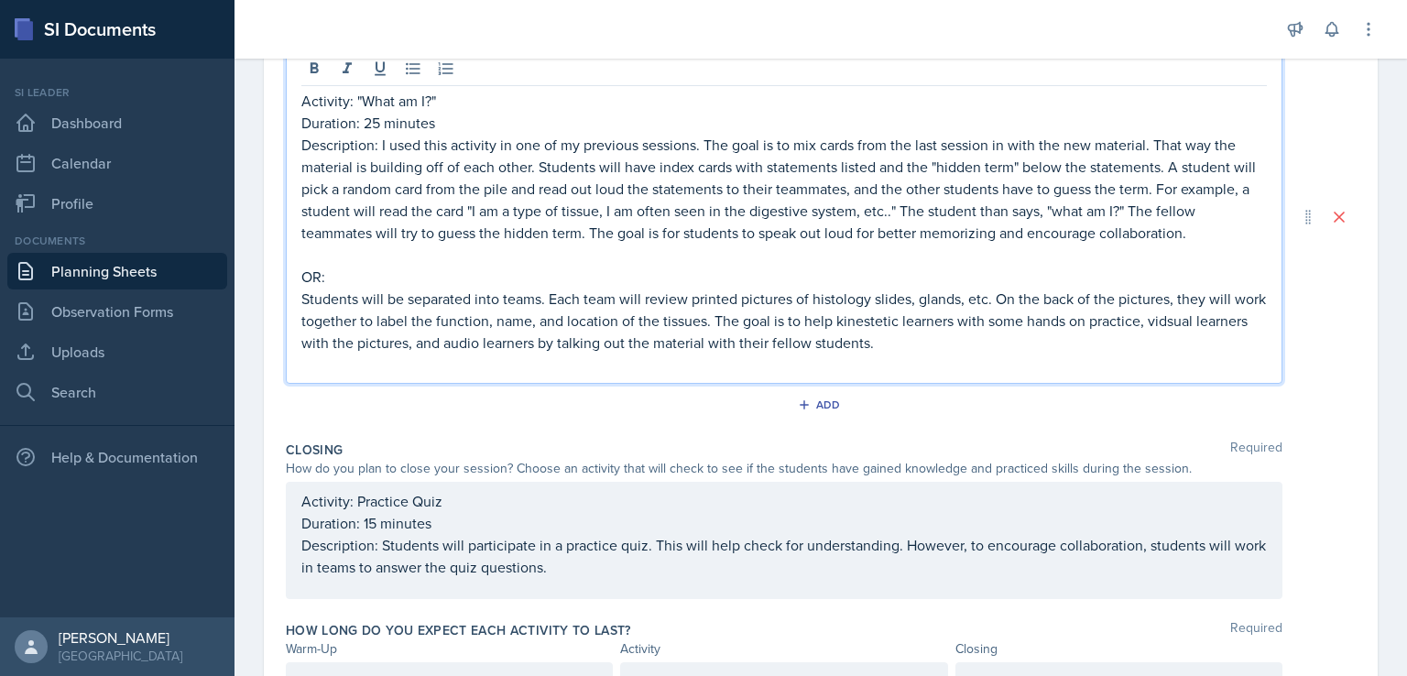
click at [909, 319] on p "Students will be separated into teams. Each team will review printed pictures o…" at bounding box center [784, 321] width 966 height 66
click at [1217, 320] on p "Students will be separated into teams. Each team will review printed pictures o…" at bounding box center [784, 321] width 966 height 66
click at [739, 326] on p "Students will be separated into teams. Each team will review printed pictures o…" at bounding box center [784, 321] width 966 height 66
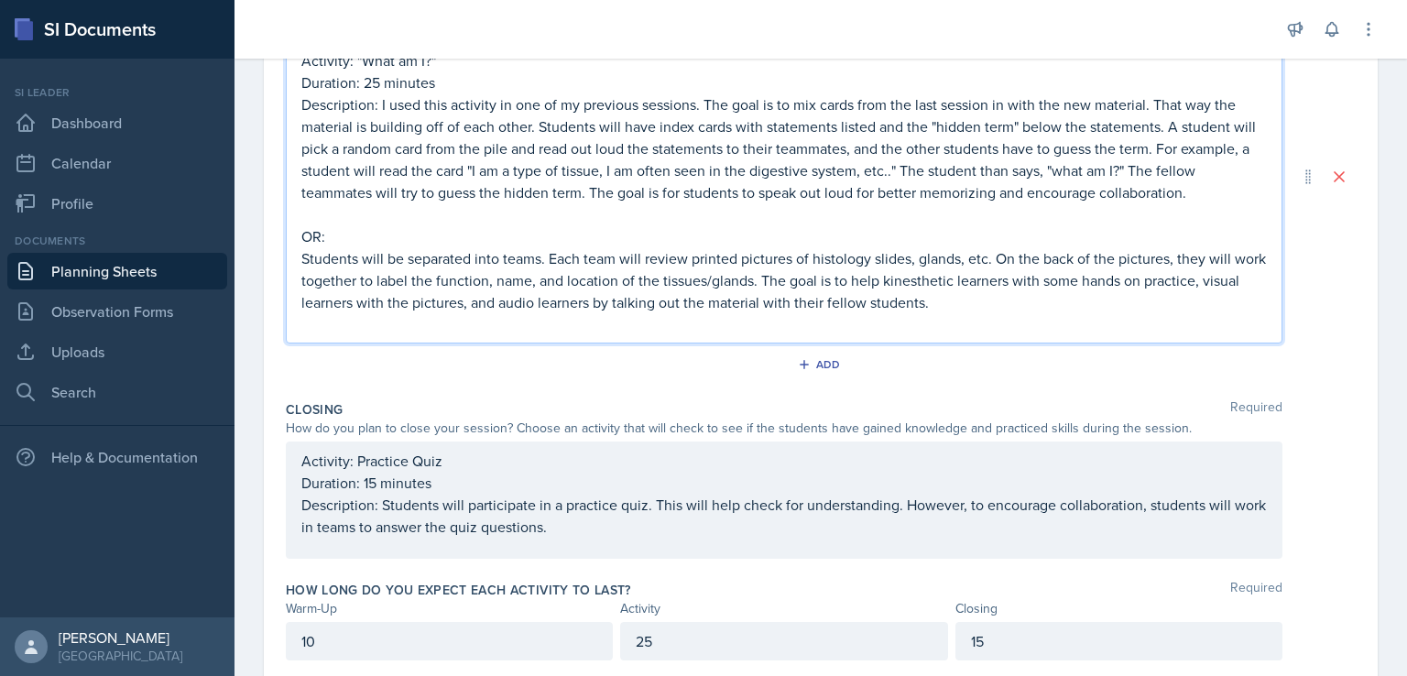
scroll to position [537, 0]
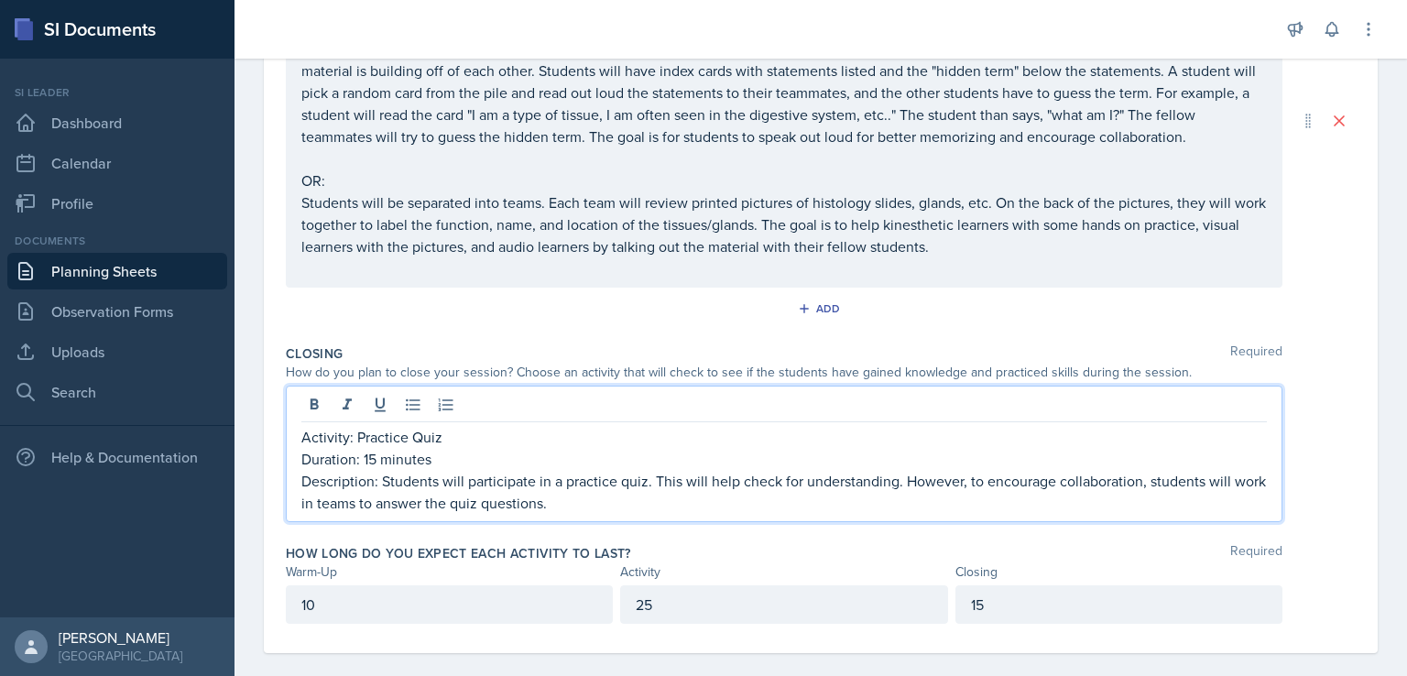
click at [850, 477] on p "Description: Students will participate in a practice quiz. This will help check…" at bounding box center [784, 492] width 966 height 44
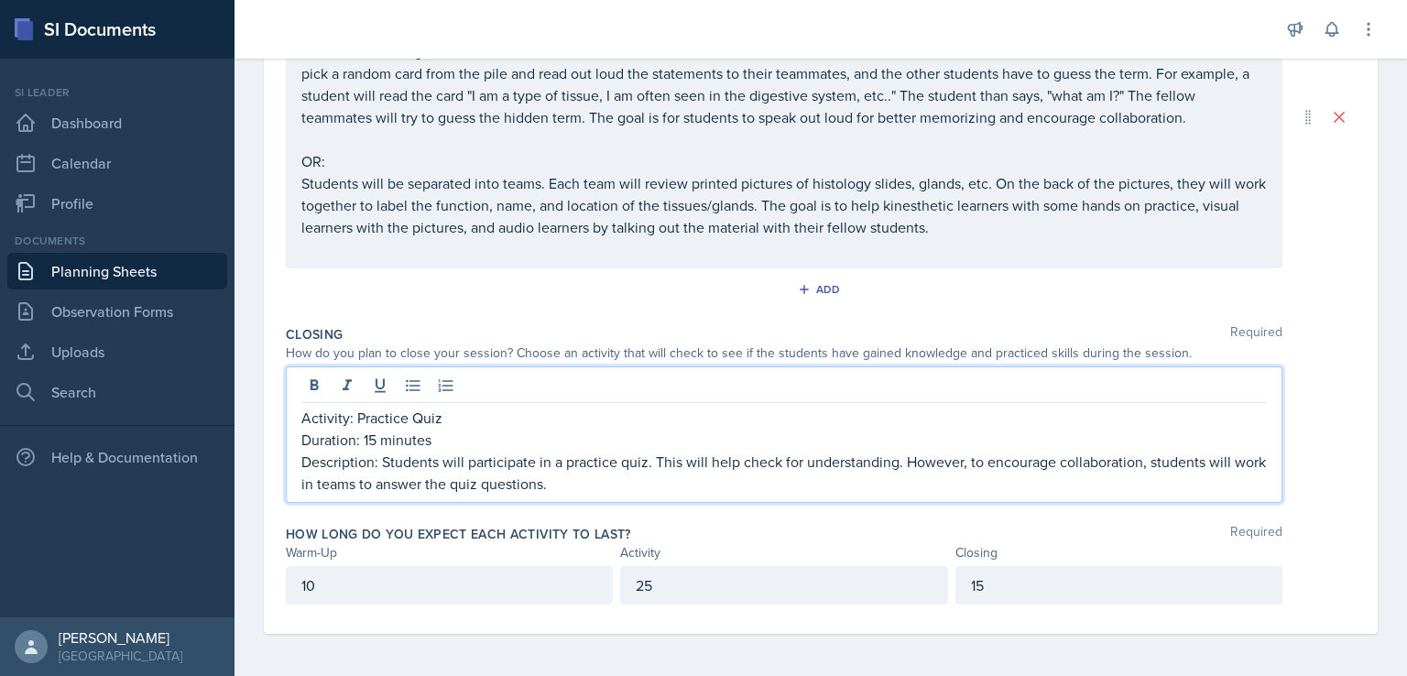
scroll to position [0, 0]
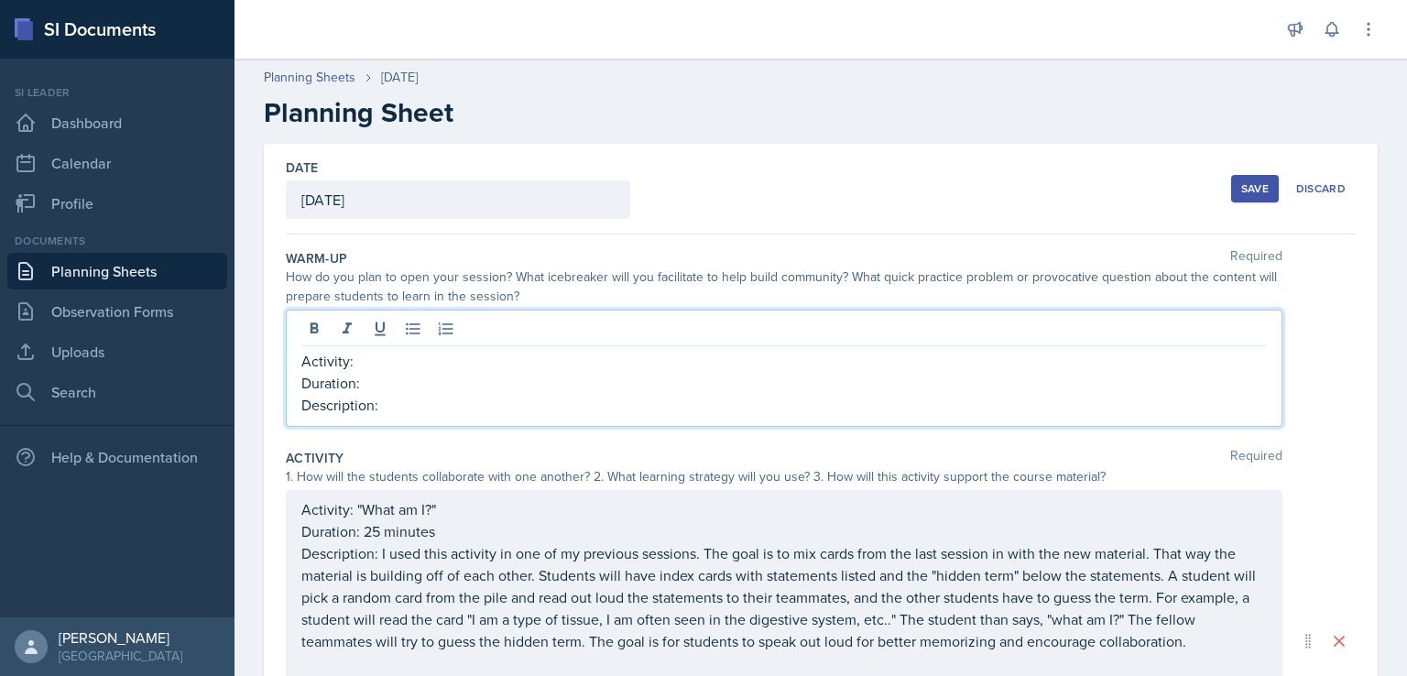
click at [1194, 371] on div "Activity: Duration: Description:" at bounding box center [784, 383] width 966 height 66
click at [1142, 329] on div at bounding box center [784, 331] width 966 height 30
click at [1089, 356] on p "Activity:" at bounding box center [784, 361] width 966 height 22
click at [1026, 380] on p "Duration:" at bounding box center [784, 383] width 966 height 22
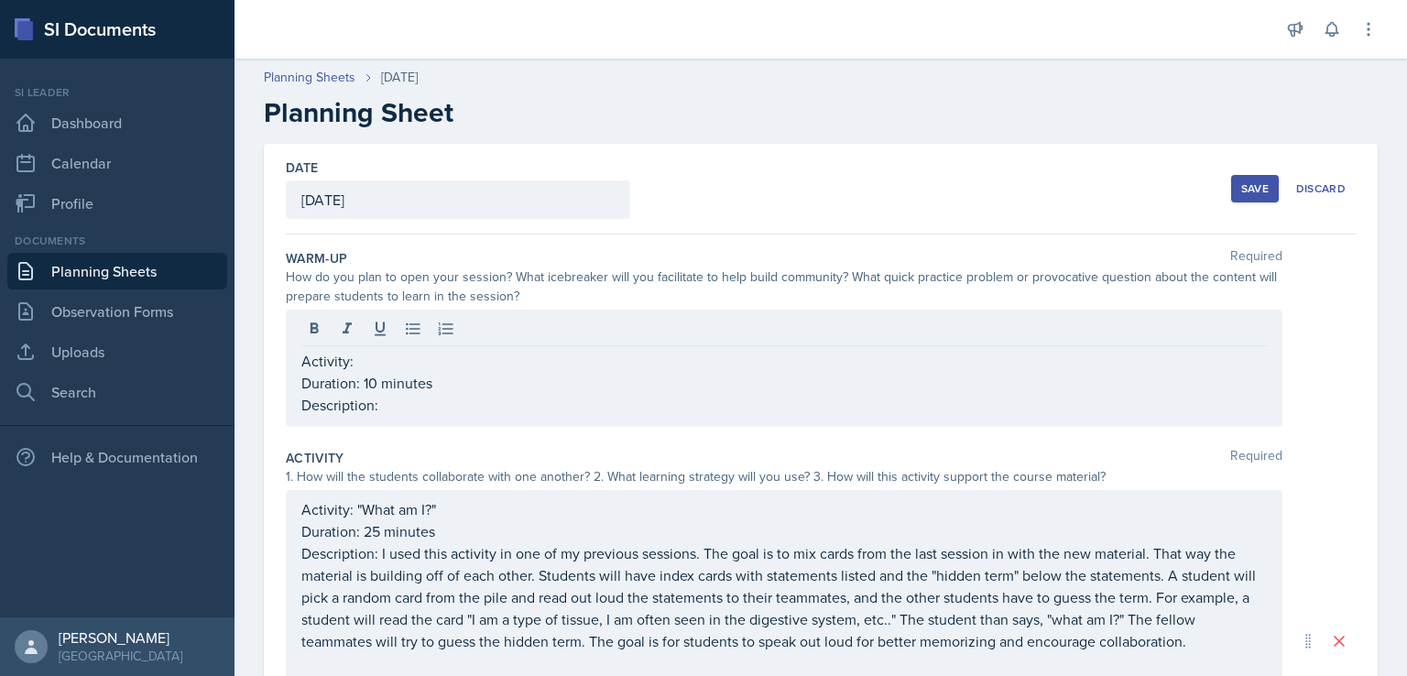
click at [678, 331] on div at bounding box center [784, 331] width 966 height 30
click at [674, 341] on div at bounding box center [784, 331] width 966 height 30
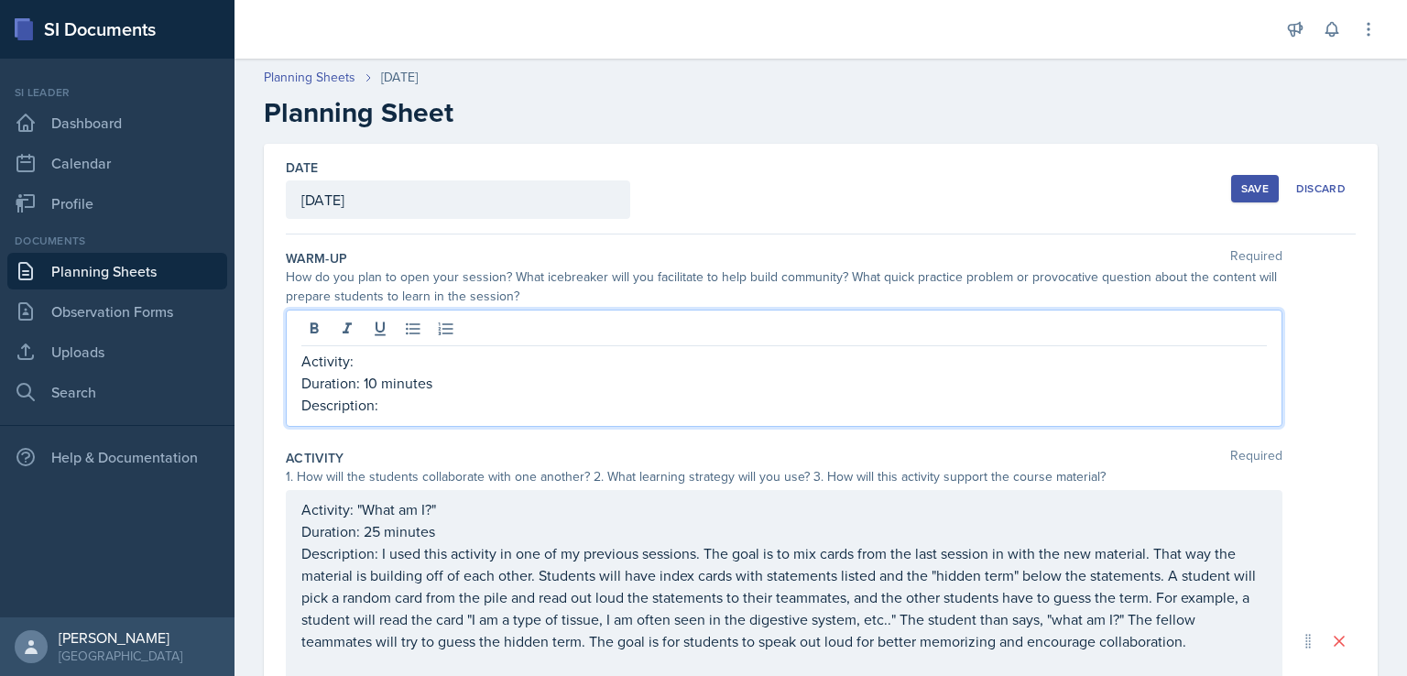
click at [667, 350] on p "Activity:" at bounding box center [784, 361] width 966 height 22
click at [652, 411] on p "Description:" at bounding box center [784, 405] width 966 height 22
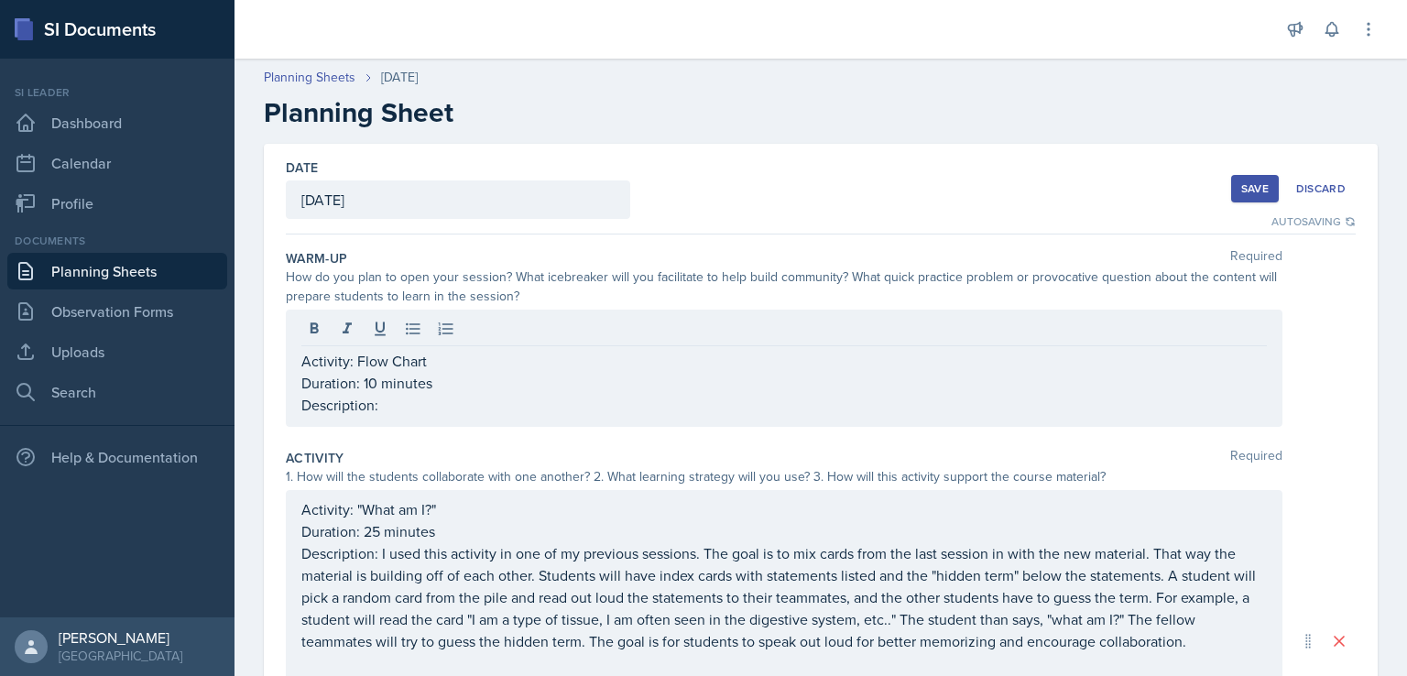
click at [1232, 191] on button "Save" at bounding box center [1256, 188] width 48 height 27
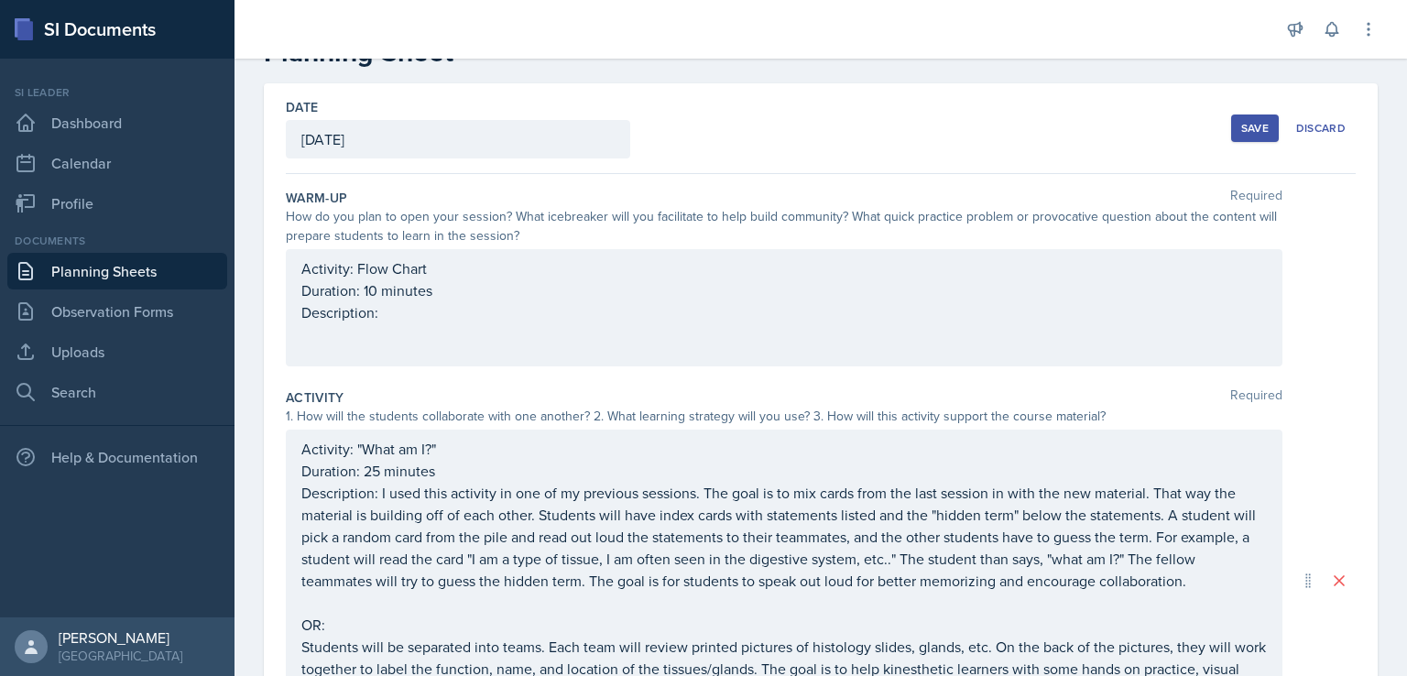
scroll to position [79, 0]
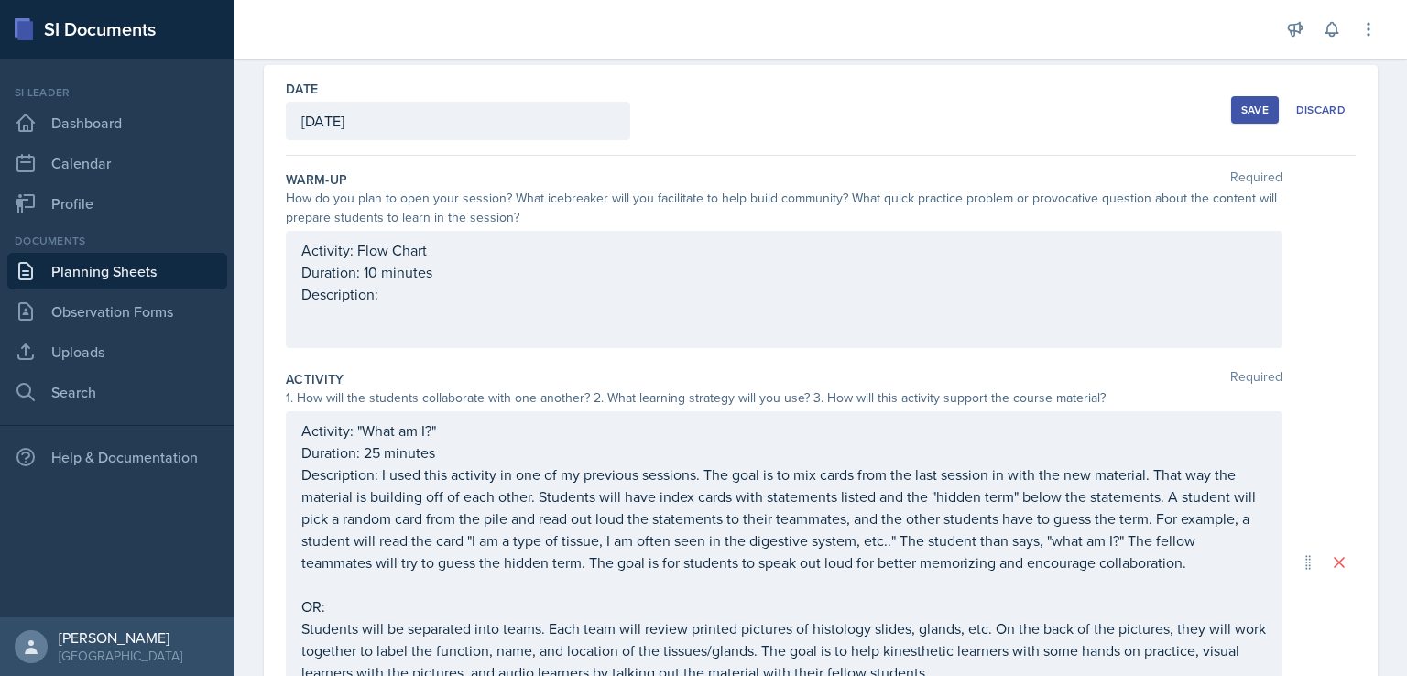
click at [1232, 118] on button "Save" at bounding box center [1256, 109] width 48 height 27
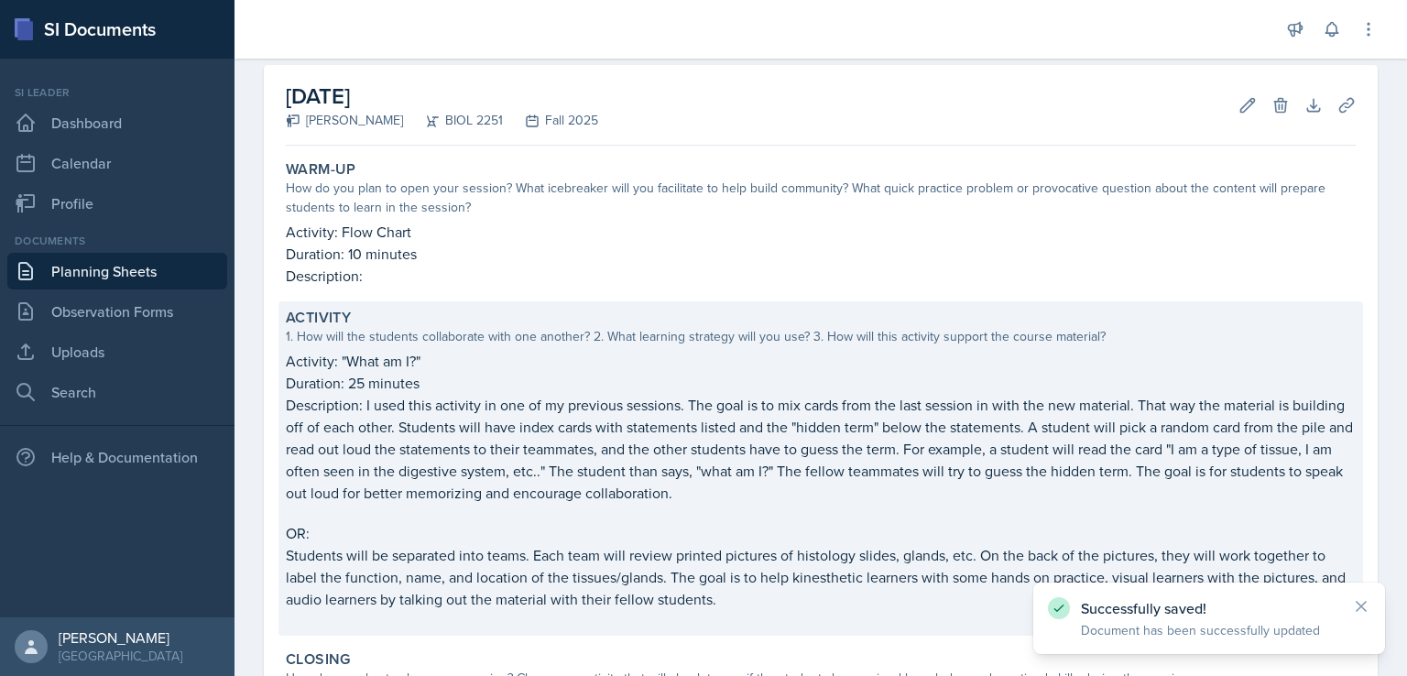
scroll to position [0, 0]
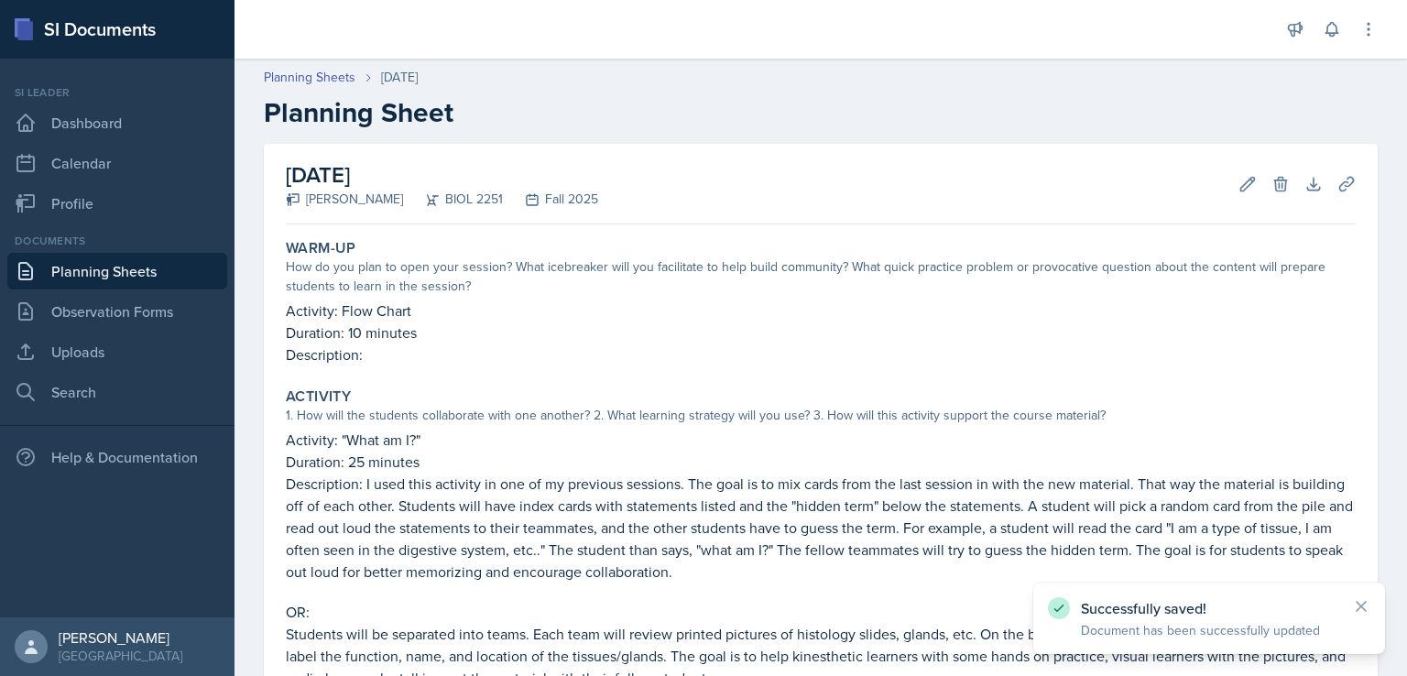
click at [158, 276] on link "Planning Sheets" at bounding box center [117, 271] width 220 height 37
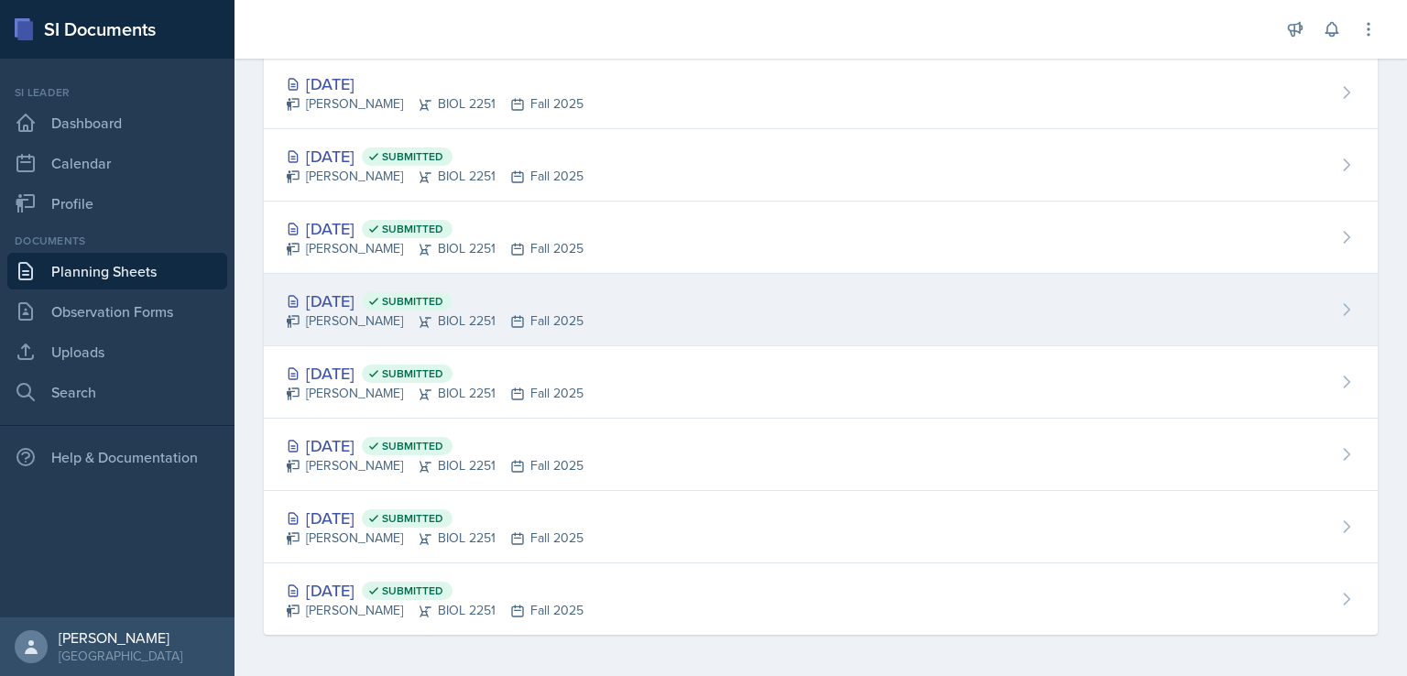
scroll to position [131, 0]
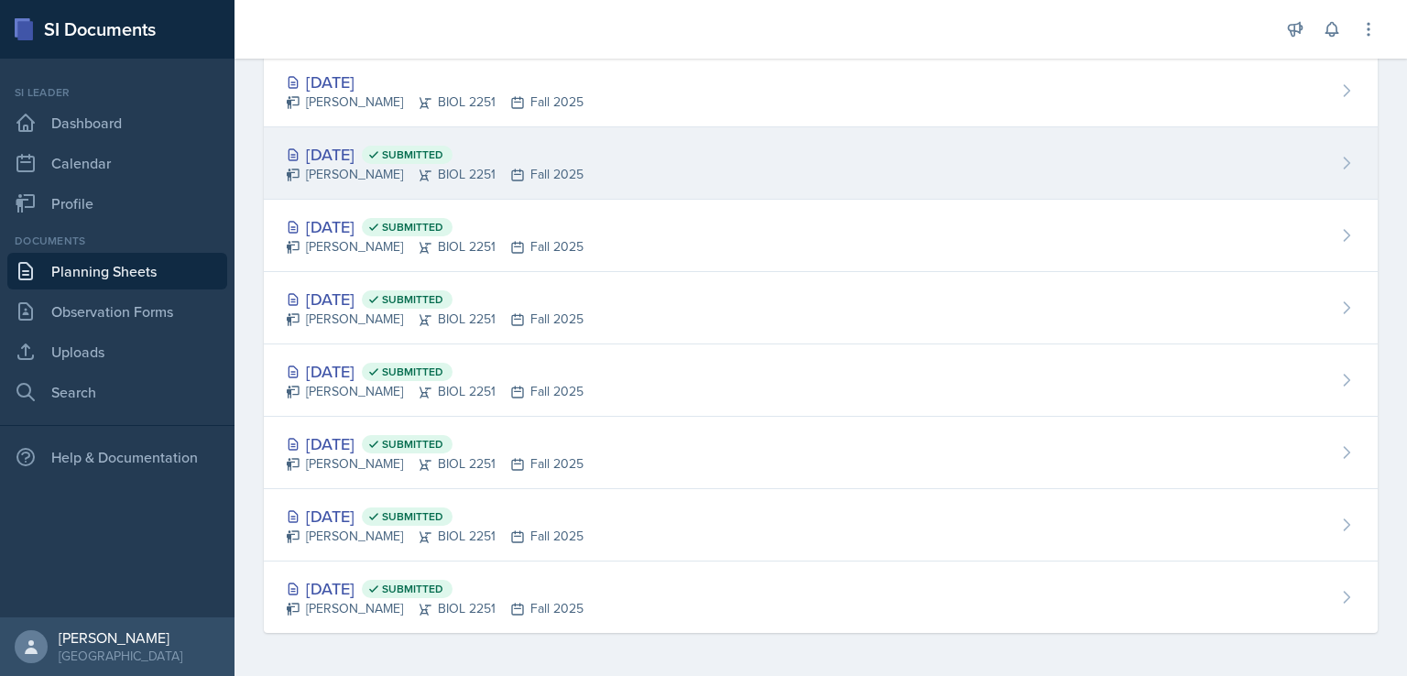
click at [371, 155] on div "[DATE] Submitted" at bounding box center [435, 154] width 298 height 25
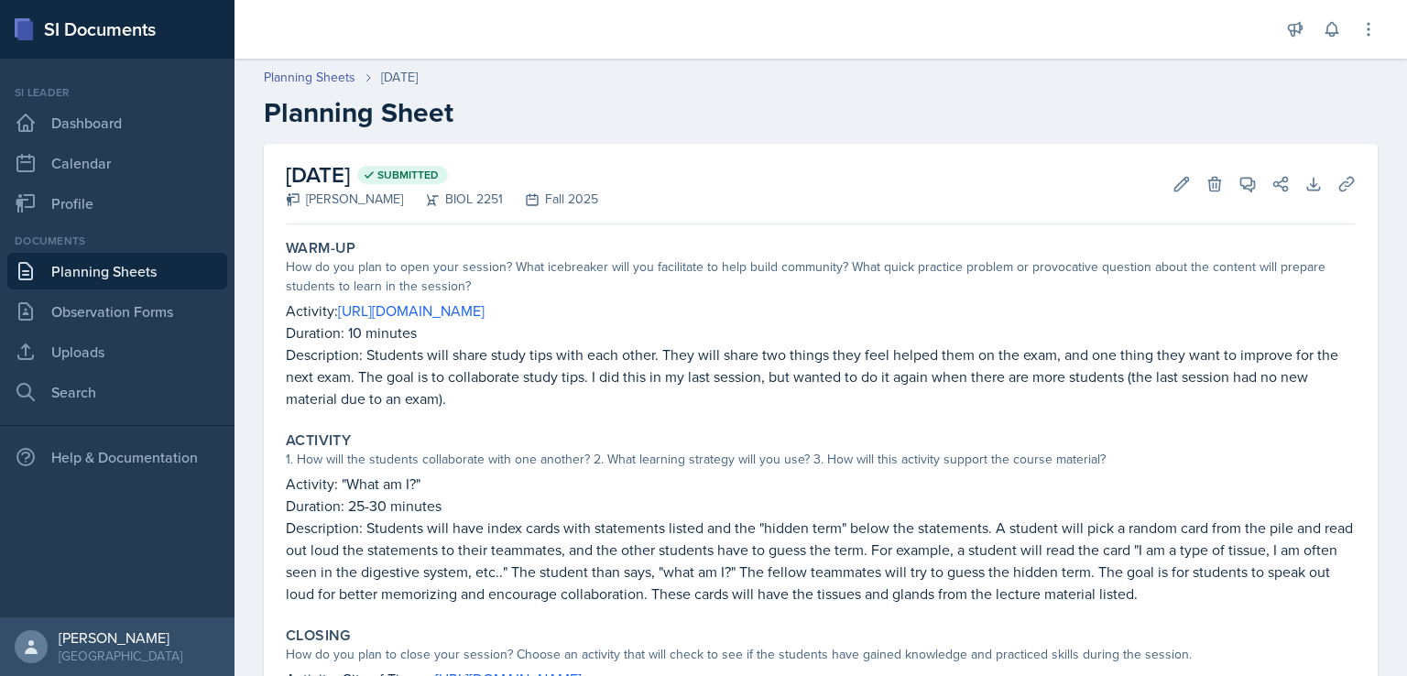
click at [162, 268] on link "Planning Sheets" at bounding box center [117, 271] width 220 height 37
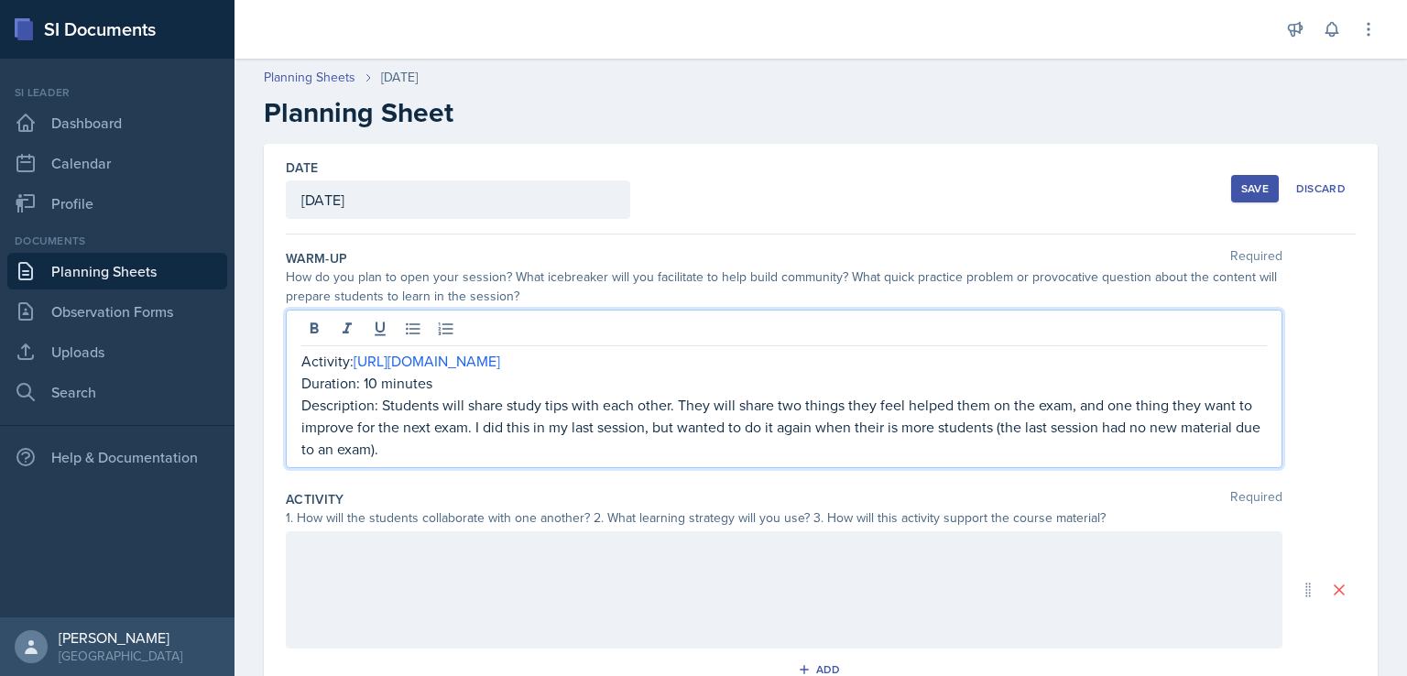
click at [122, 264] on link "Planning Sheets" at bounding box center [117, 271] width 220 height 37
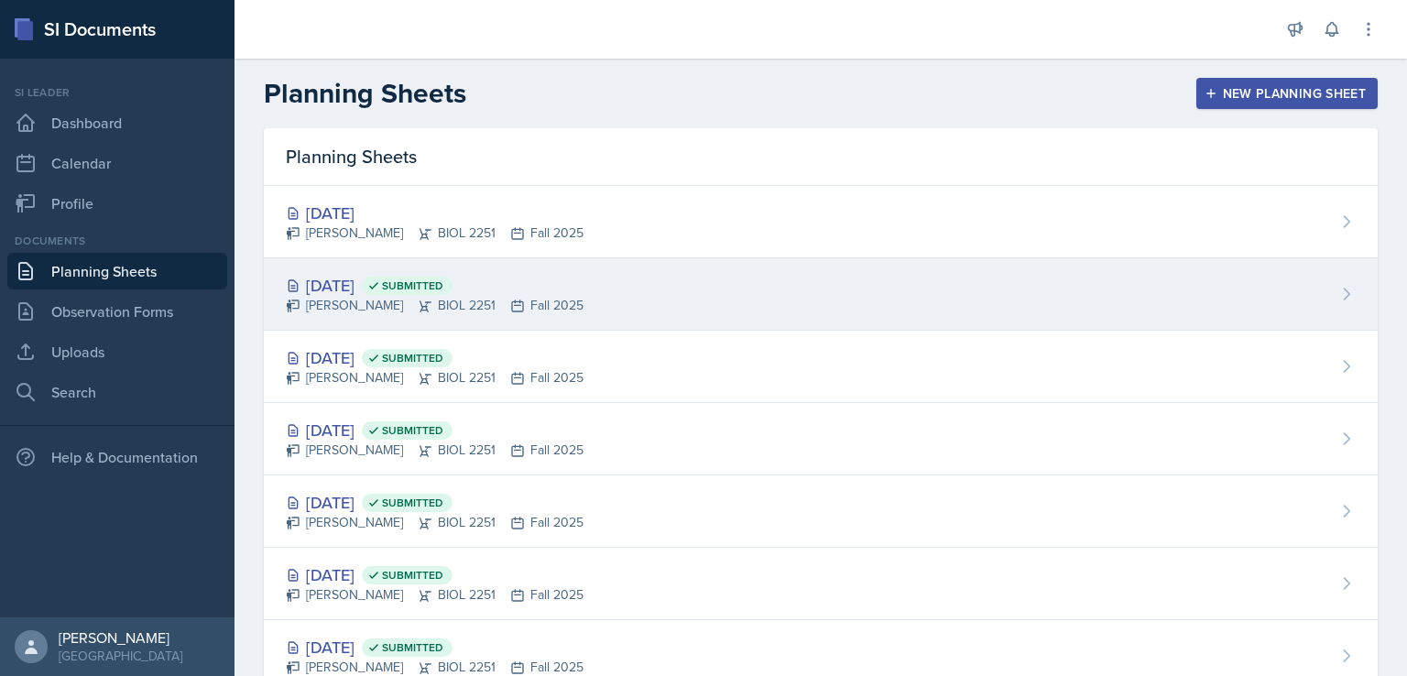
click at [373, 279] on div "Sep 11th, 2025 Submitted" at bounding box center [435, 285] width 298 height 25
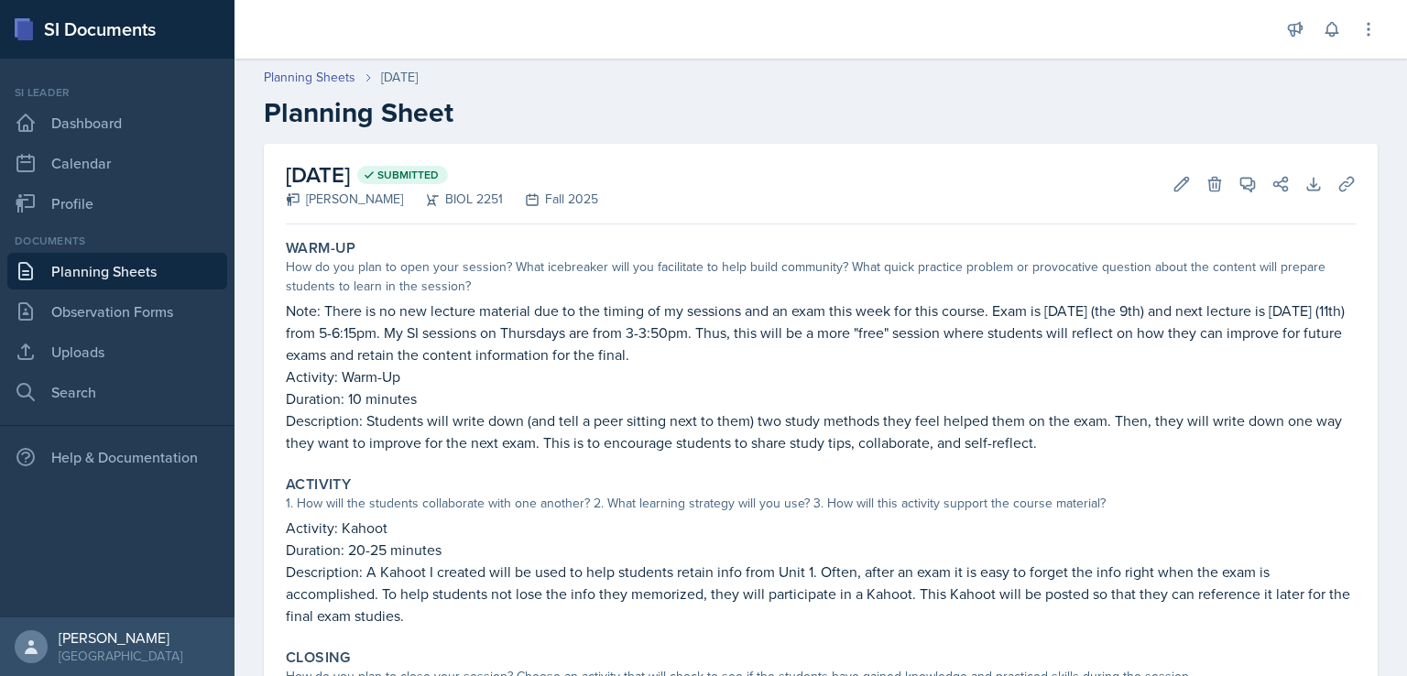
click at [121, 268] on link "Planning Sheets" at bounding box center [117, 271] width 220 height 37
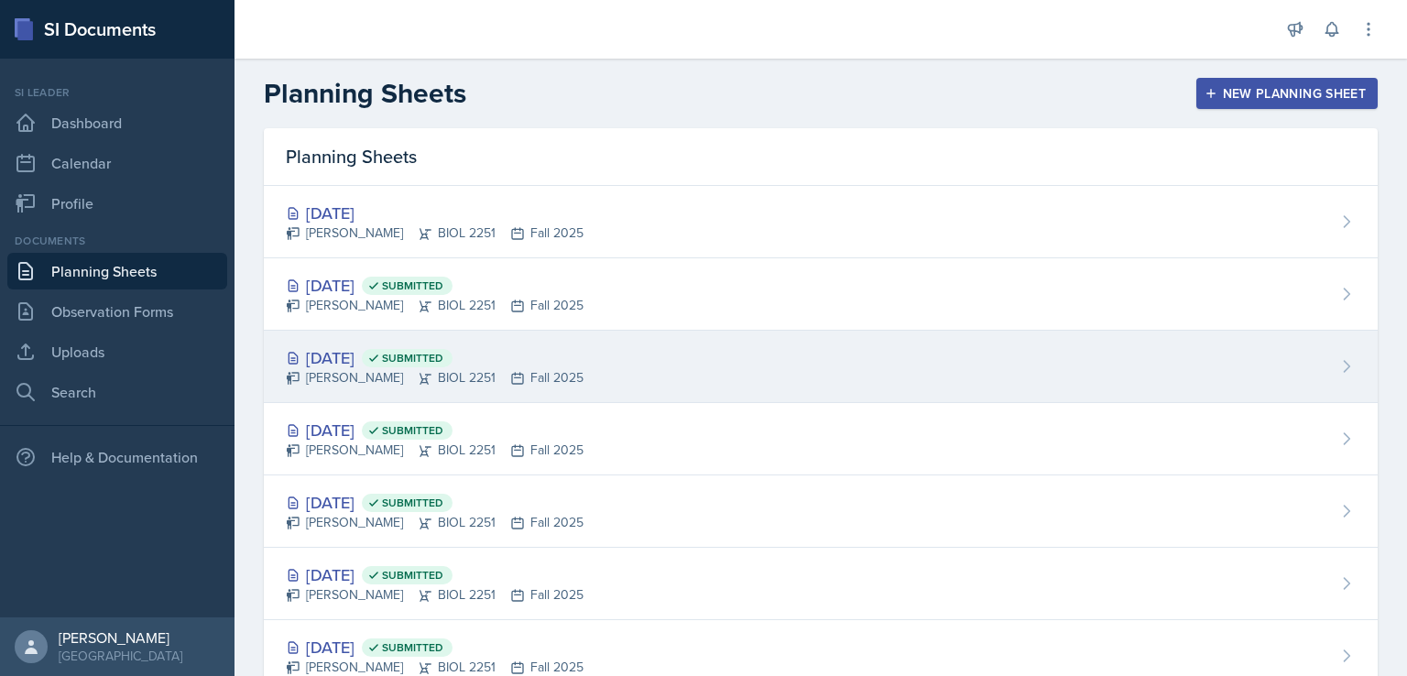
click at [371, 360] on div "Sep 9th, 2025 Submitted" at bounding box center [435, 357] width 298 height 25
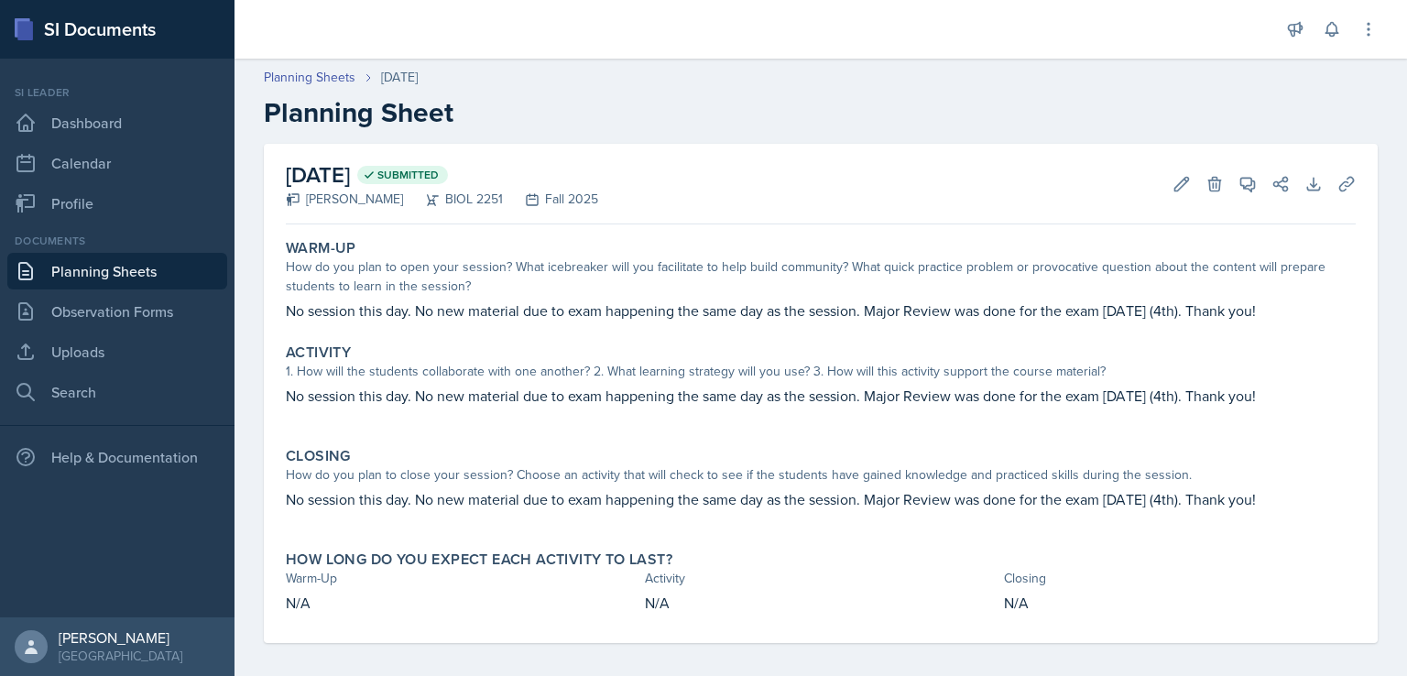
click at [169, 270] on link "Planning Sheets" at bounding box center [117, 271] width 220 height 37
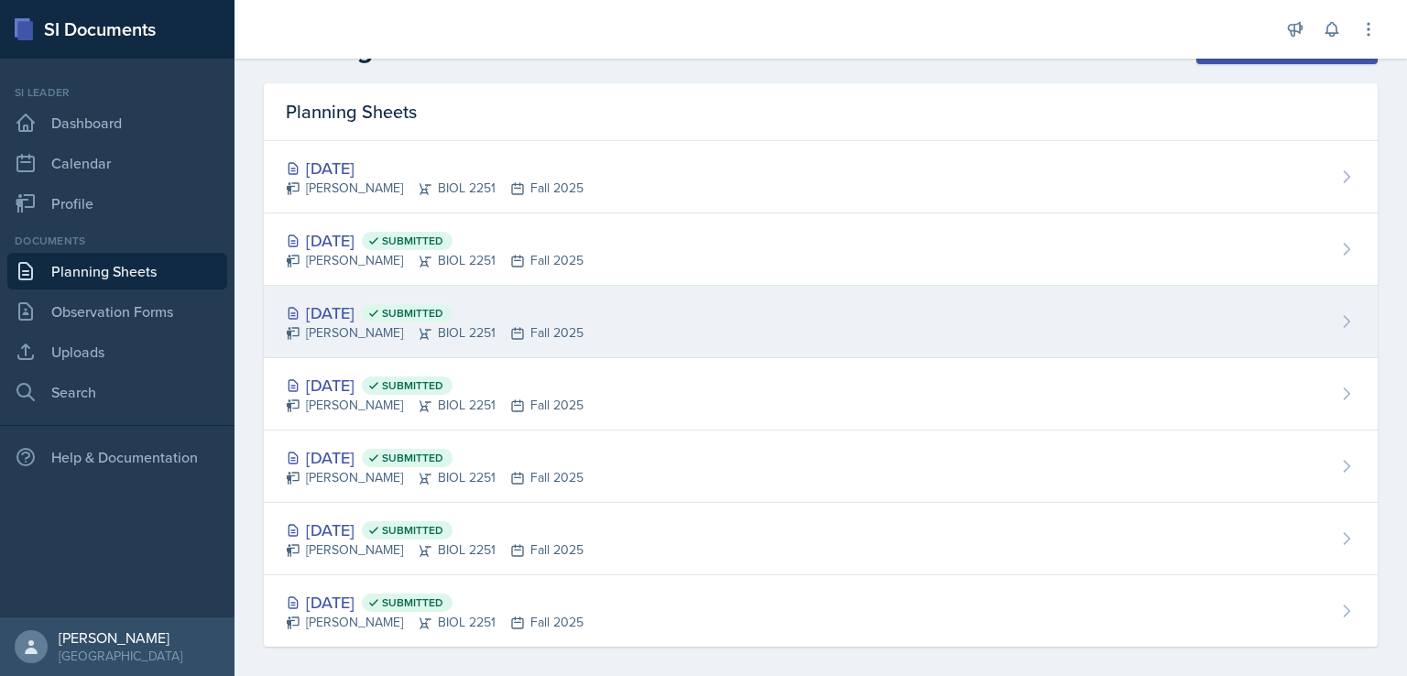
scroll to position [59, 0]
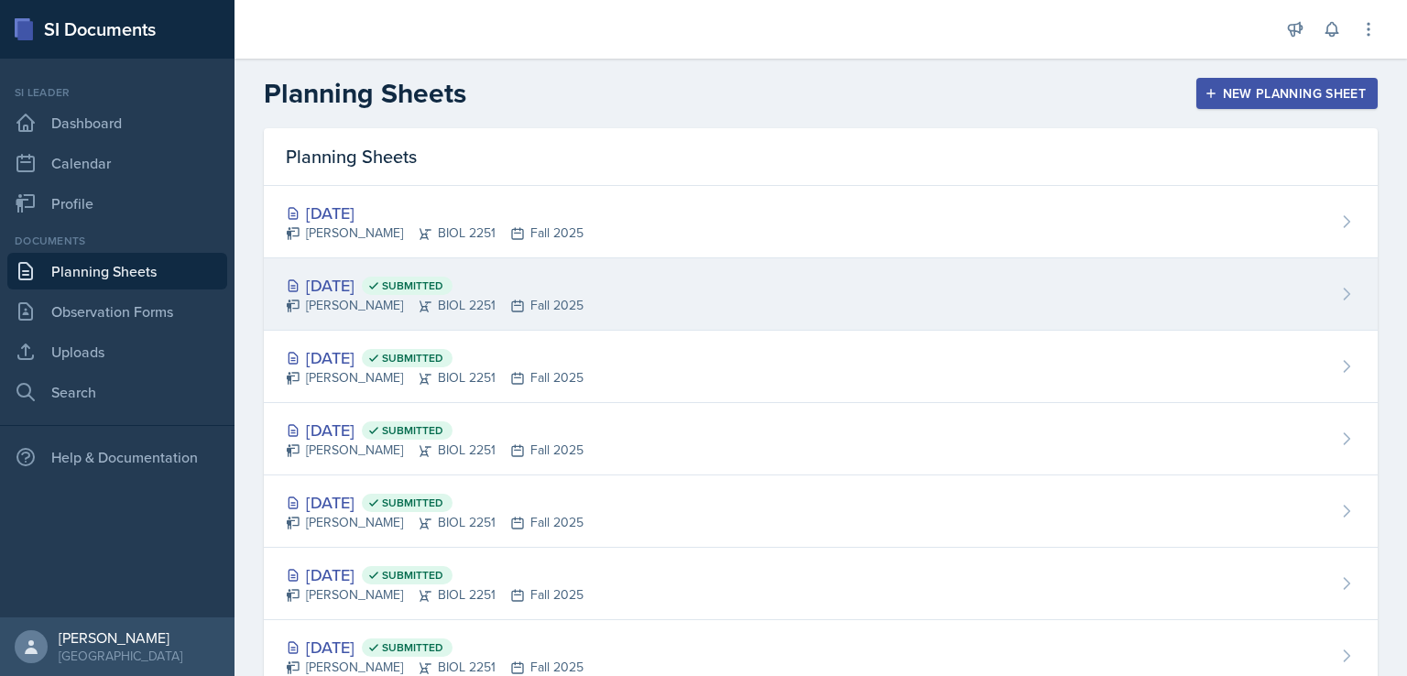
click at [354, 281] on div "Sep 16th, 2025 Submitted" at bounding box center [435, 285] width 298 height 25
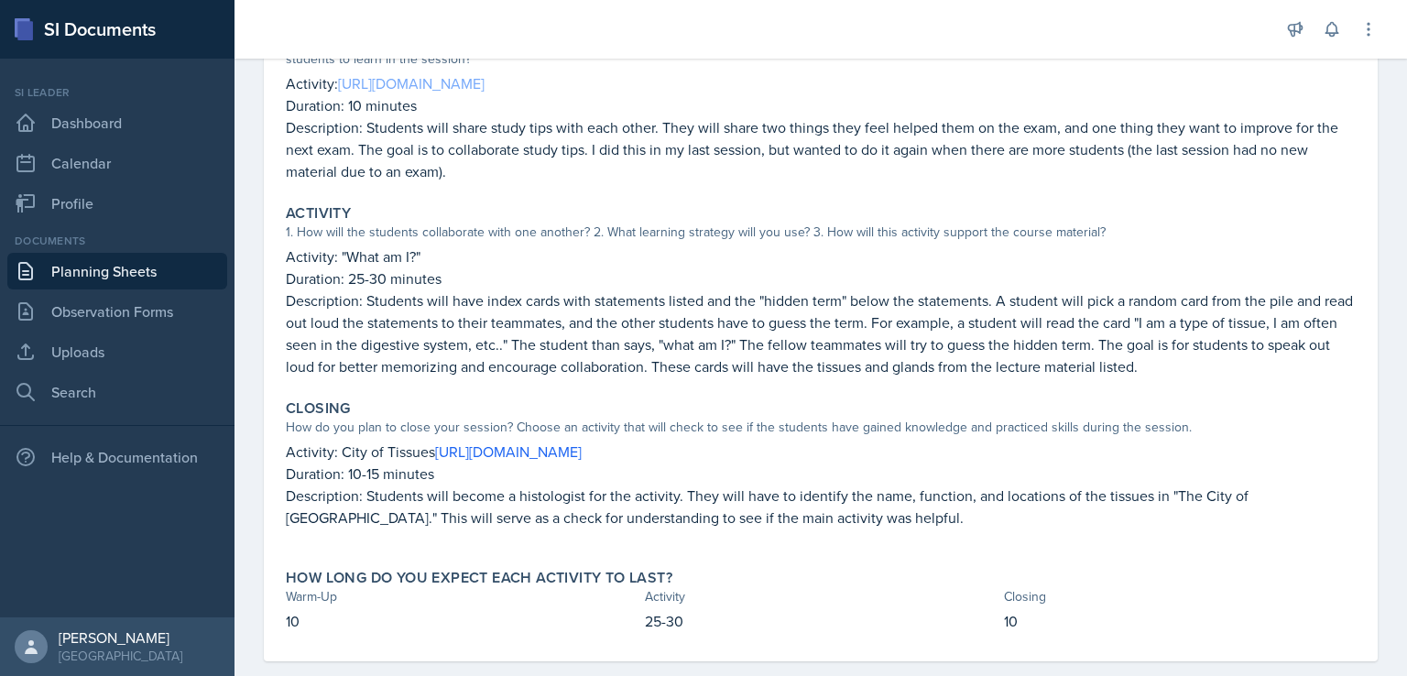
scroll to position [257, 0]
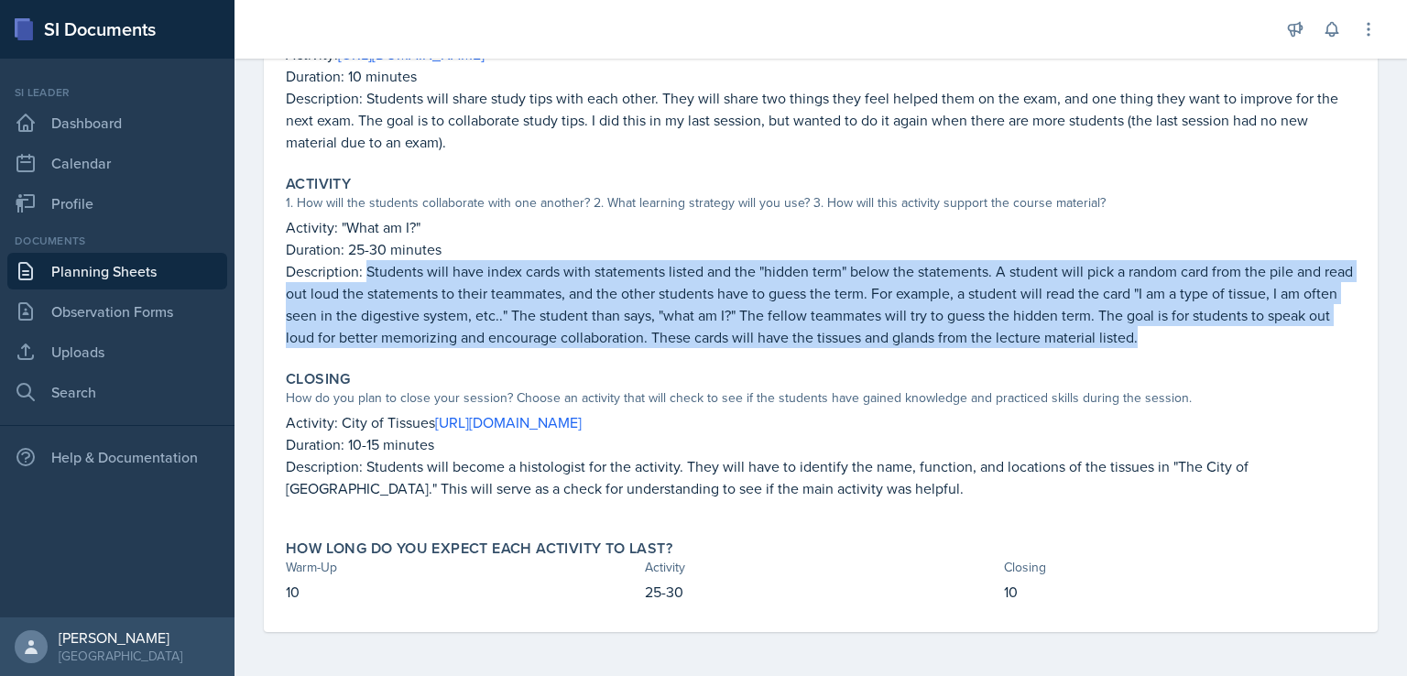
drag, startPoint x: 369, startPoint y: 268, endPoint x: 1235, endPoint y: 334, distance: 868.4
click at [1235, 334] on p "Description: Students will have index cards with statements listed and the "hid…" at bounding box center [821, 304] width 1070 height 88
copy p "Students will have index cards with statements listed and the "hidden term" bel…"
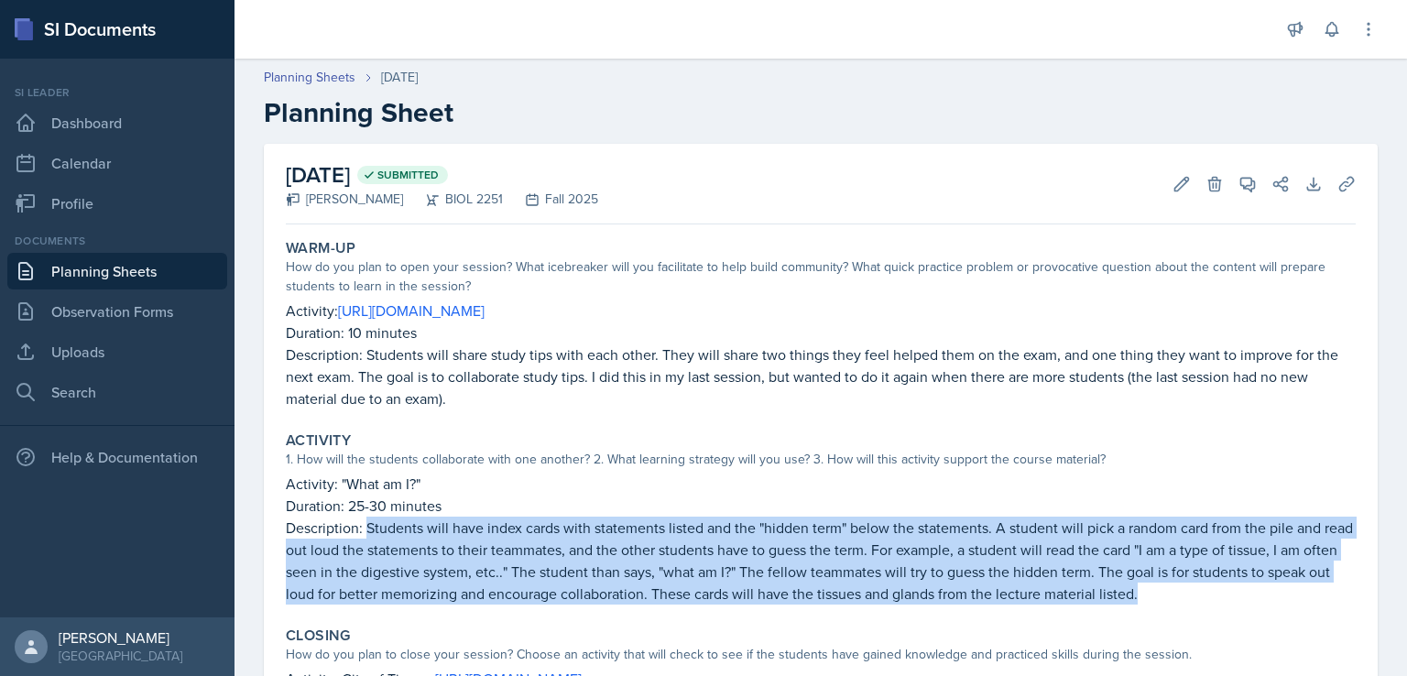
scroll to position [257, 0]
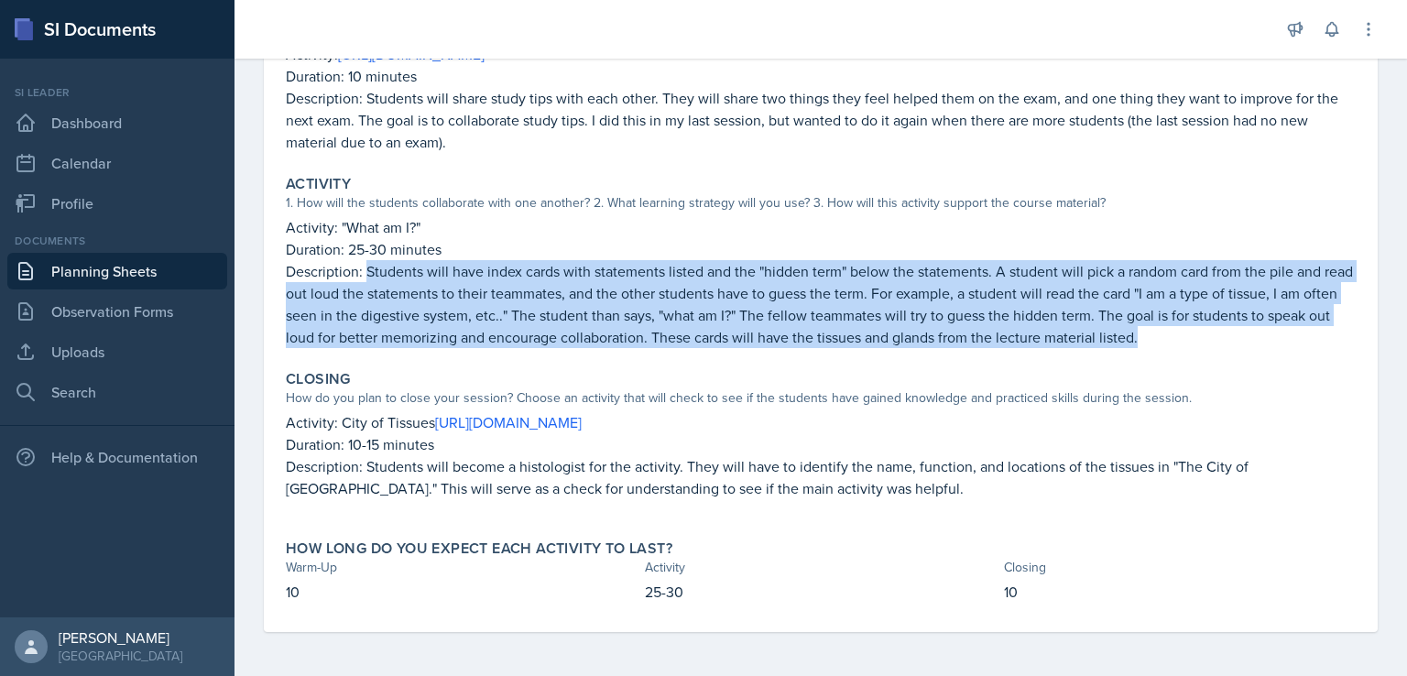
click at [687, 279] on p "Description: Students will have index cards with statements listed and the "hid…" at bounding box center [821, 304] width 1070 height 88
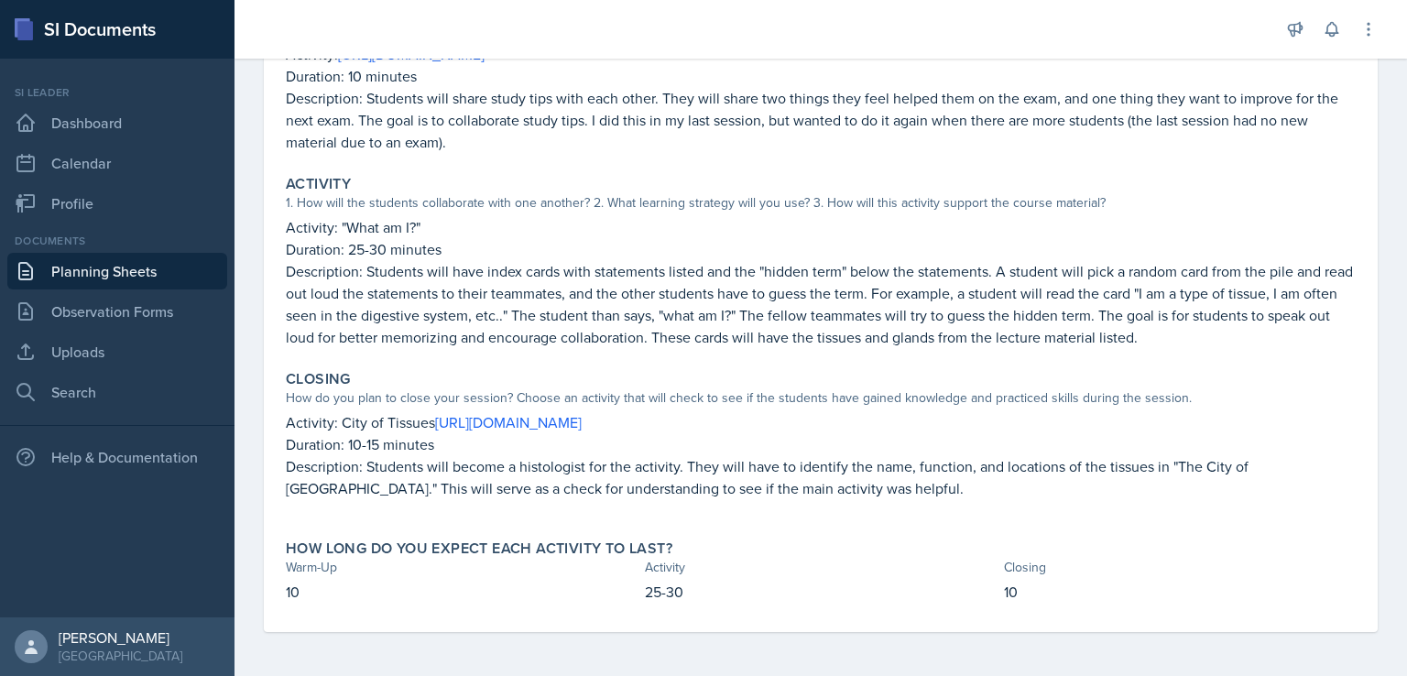
scroll to position [0, 0]
